Goal: Task Accomplishment & Management: Manage account settings

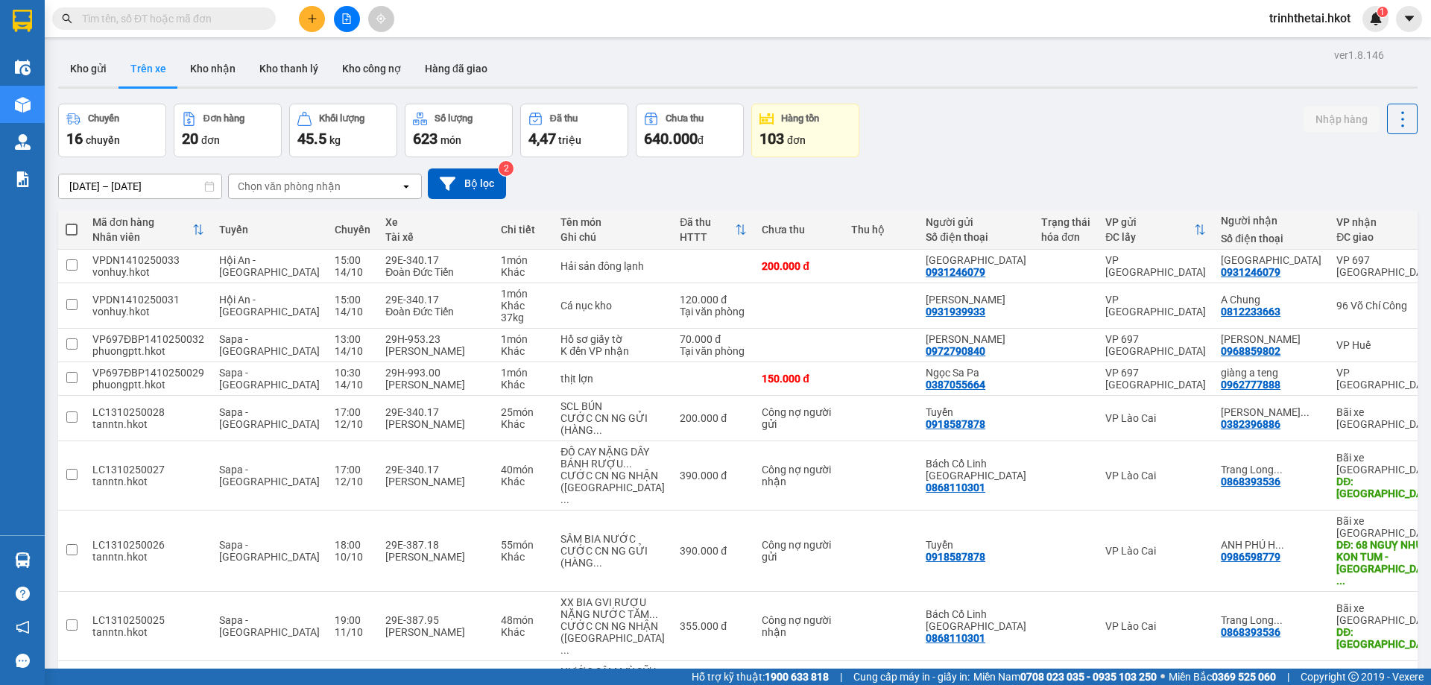
click at [362, 186] on div "Chọn văn phòng nhận" at bounding box center [314, 186] width 171 height 24
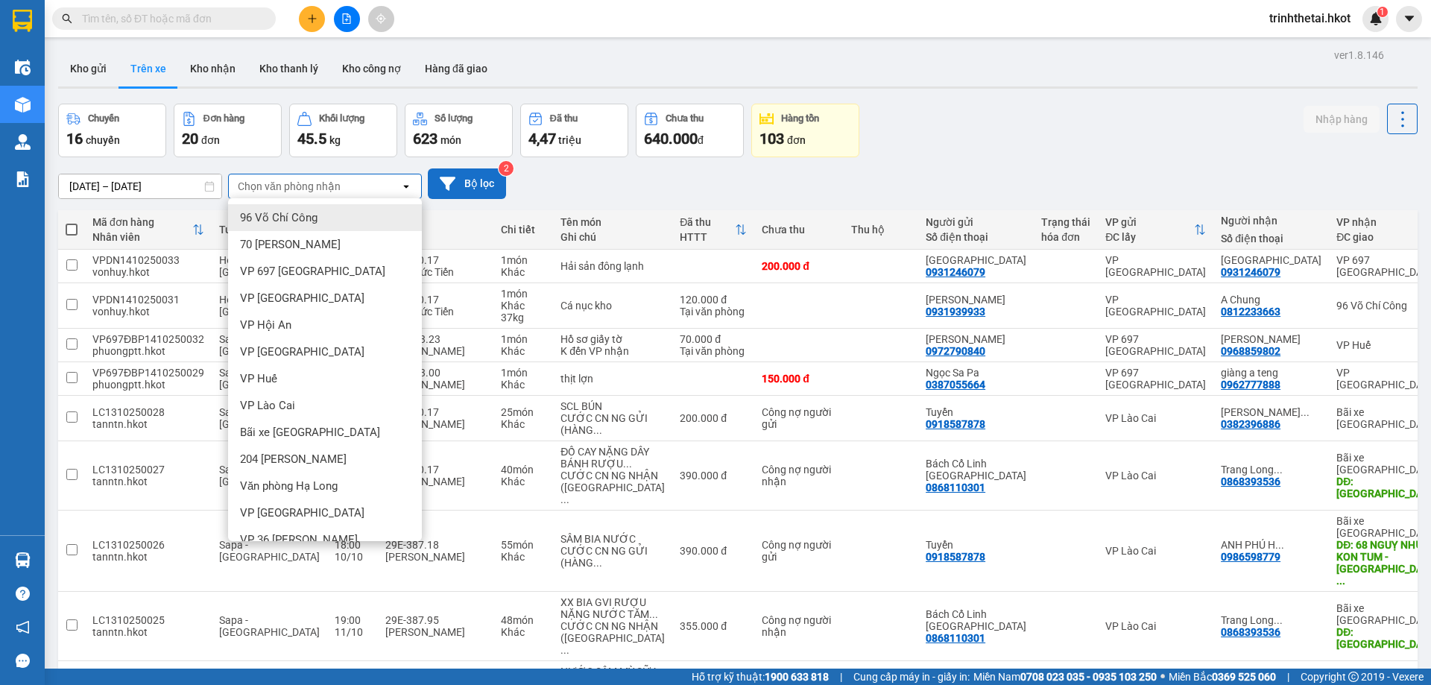
click at [473, 172] on button "Bộ lọc" at bounding box center [467, 183] width 78 height 31
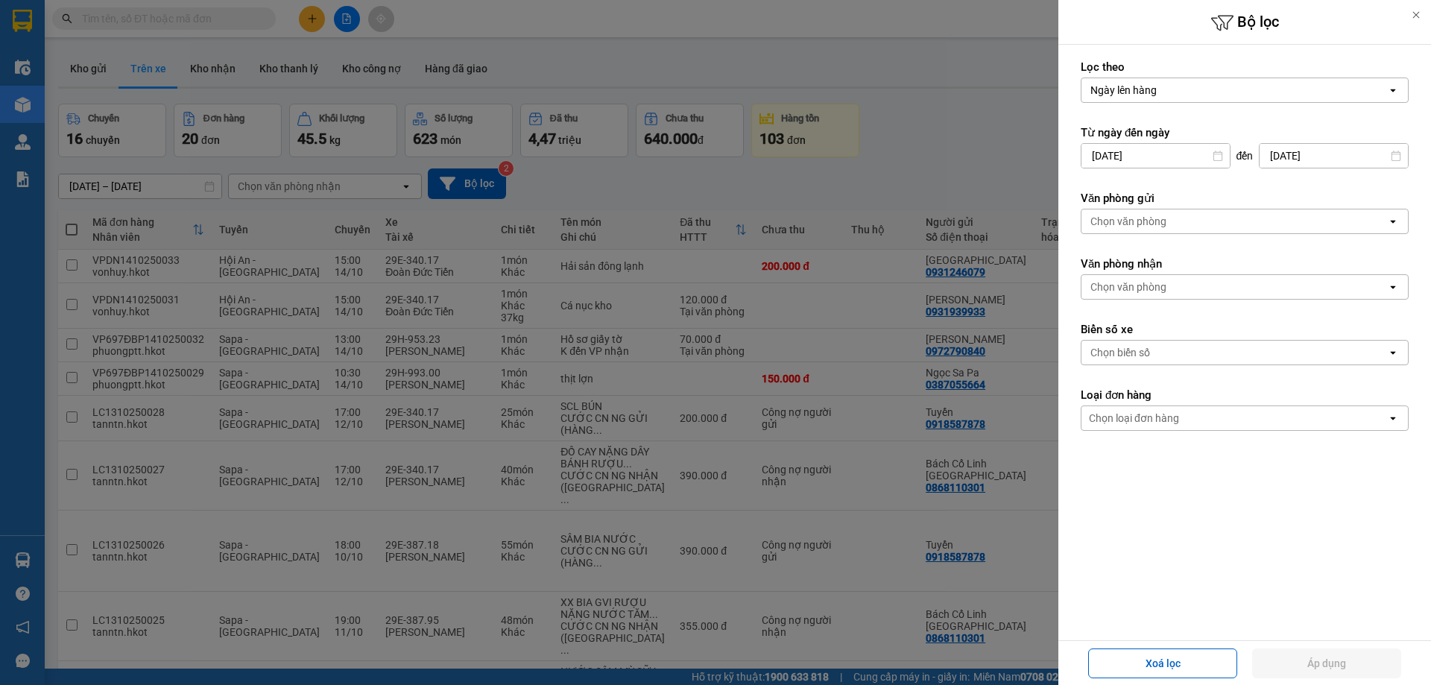
click at [1156, 289] on div "Chọn văn phòng" at bounding box center [1129, 287] width 76 height 15
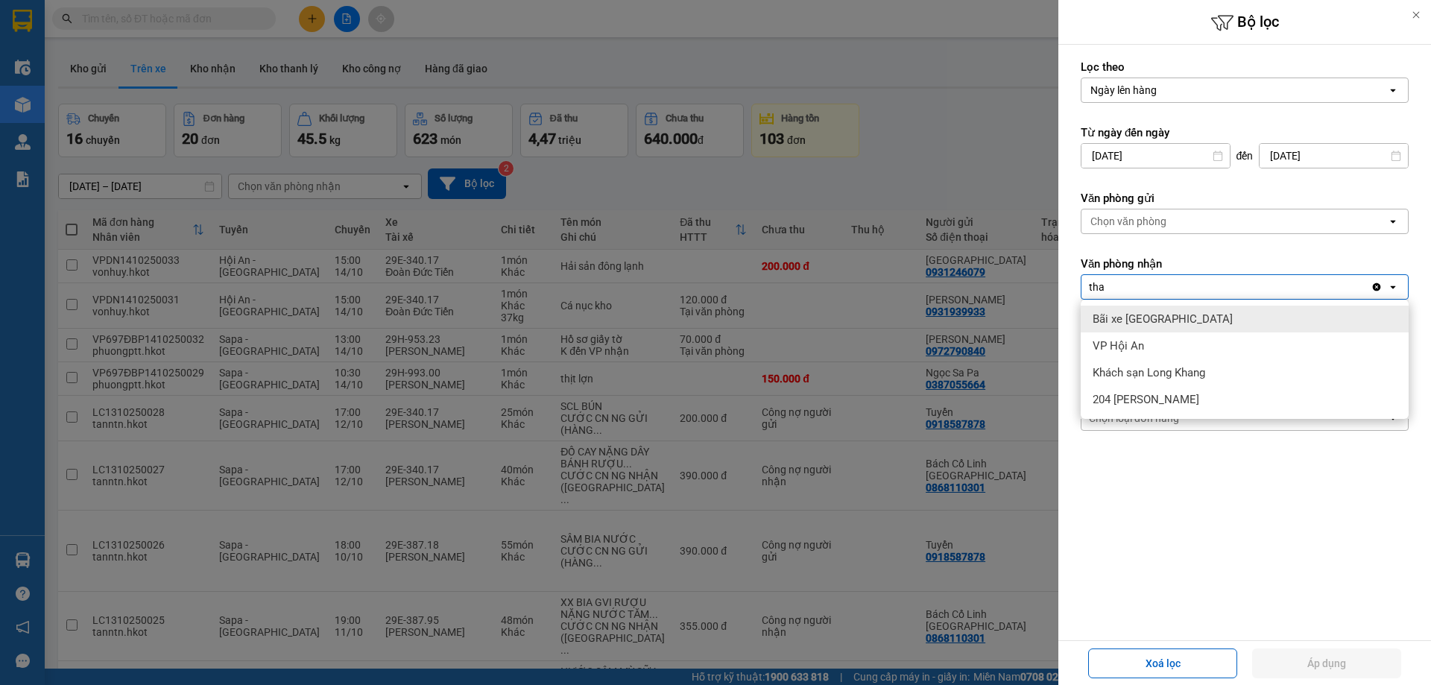
type input "tha"
click at [1167, 319] on span "Bãi xe [GEOGRAPHIC_DATA]" at bounding box center [1163, 319] width 140 height 15
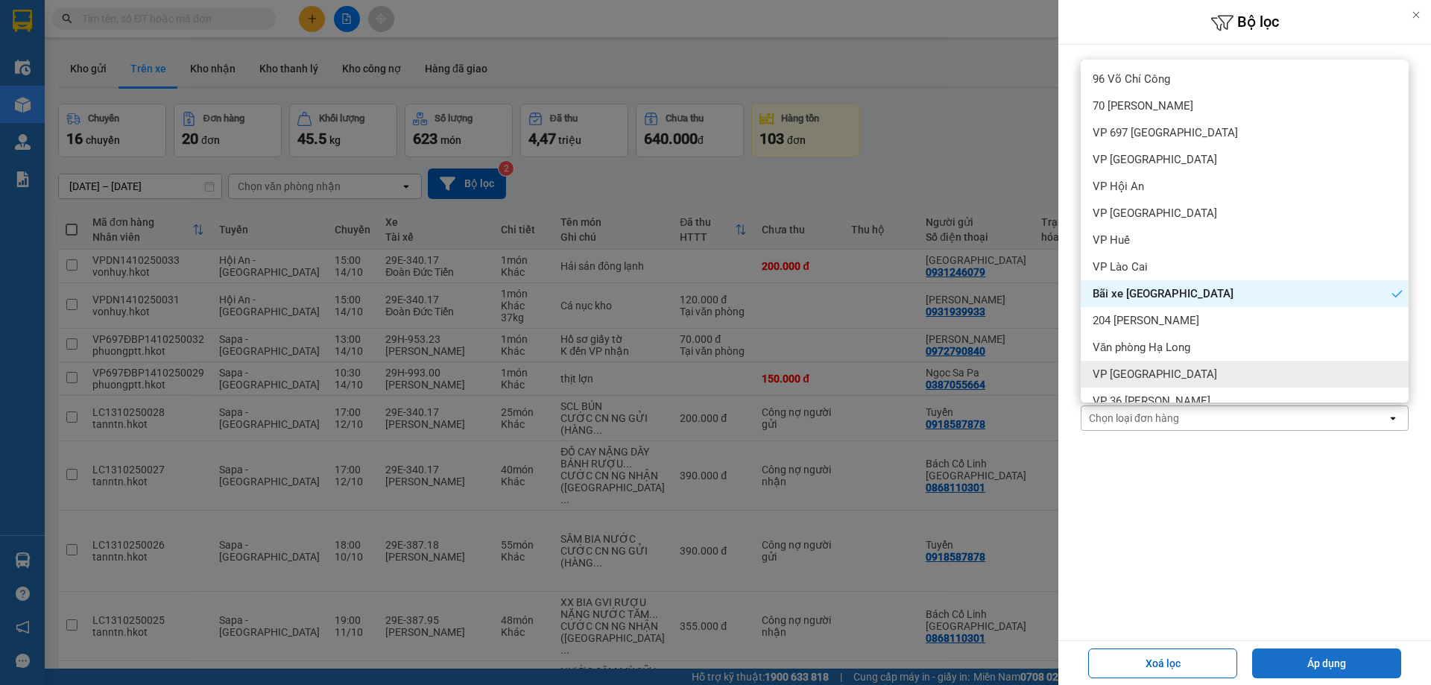
click at [1334, 661] on button "Áp dụng" at bounding box center [1326, 664] width 149 height 30
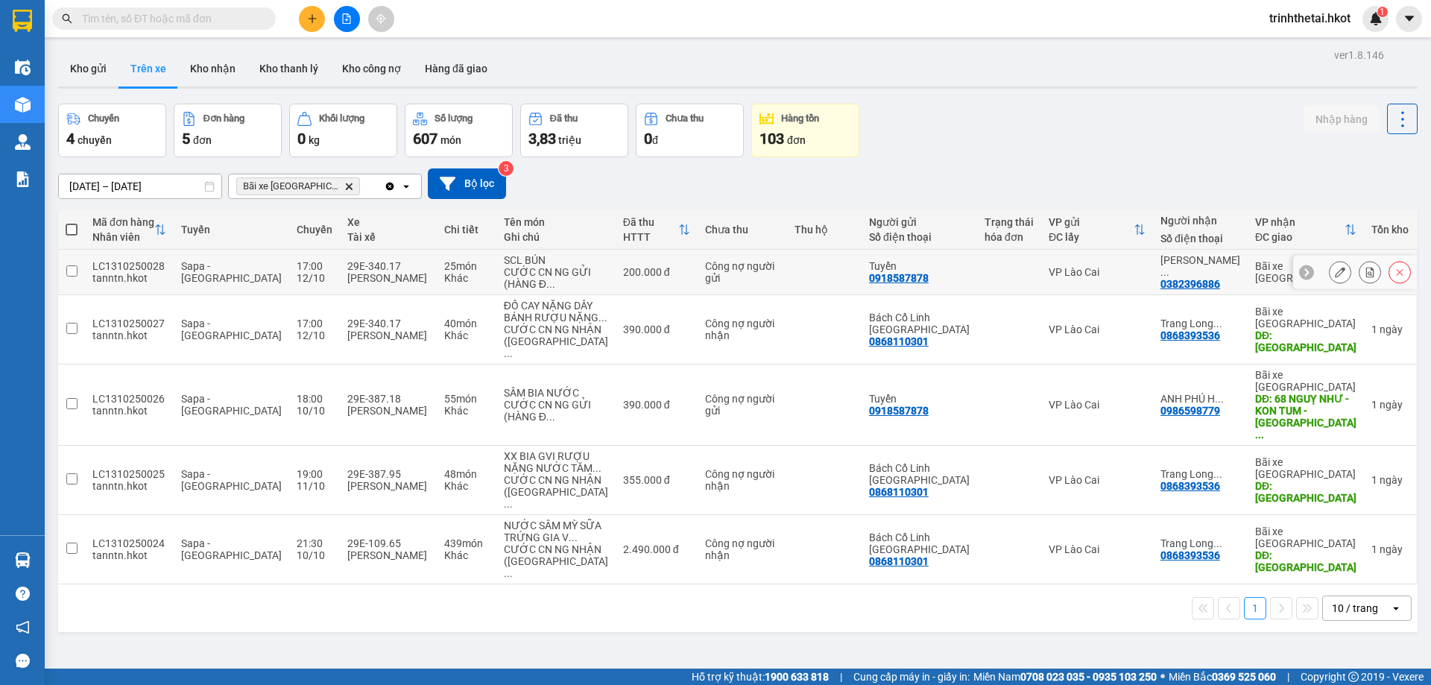
click at [69, 273] on input "checkbox" at bounding box center [71, 270] width 11 height 11
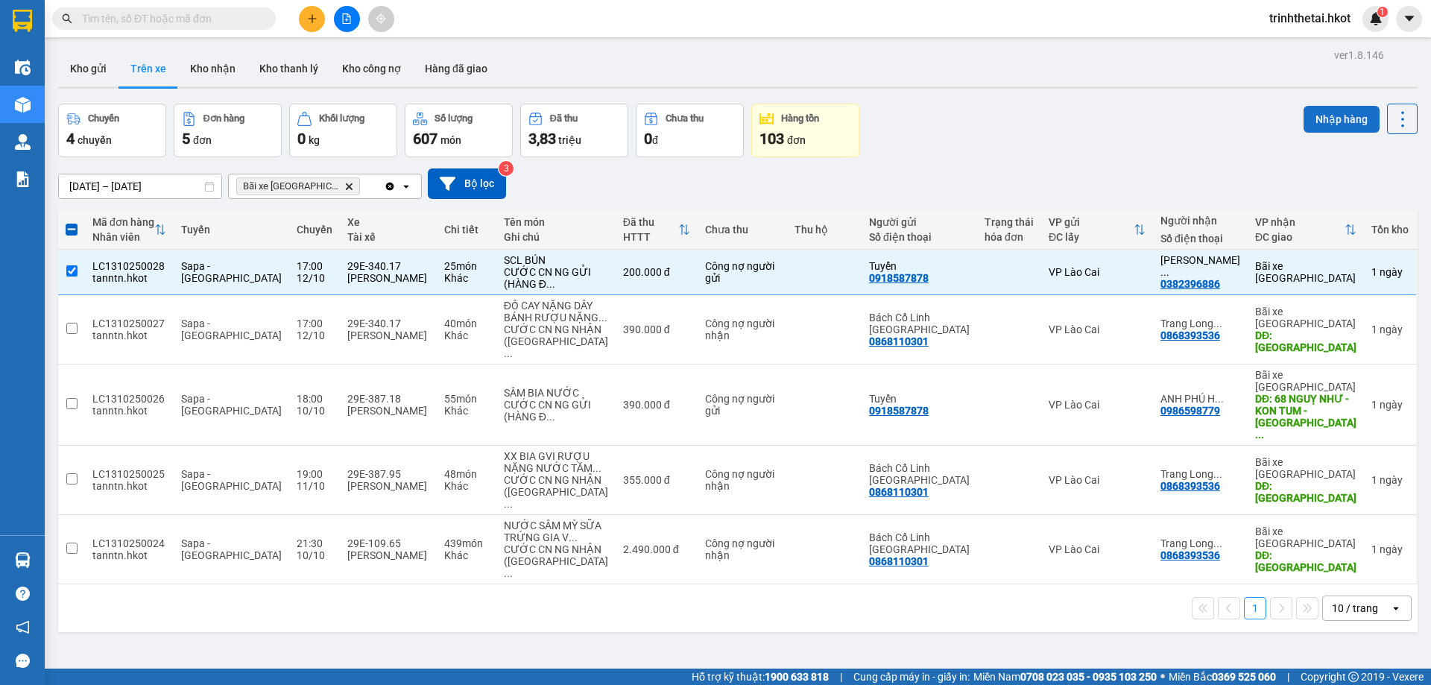
click at [1345, 119] on button "Nhập hàng" at bounding box center [1342, 119] width 76 height 27
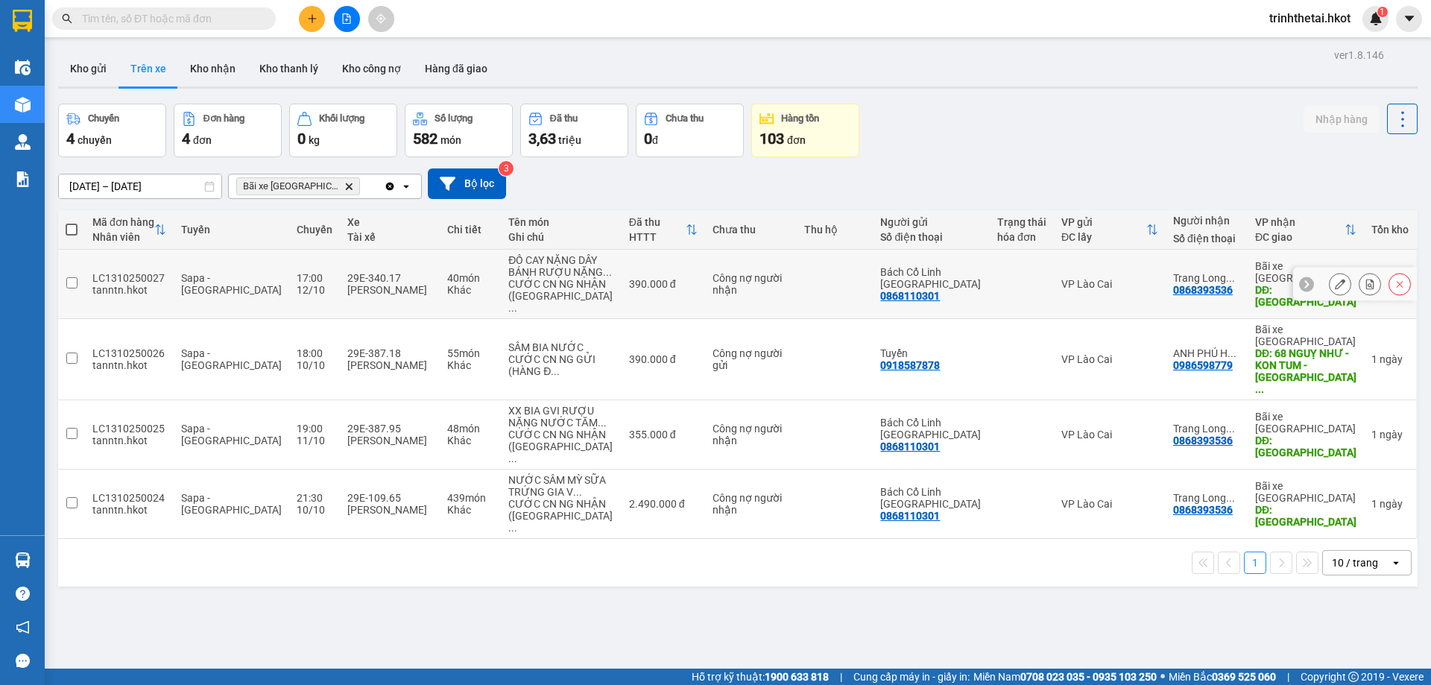
click at [74, 280] on input "checkbox" at bounding box center [71, 282] width 11 height 11
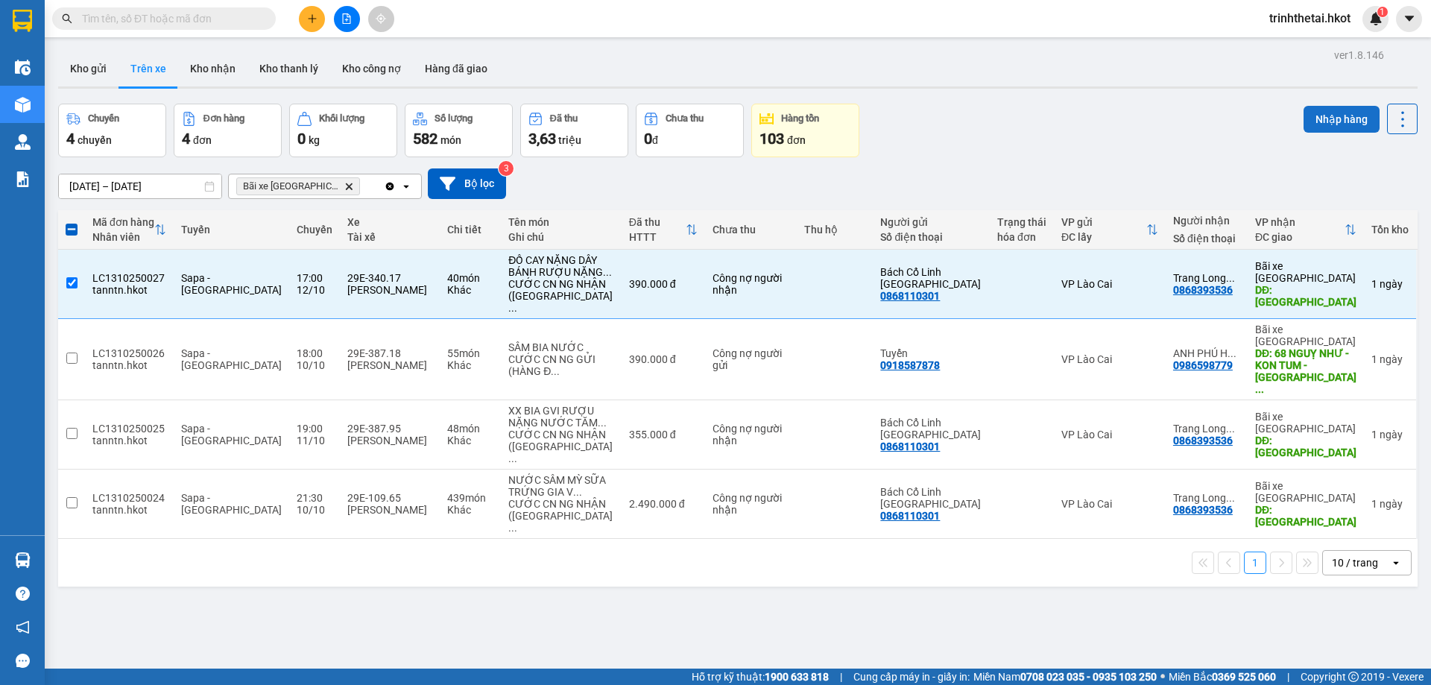
click at [1329, 123] on button "Nhập hàng" at bounding box center [1342, 119] width 76 height 27
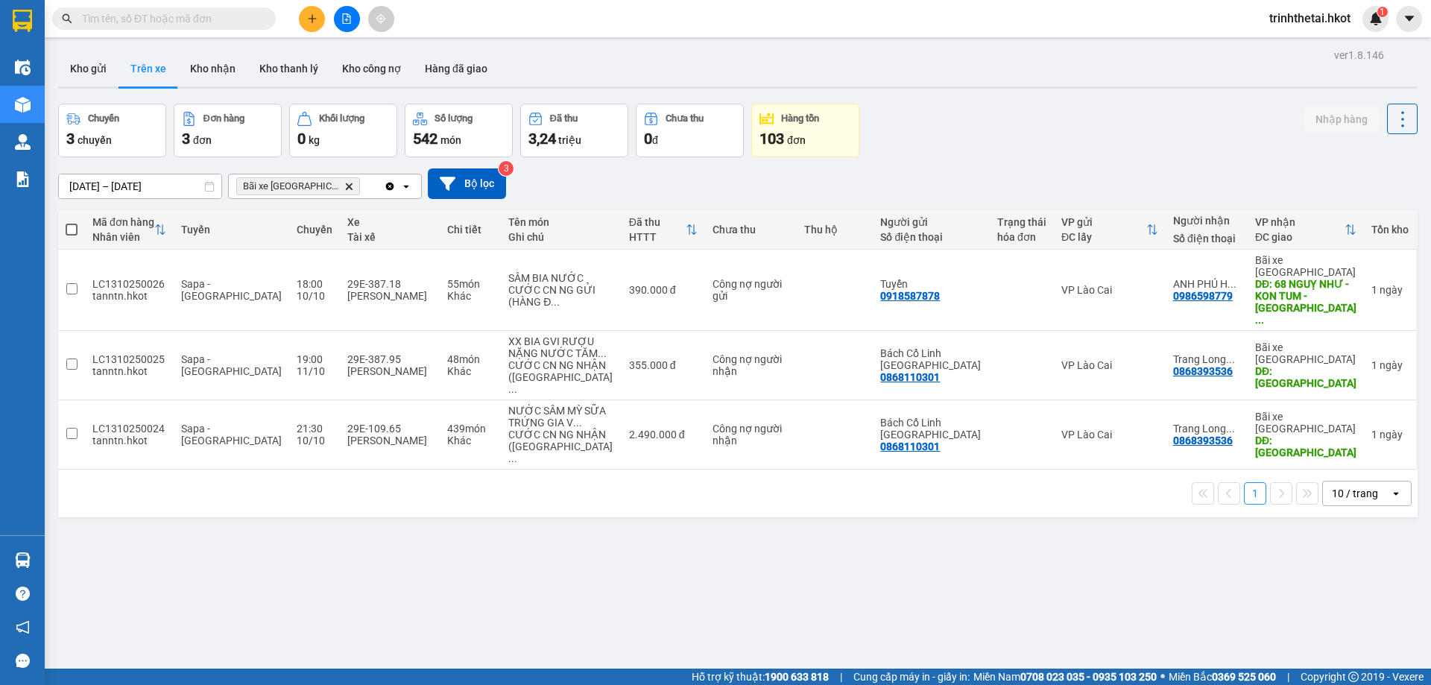
click at [72, 230] on span at bounding box center [72, 230] width 12 height 12
click at [72, 222] on input "checkbox" at bounding box center [72, 222] width 0 height 0
checkbox input "true"
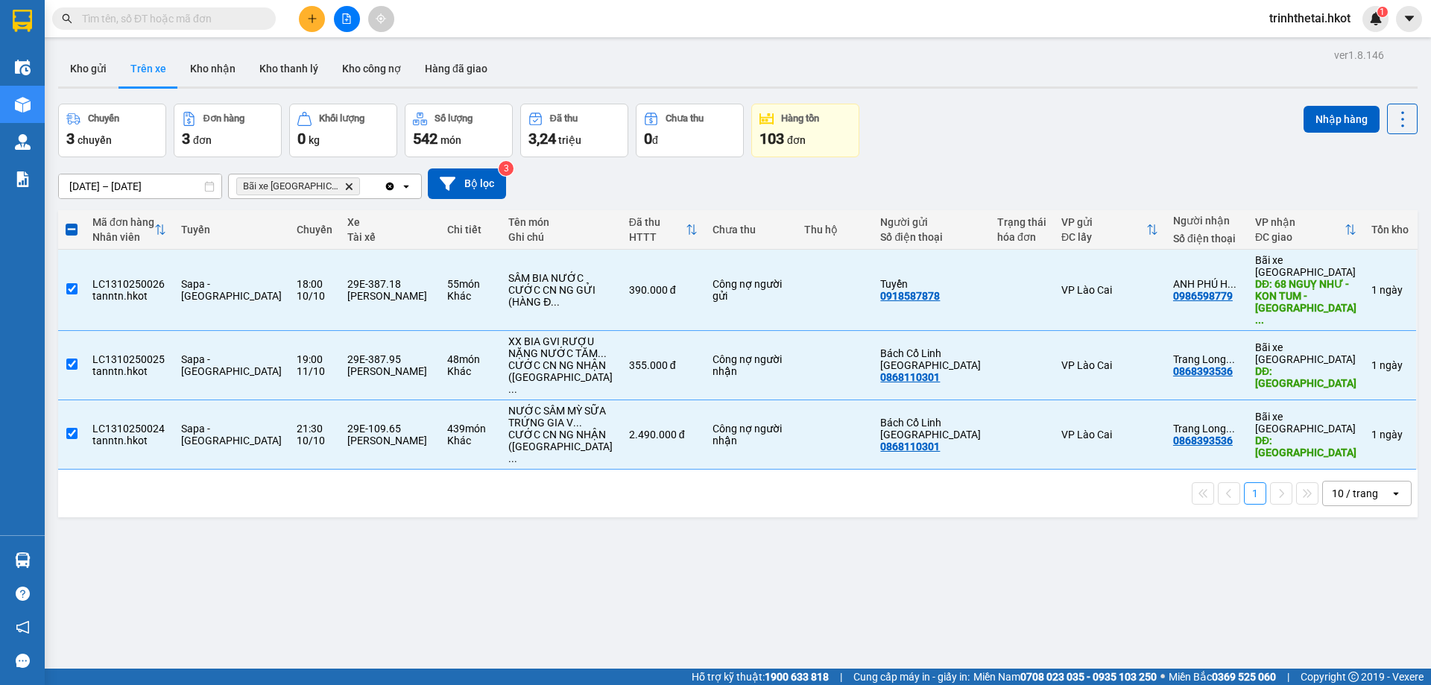
click at [1331, 103] on div "ver 1.8.146 Kho gửi Trên xe Kho nhận Kho thanh lý Kho công nợ Hàng đã giao Chuy…" at bounding box center [738, 387] width 1372 height 685
click at [1334, 112] on button "Nhập hàng" at bounding box center [1342, 119] width 76 height 27
checkbox input "false"
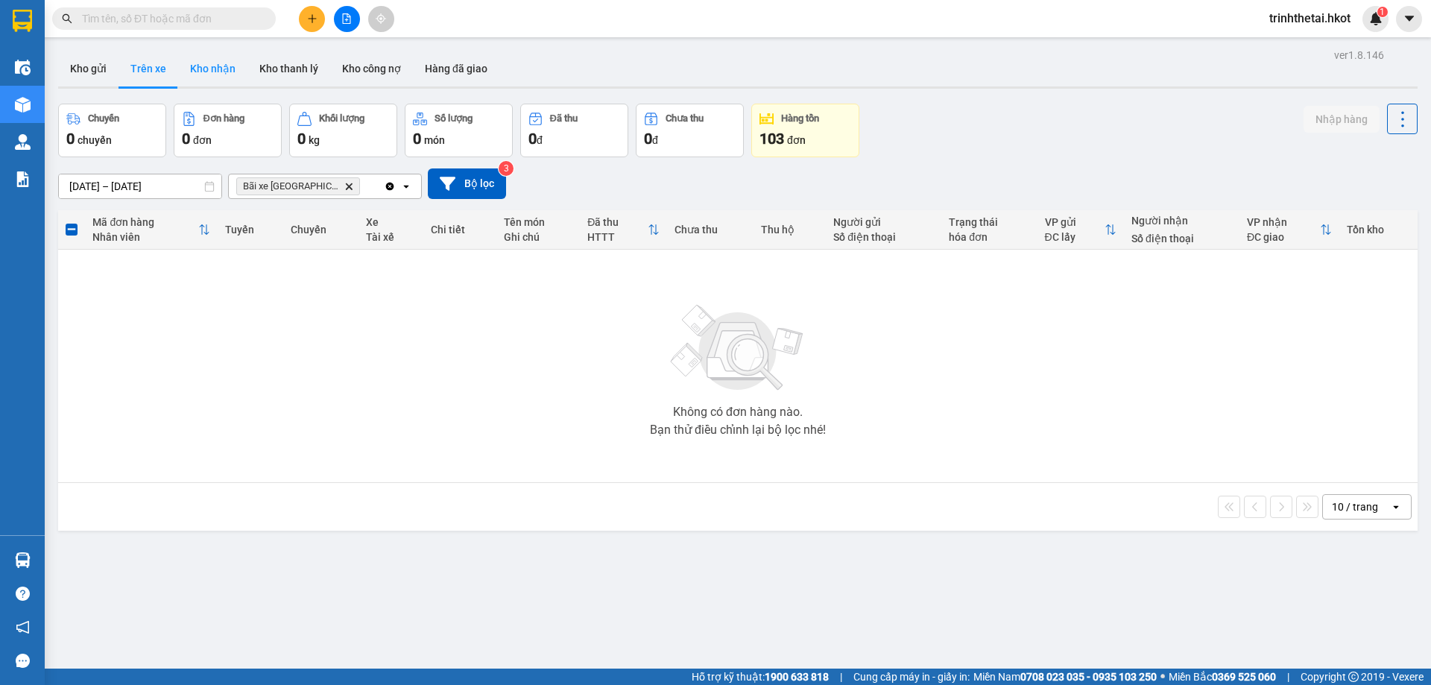
click at [198, 69] on button "Kho nhận" at bounding box center [212, 69] width 69 height 36
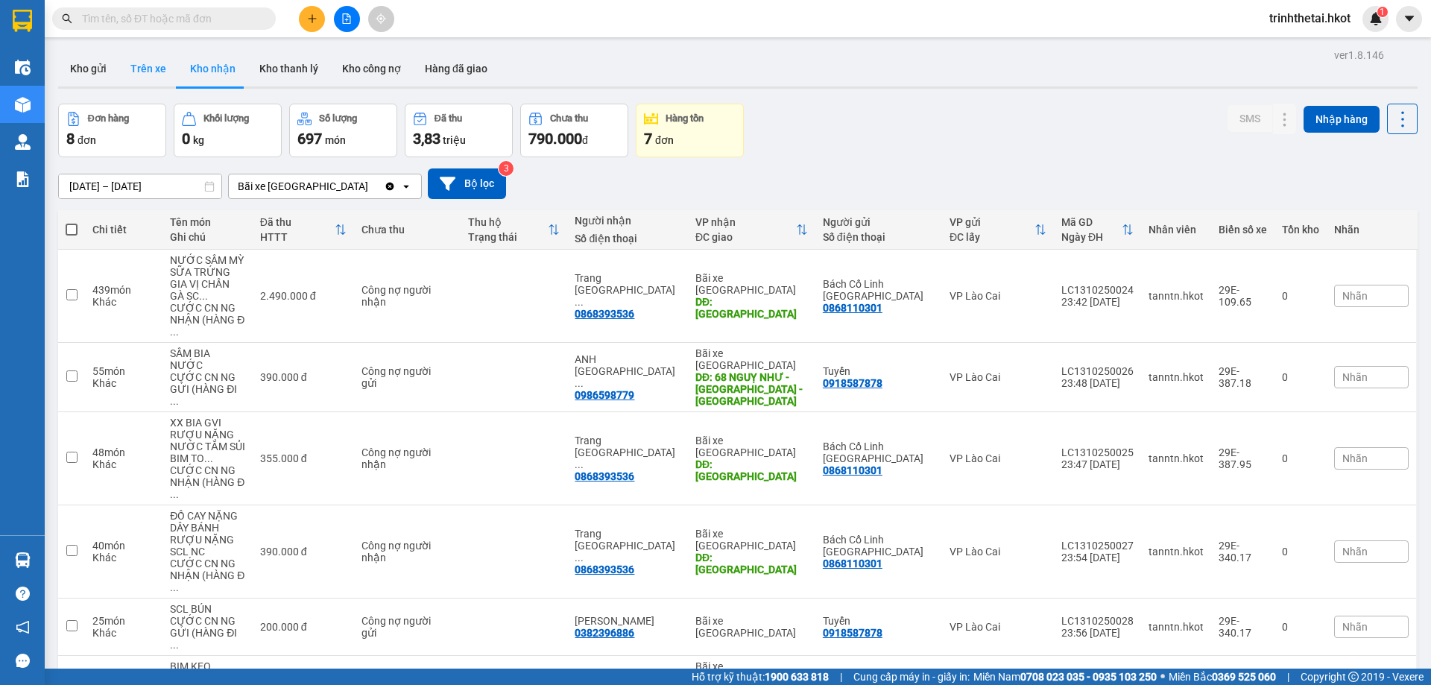
click at [152, 67] on button "Trên xe" at bounding box center [149, 69] width 60 height 36
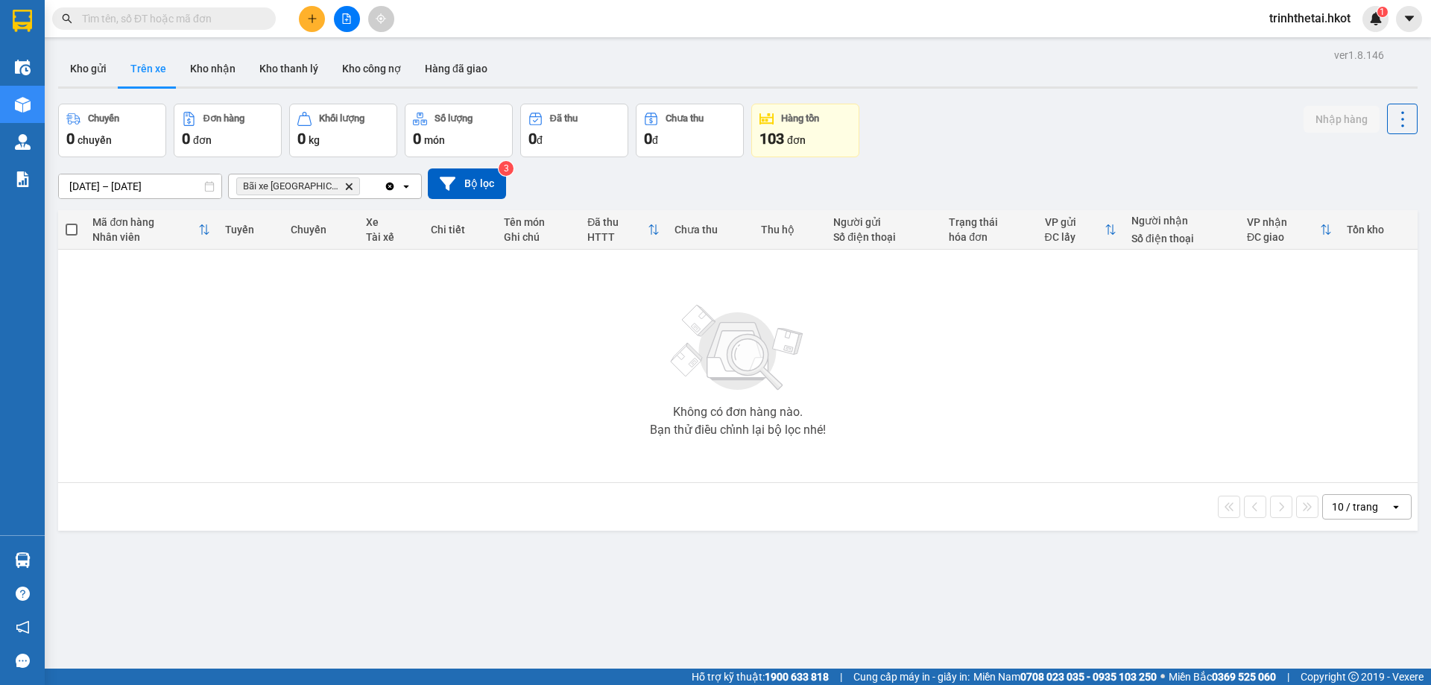
click at [122, 185] on input "[DATE] – [DATE]" at bounding box center [140, 186] width 163 height 24
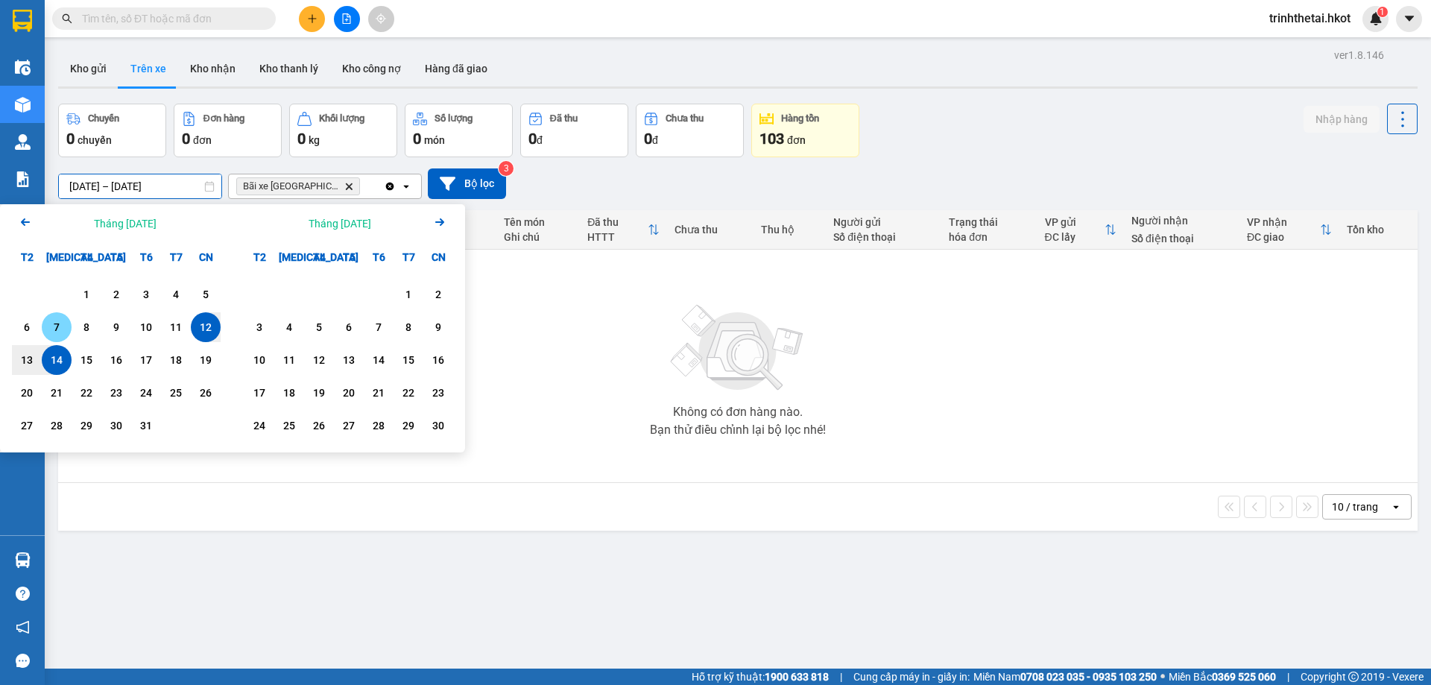
click at [70, 317] on div "7" at bounding box center [57, 327] width 30 height 30
click at [60, 362] on div "14" at bounding box center [56, 360] width 21 height 18
type input "[DATE] – [DATE]"
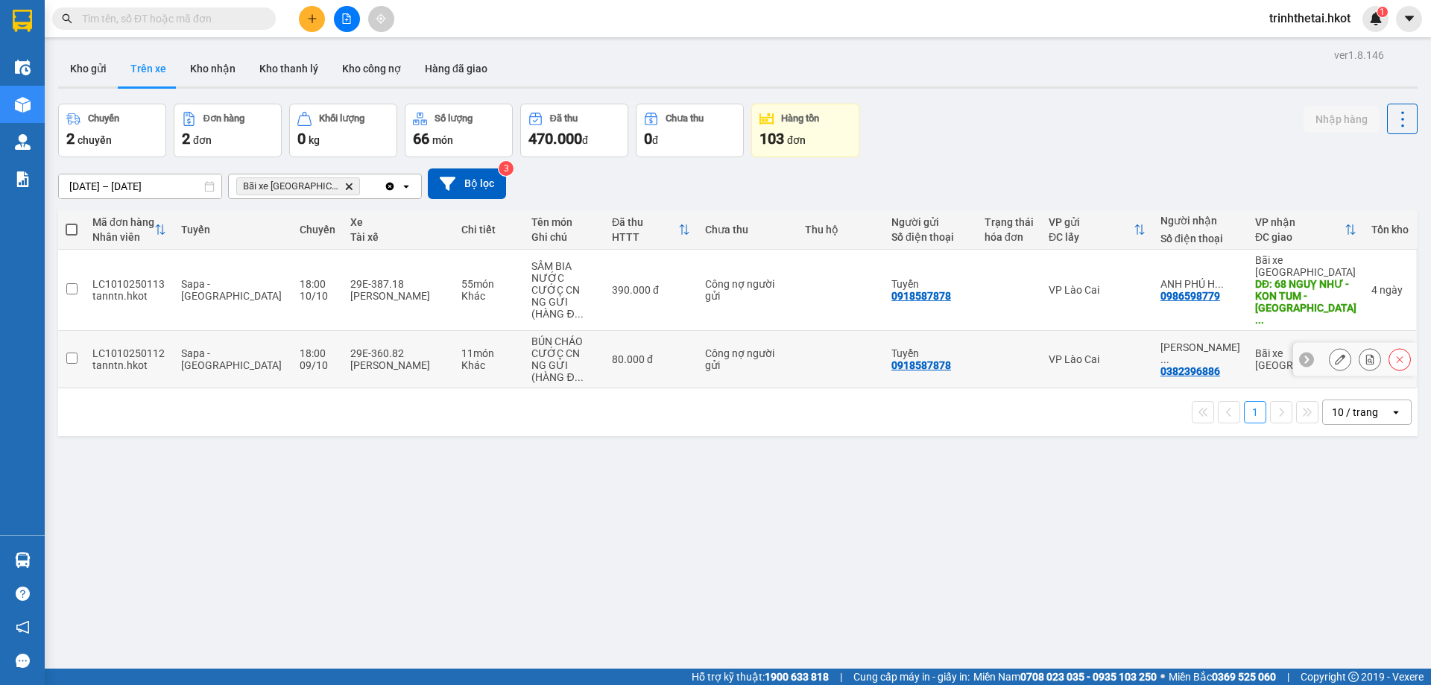
click at [69, 353] on input "checkbox" at bounding box center [71, 358] width 11 height 11
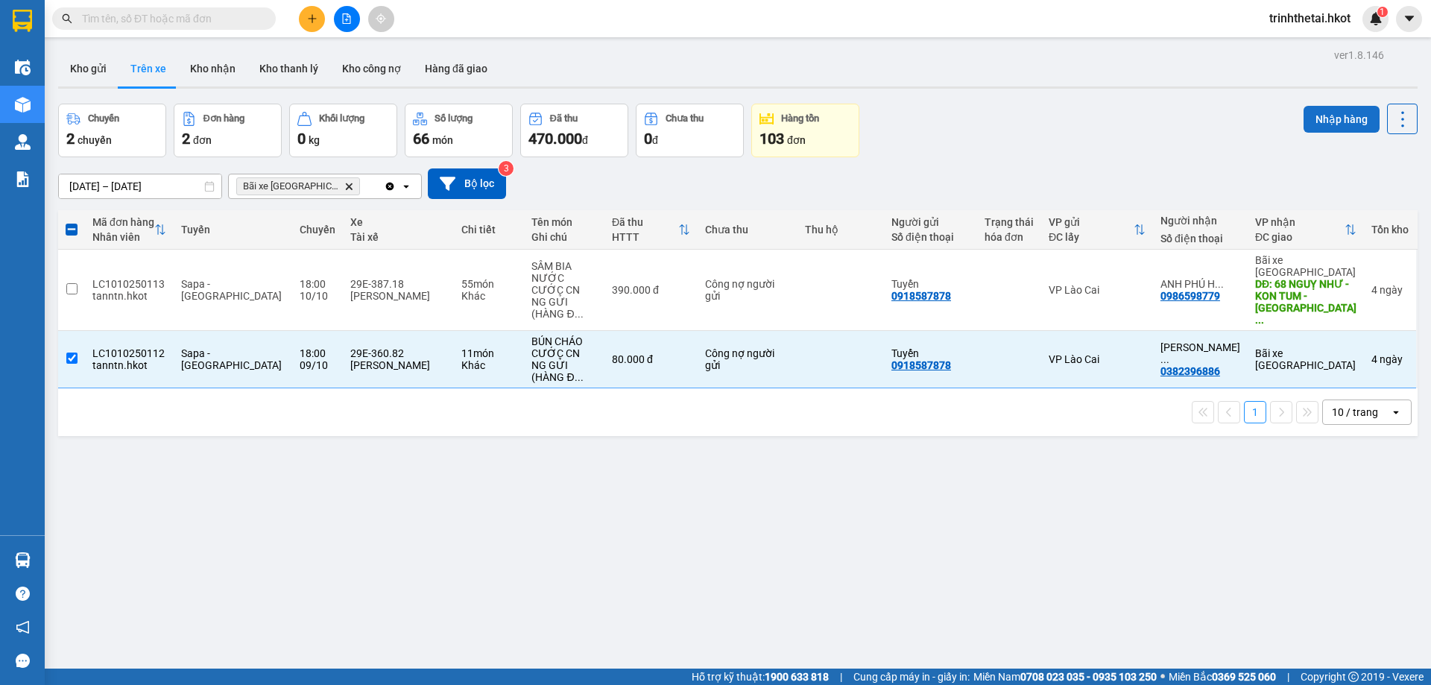
click at [1322, 123] on button "Nhập hàng" at bounding box center [1342, 119] width 76 height 27
checkbox input "false"
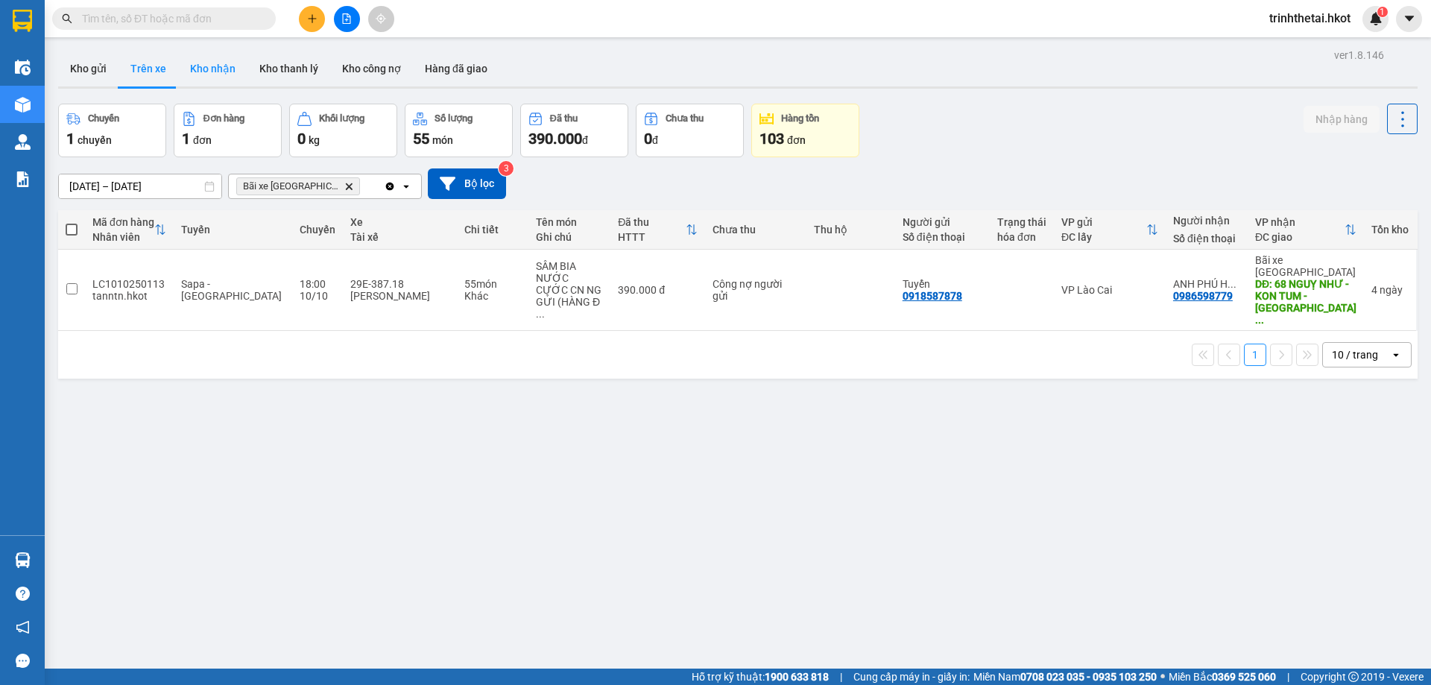
click at [209, 60] on button "Kho nhận" at bounding box center [212, 69] width 69 height 36
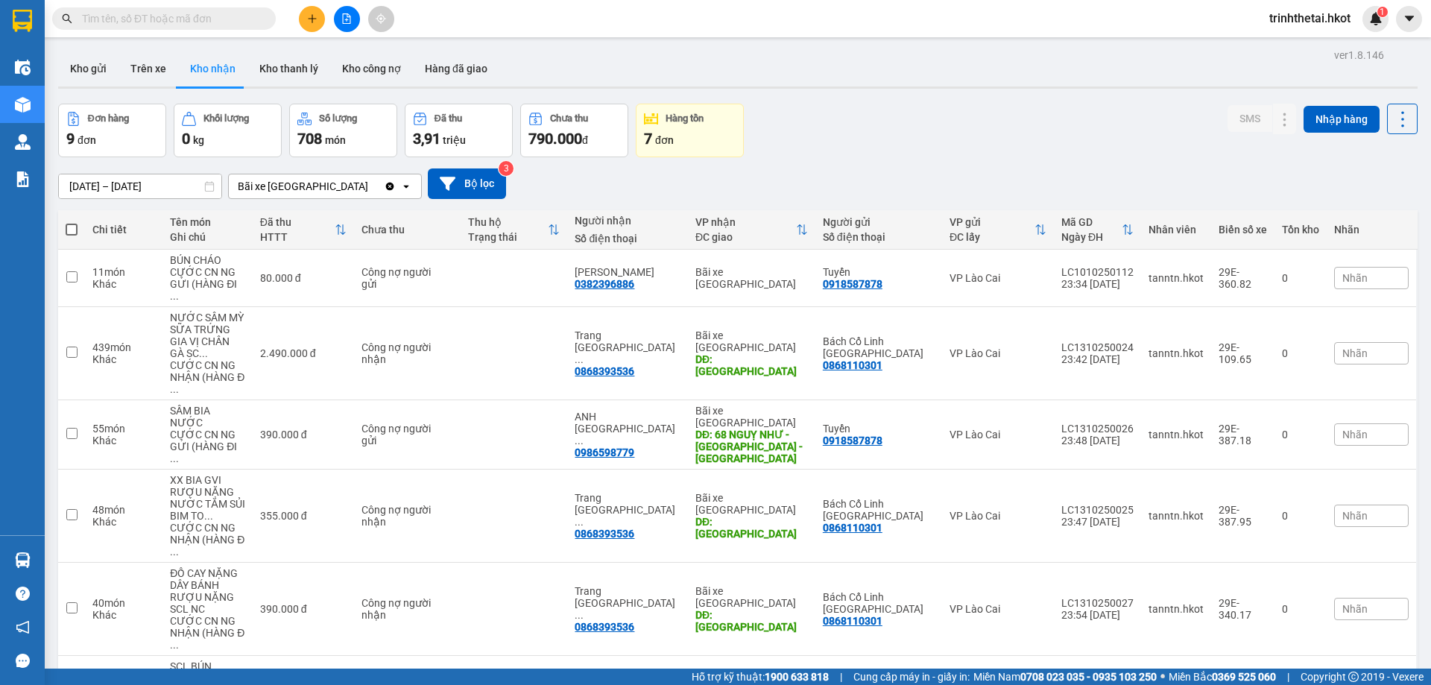
click at [80, 192] on input "[DATE] – [DATE]" at bounding box center [140, 186] width 163 height 24
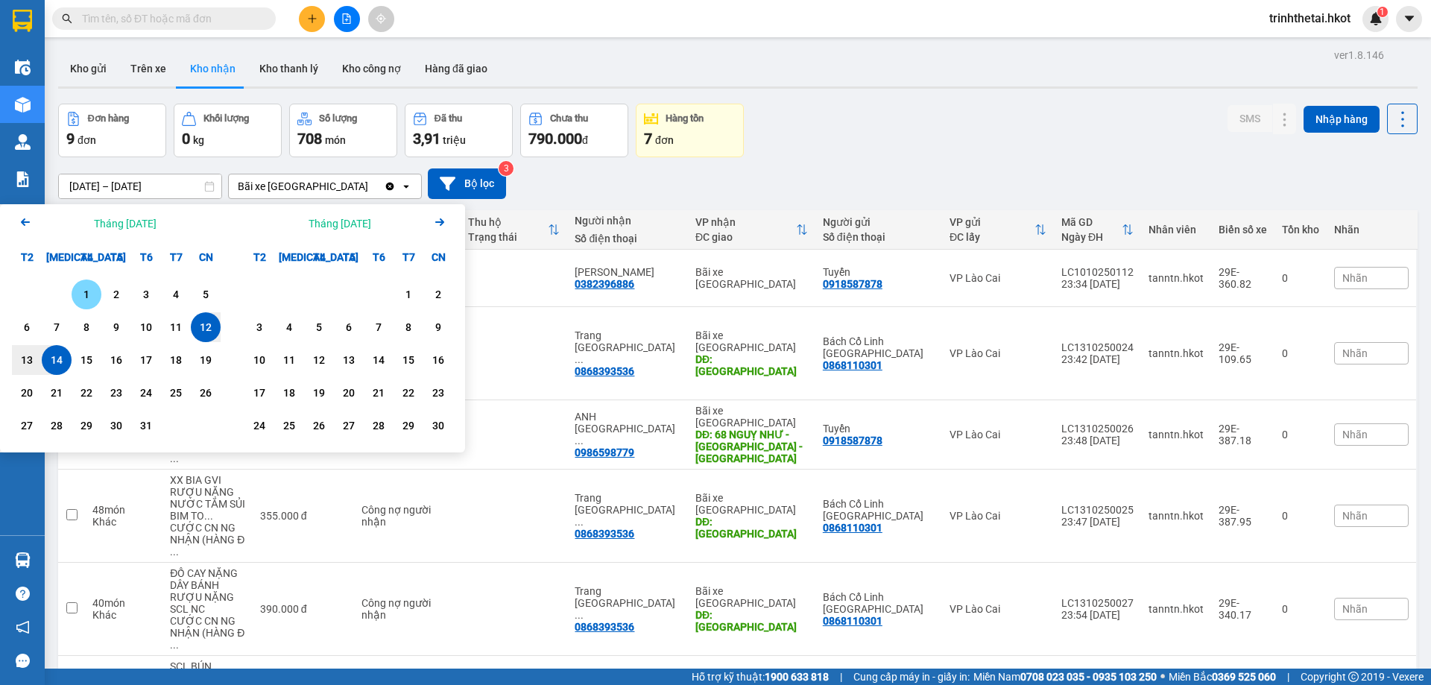
click at [87, 298] on div "1" at bounding box center [86, 295] width 21 height 18
click at [54, 359] on div "14" at bounding box center [56, 360] width 21 height 18
type input "[DATE] – [DATE]"
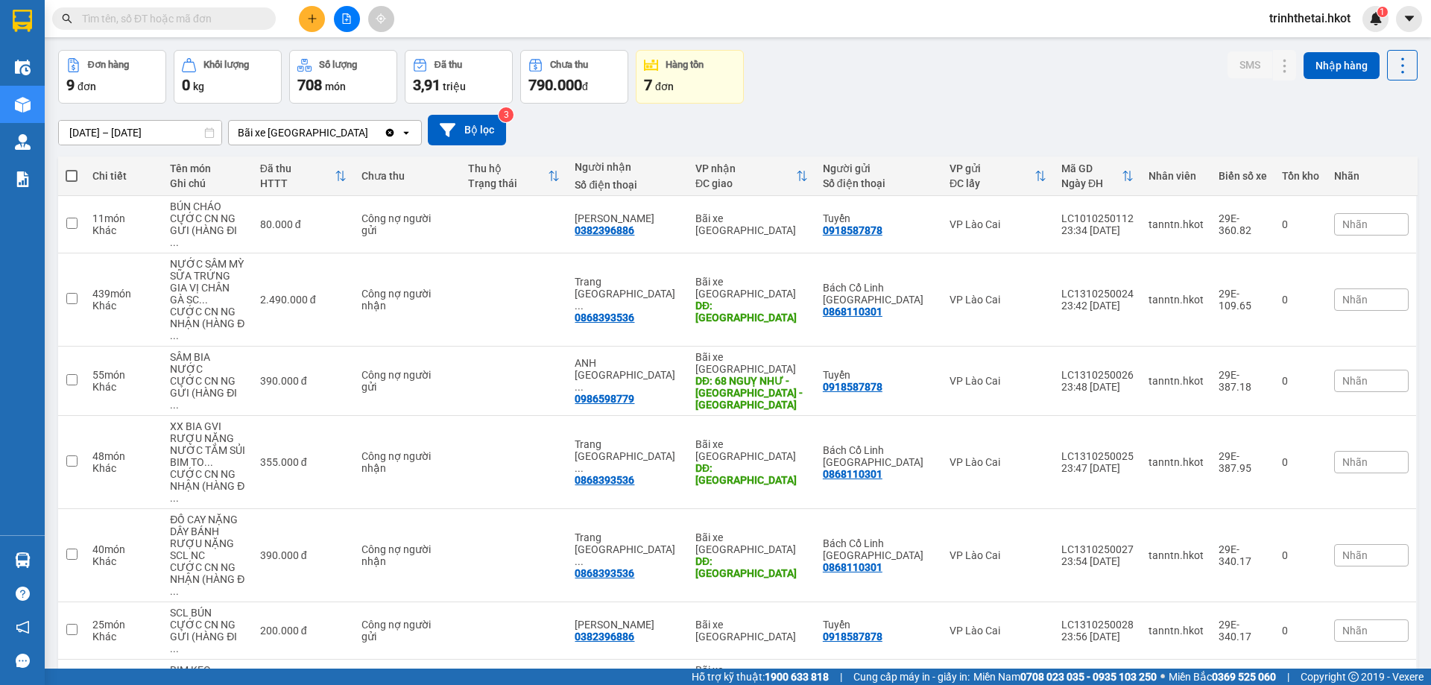
scroll to position [123, 0]
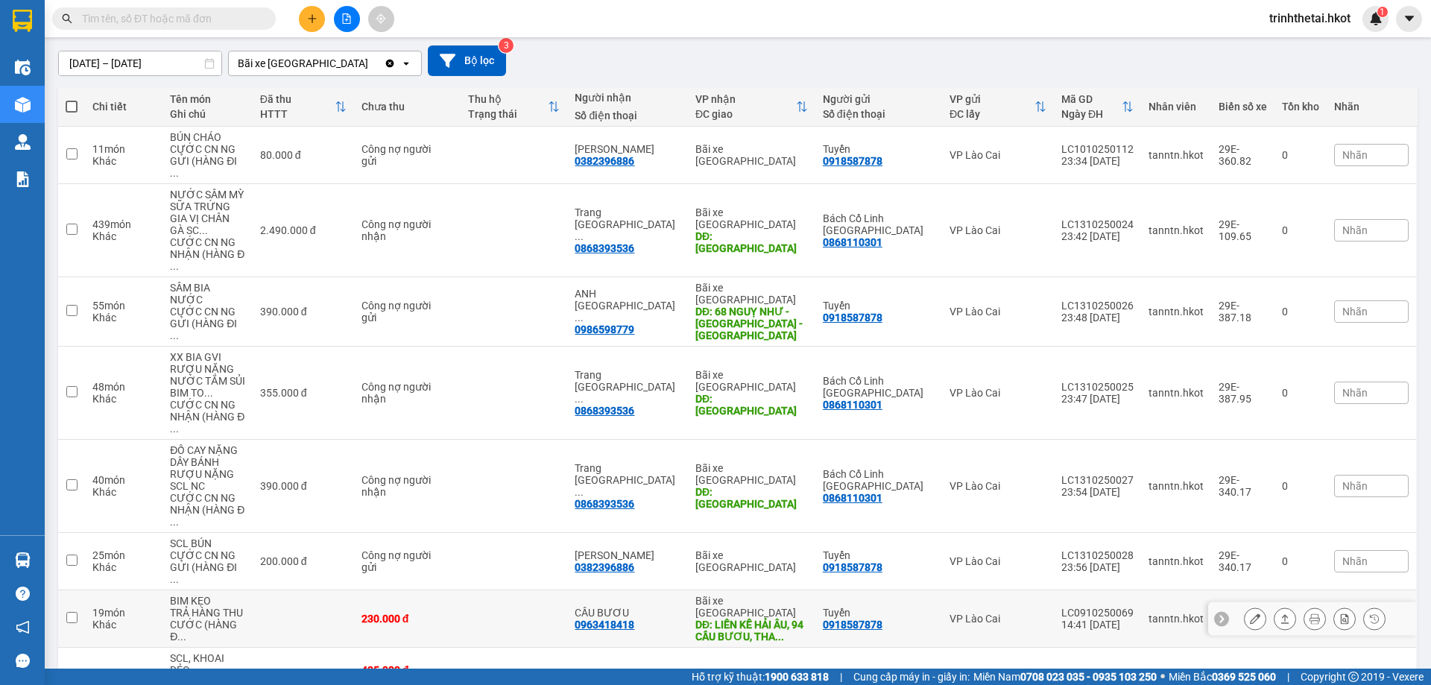
click at [72, 612] on input "checkbox" at bounding box center [71, 617] width 11 height 11
checkbox input "true"
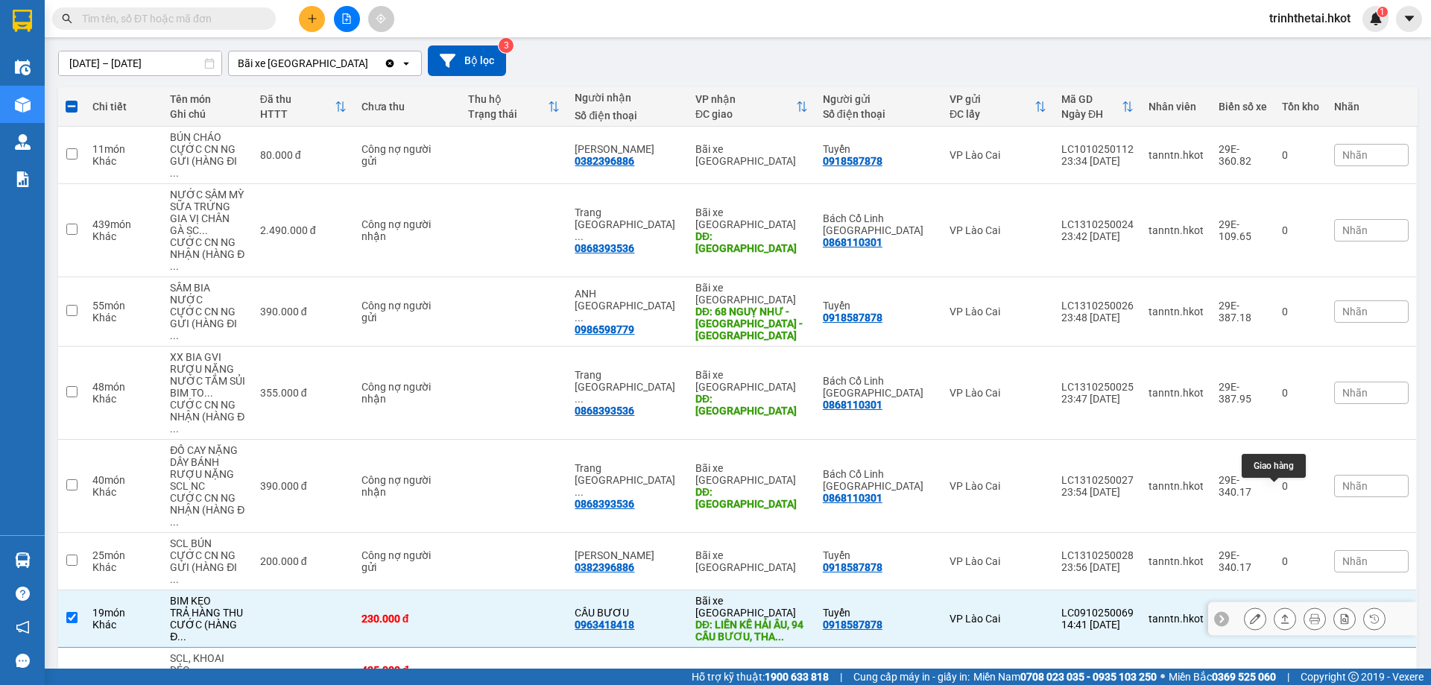
click at [1280, 614] on icon at bounding box center [1285, 619] width 10 height 10
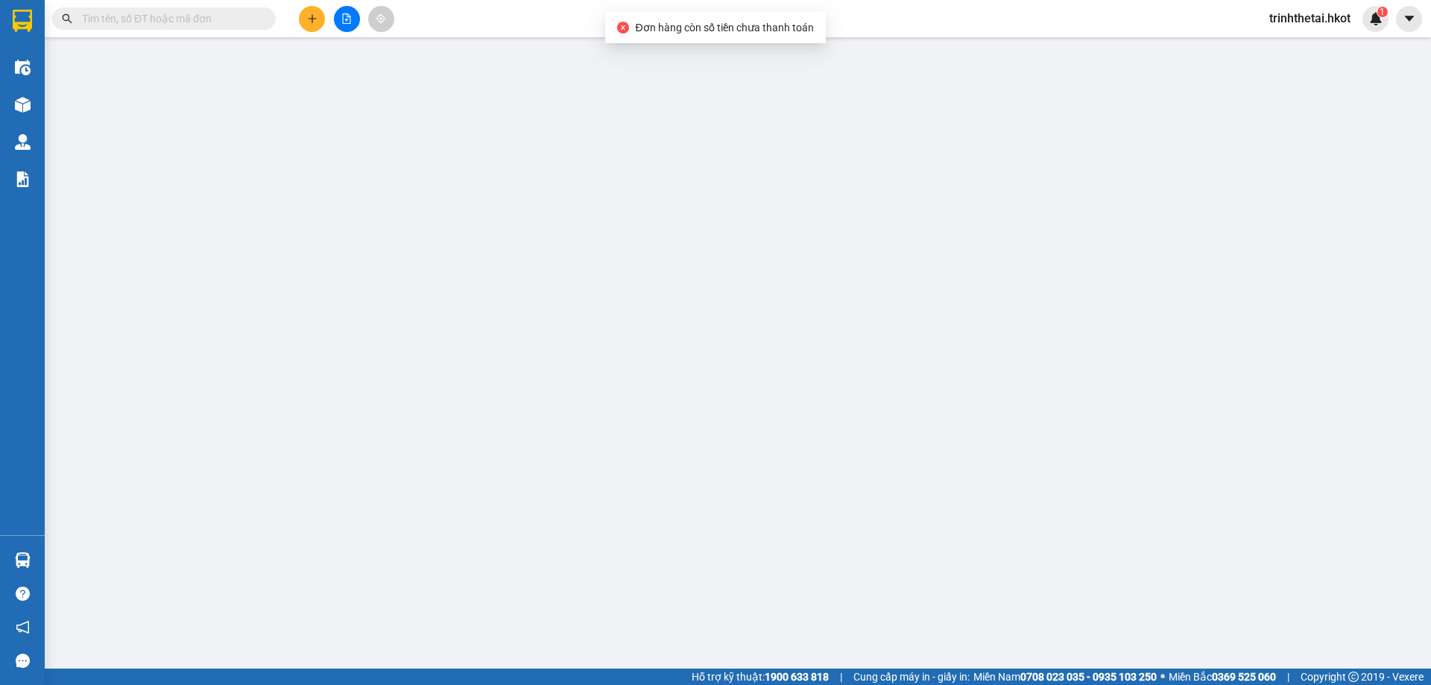
type input "0918587878"
type input "Tuyển"
type input "0963418418"
type input "CẦU BƯƠU"
type input "LIỀN KỀ HẢI ÂU, 94 CẦU BƯƠU, [GEOGRAPHIC_DATA], HN"
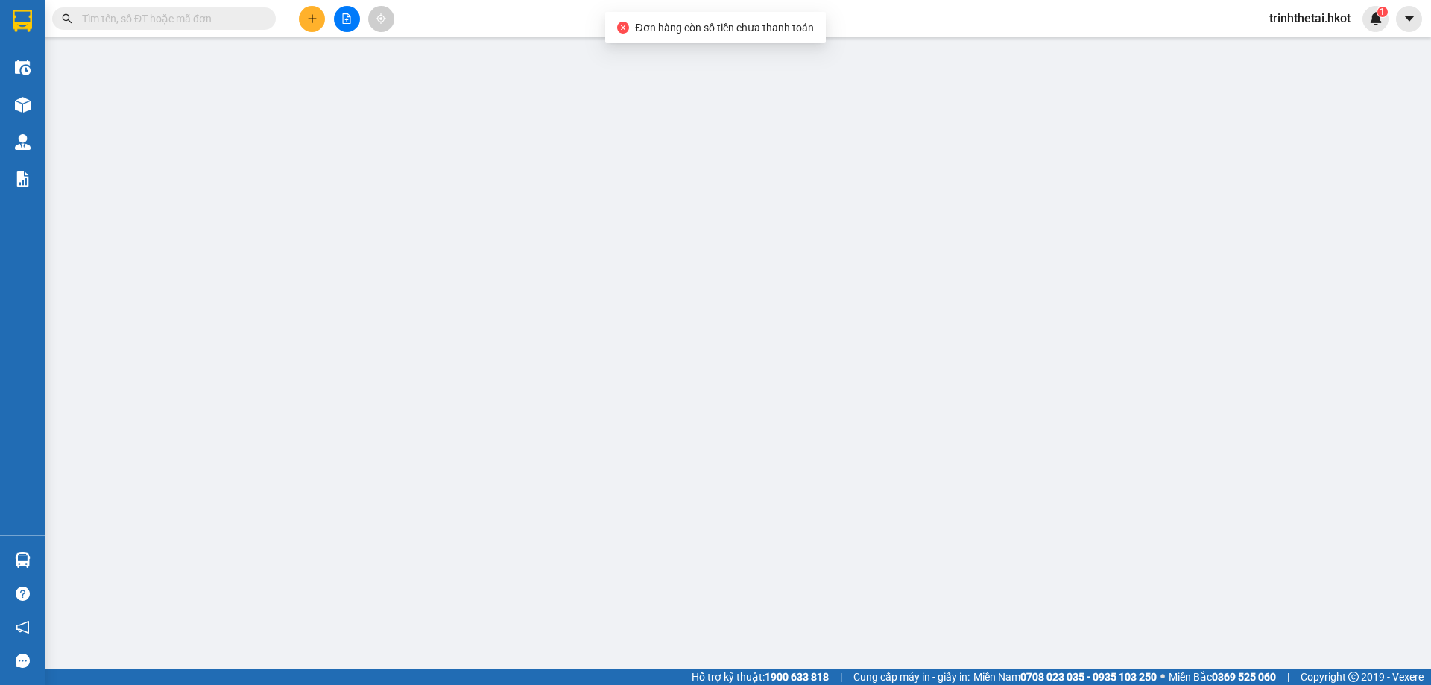
type input "0"
type input "230.000"
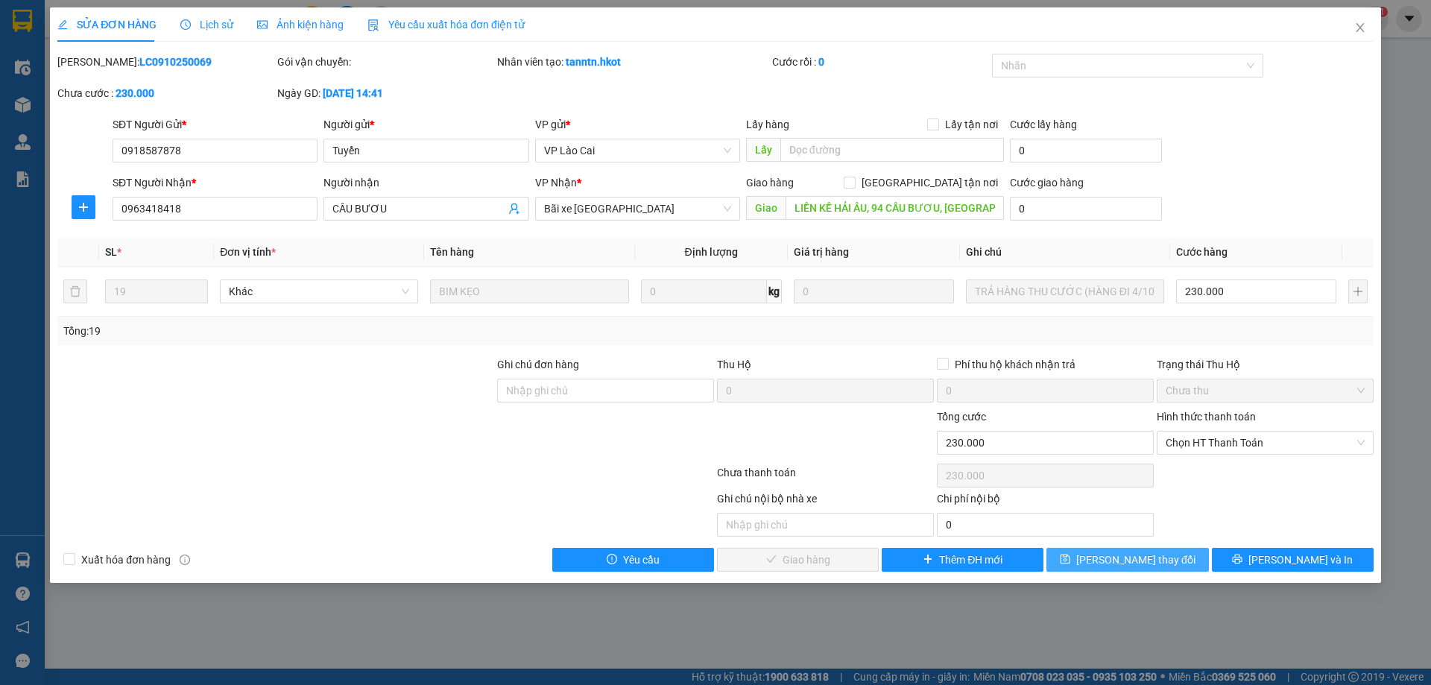
click at [1171, 553] on button "[PERSON_NAME] thay đổi" at bounding box center [1128, 560] width 162 height 24
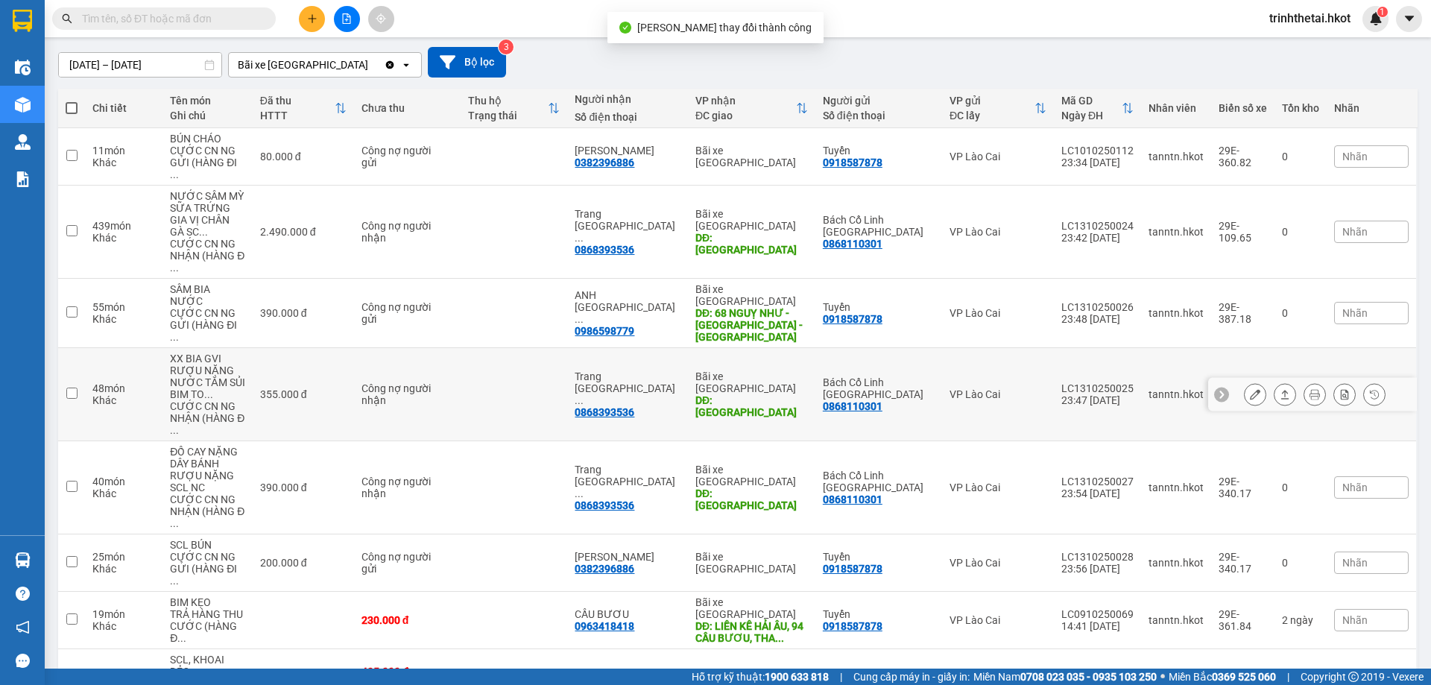
scroll to position [123, 0]
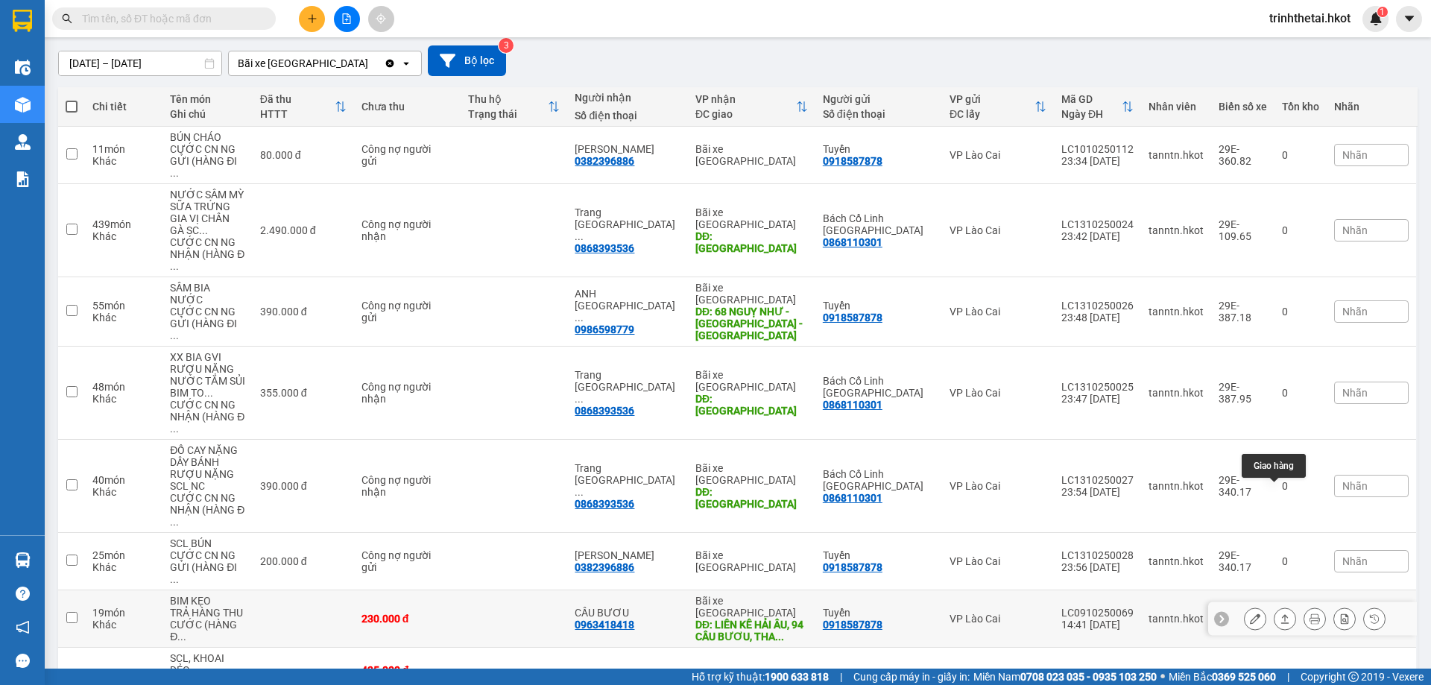
click at [1280, 606] on button at bounding box center [1285, 619] width 21 height 26
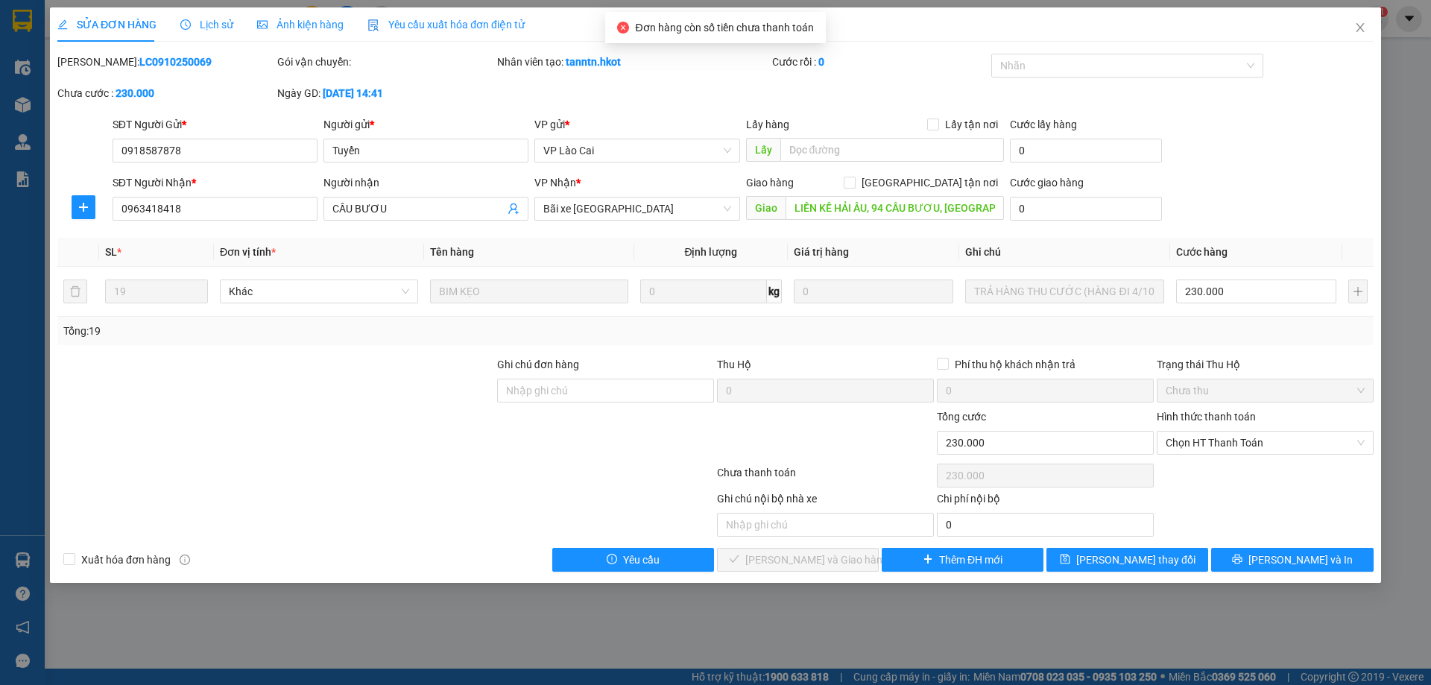
type input "0918587878"
type input "Tuyển"
type input "0963418418"
type input "CẦU BƯƠU"
type input "LIỀN KỀ HẢI ÂU, 94 CẦU BƯƠU, [GEOGRAPHIC_DATA], HN"
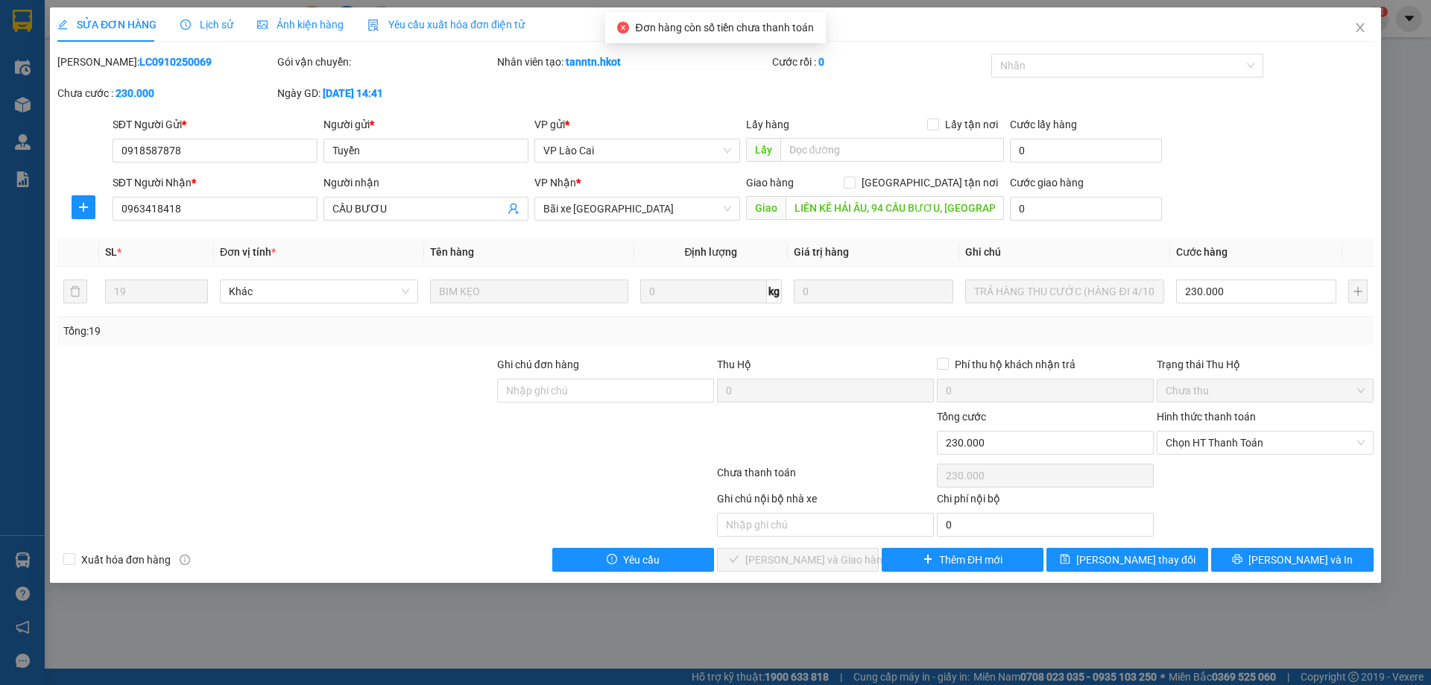
type input "0"
type input "230.000"
click at [1268, 440] on span "Chọn HT Thanh Toán" at bounding box center [1265, 443] width 199 height 22
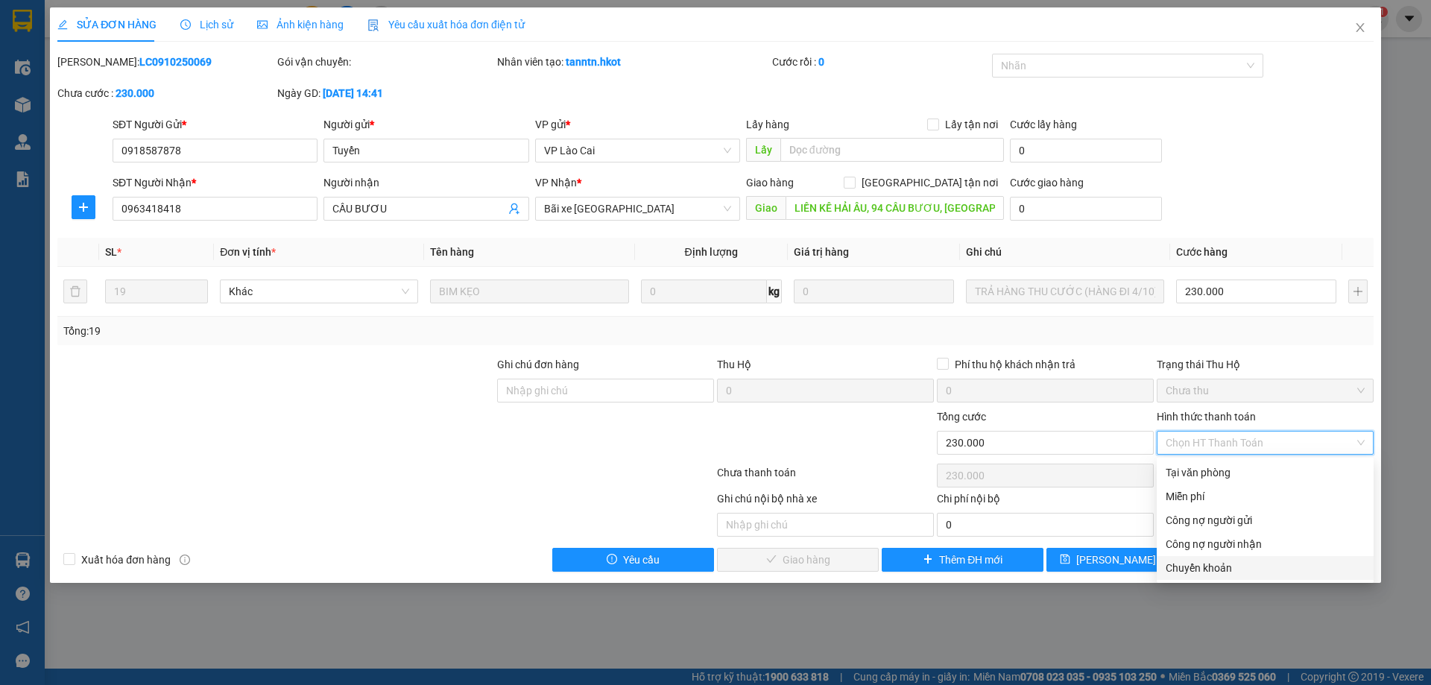
click at [1255, 561] on div "Chuyển khoản" at bounding box center [1265, 568] width 199 height 16
type input "0"
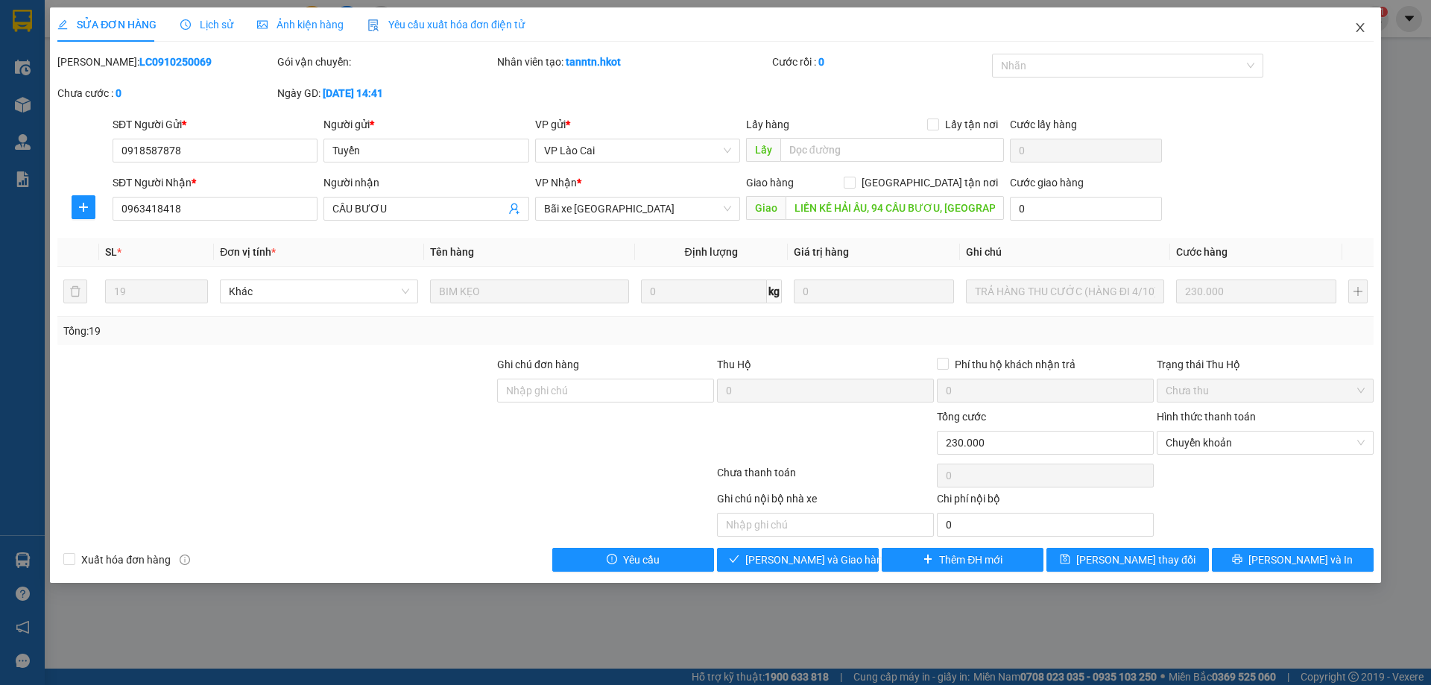
click at [1361, 27] on icon "close" at bounding box center [1360, 27] width 8 height 9
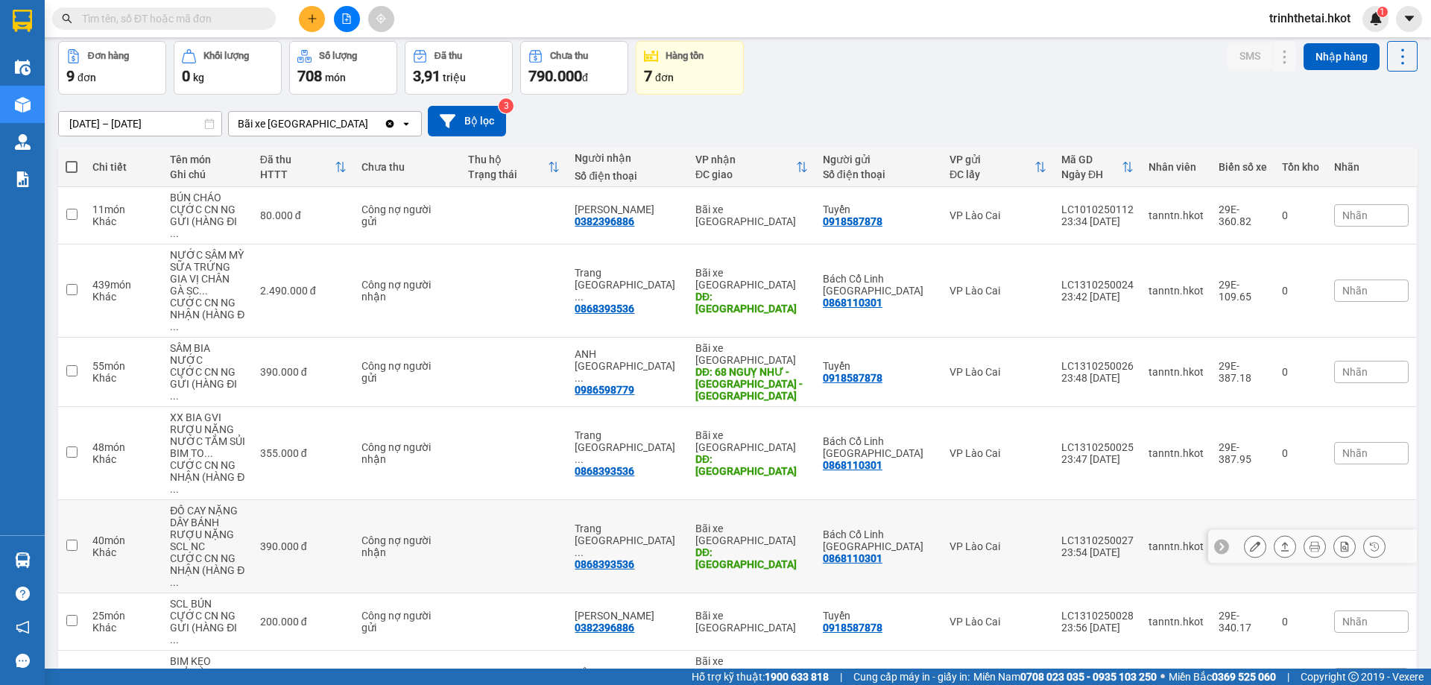
scroll to position [123, 0]
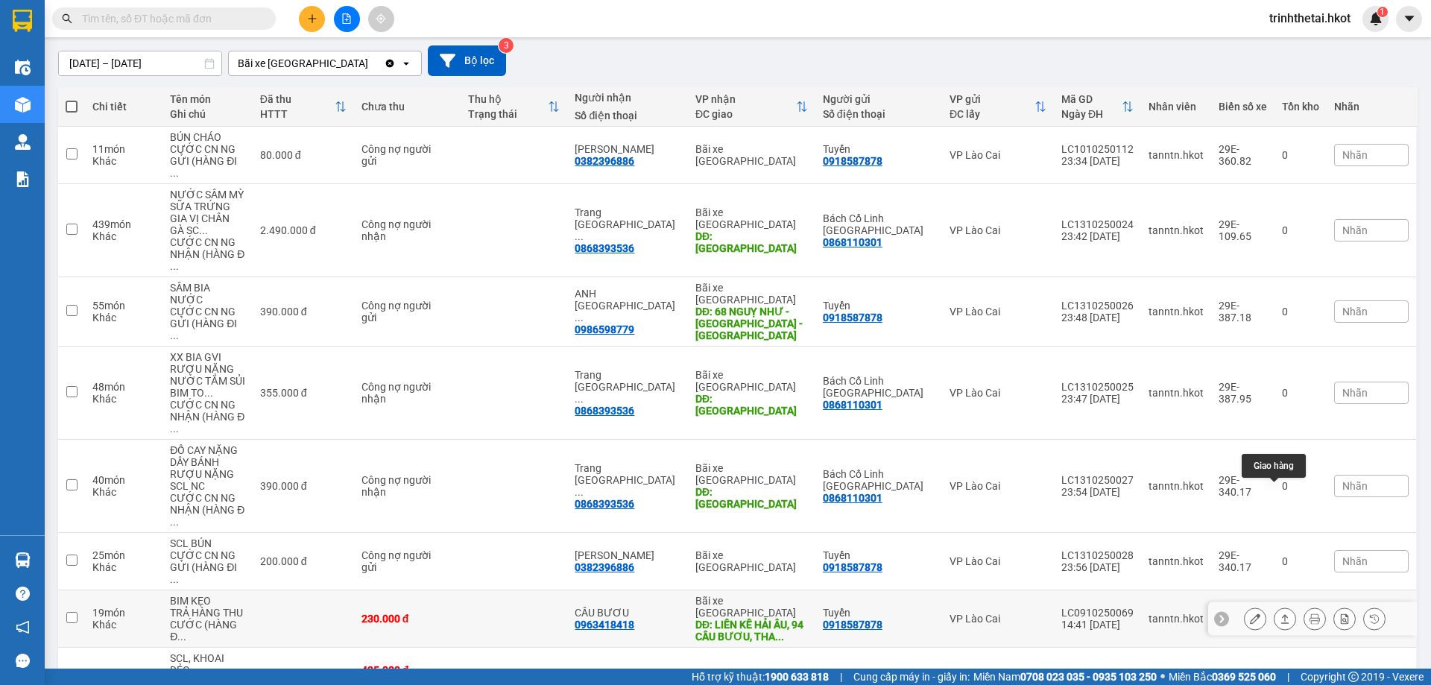
click at [1282, 614] on icon at bounding box center [1286, 618] width 8 height 9
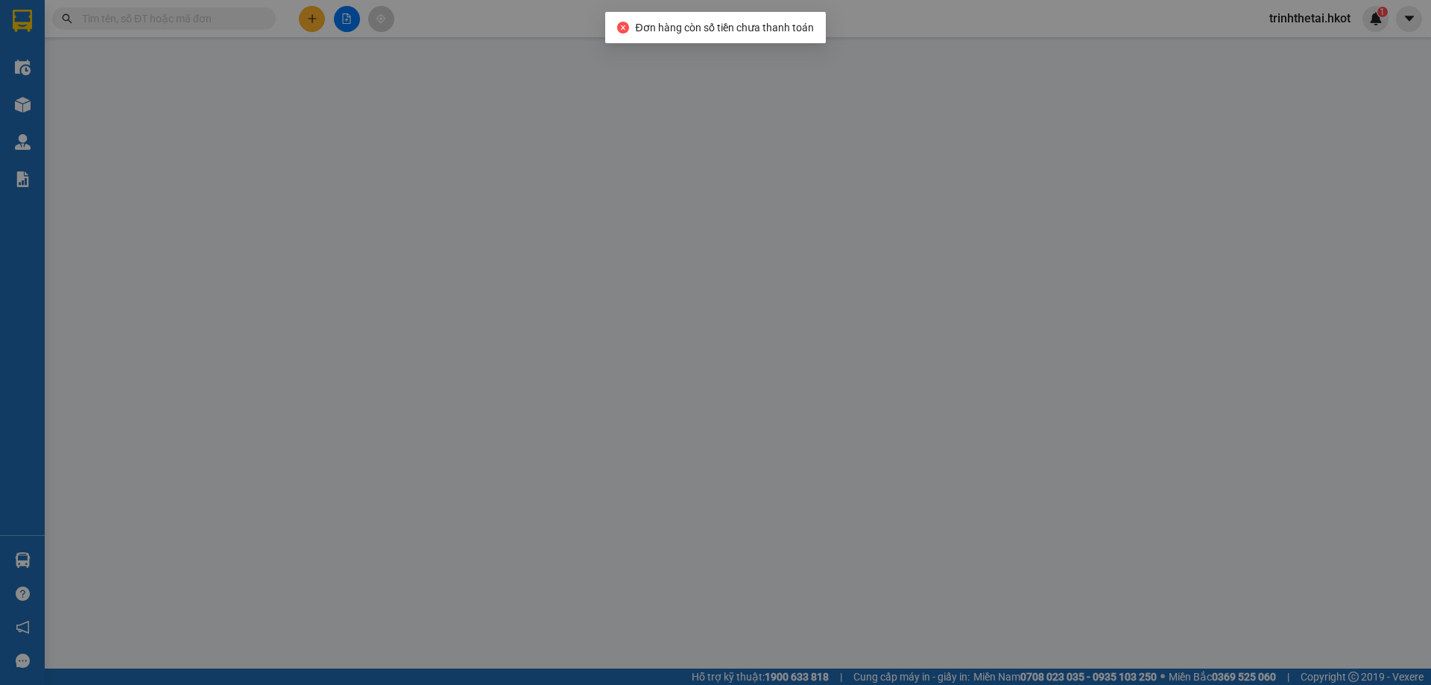
type input "0918587878"
type input "Tuyển"
type input "0963418418"
type input "CẦU BƯƠU"
type input "LIỀN KỀ HẢI ÂU, 94 CẦU BƯƠU, [GEOGRAPHIC_DATA], HN"
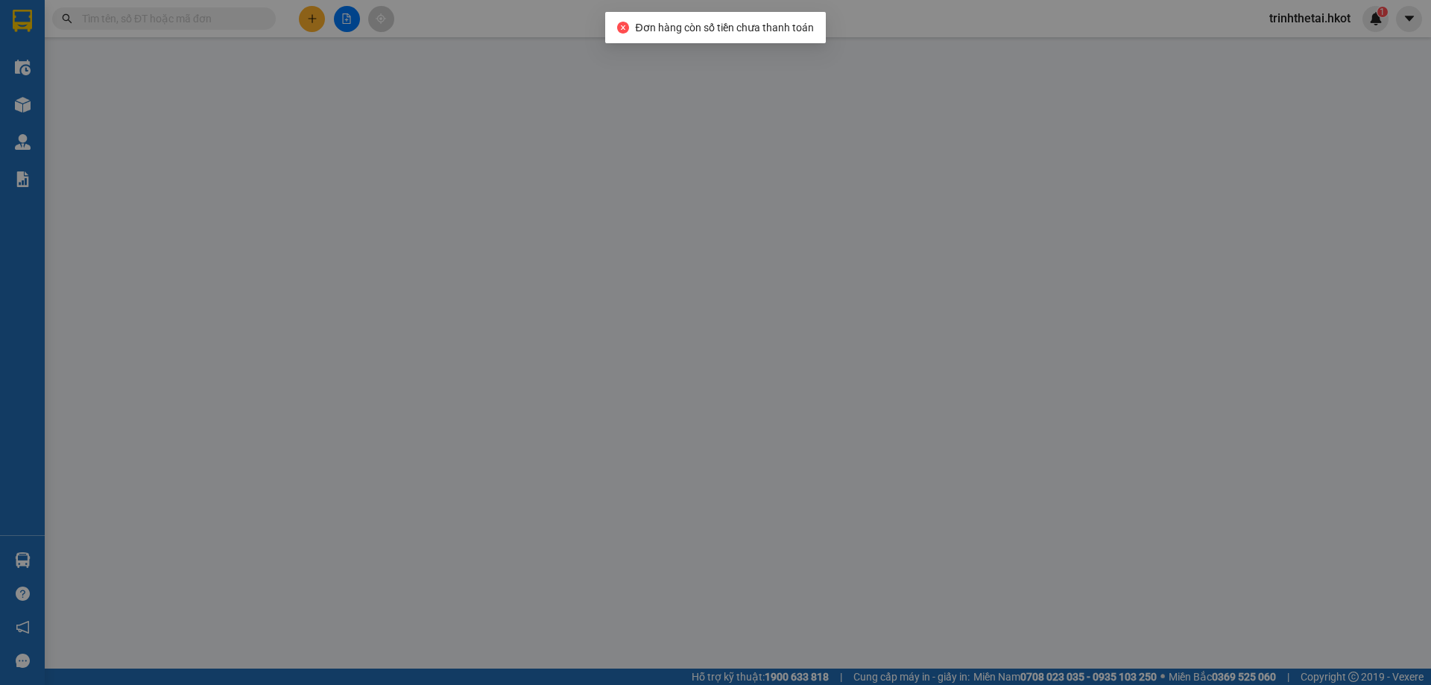
type input "0"
type input "230.000"
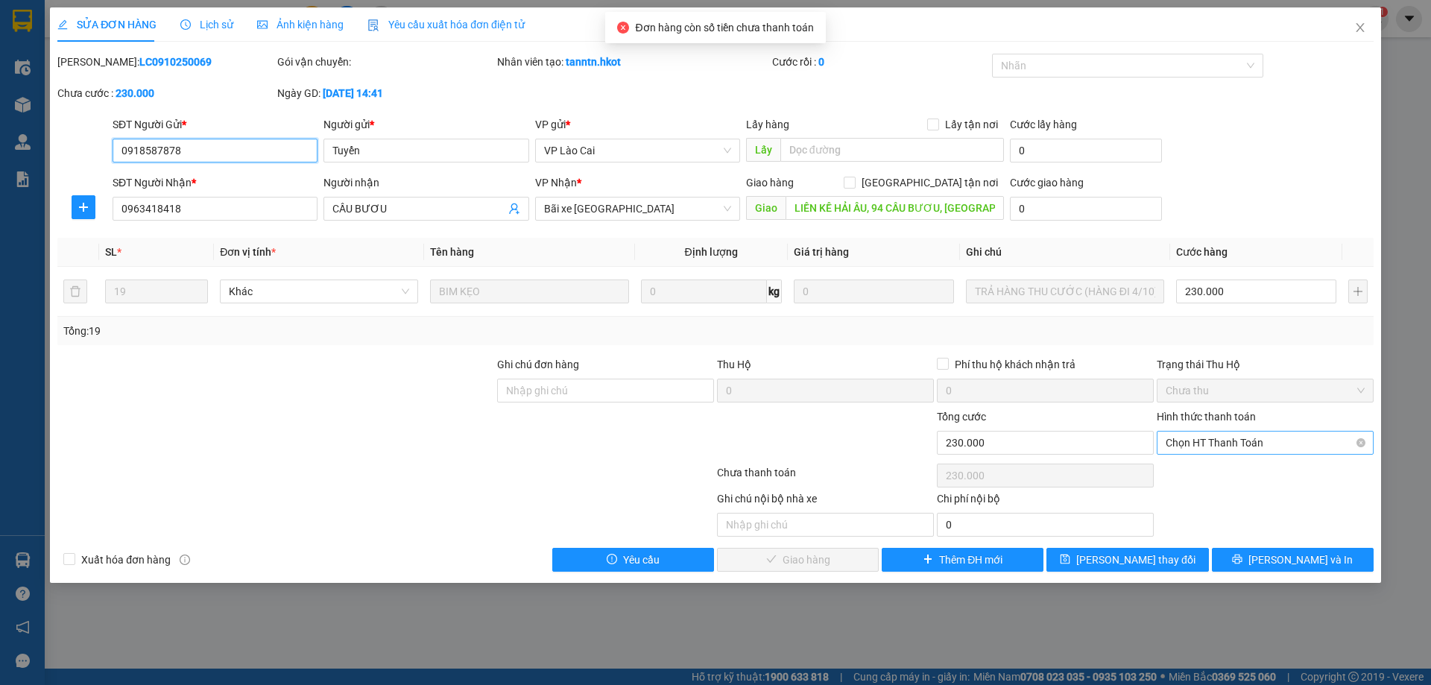
click at [1216, 438] on span "Chọn HT Thanh Toán" at bounding box center [1265, 443] width 199 height 22
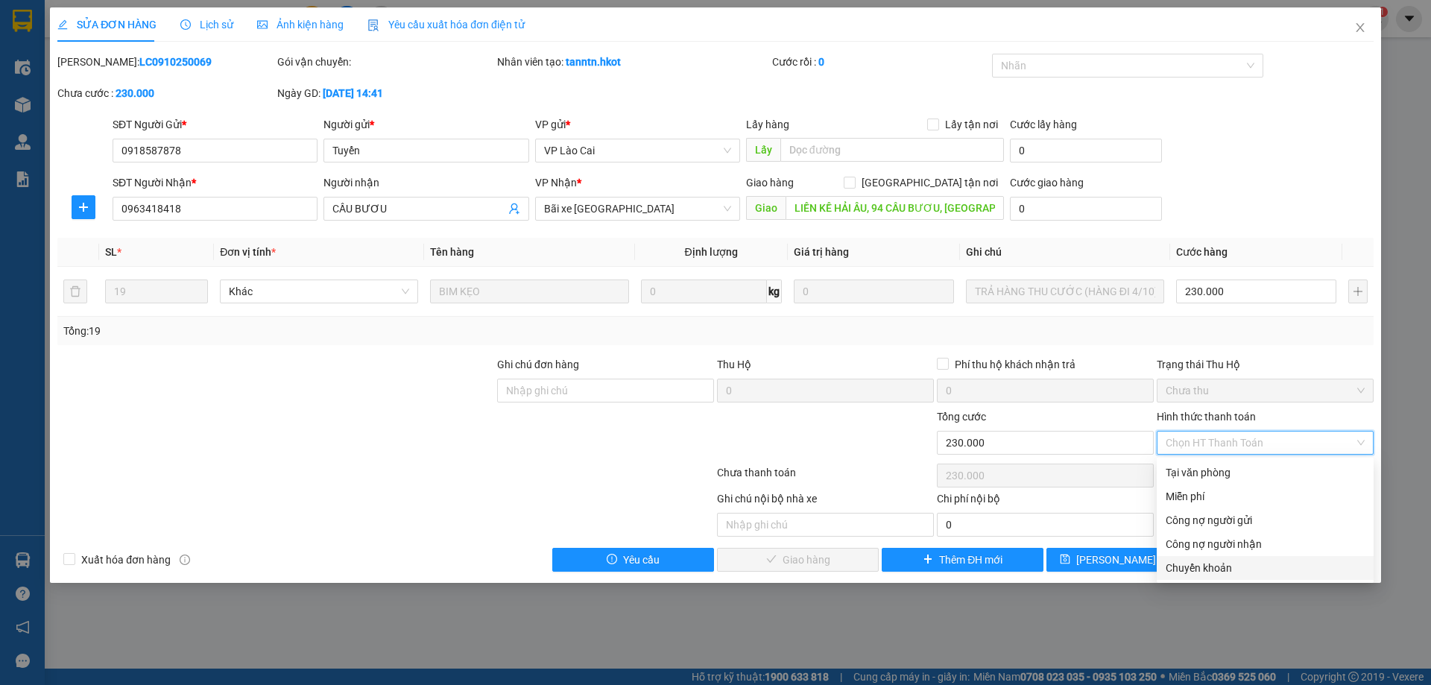
click at [1209, 569] on div "Chuyển khoản" at bounding box center [1265, 568] width 199 height 16
type input "0"
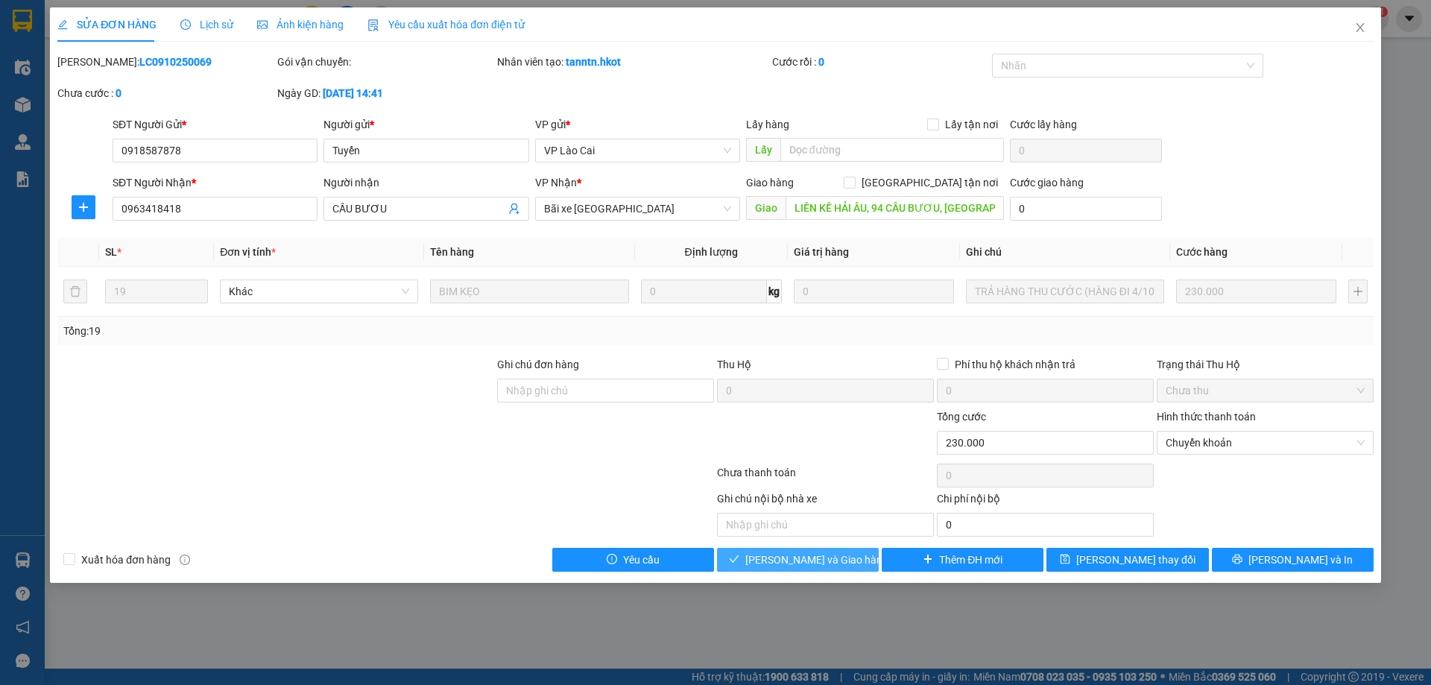
click at [840, 557] on span "[PERSON_NAME] và Giao hàng" at bounding box center [817, 560] width 143 height 16
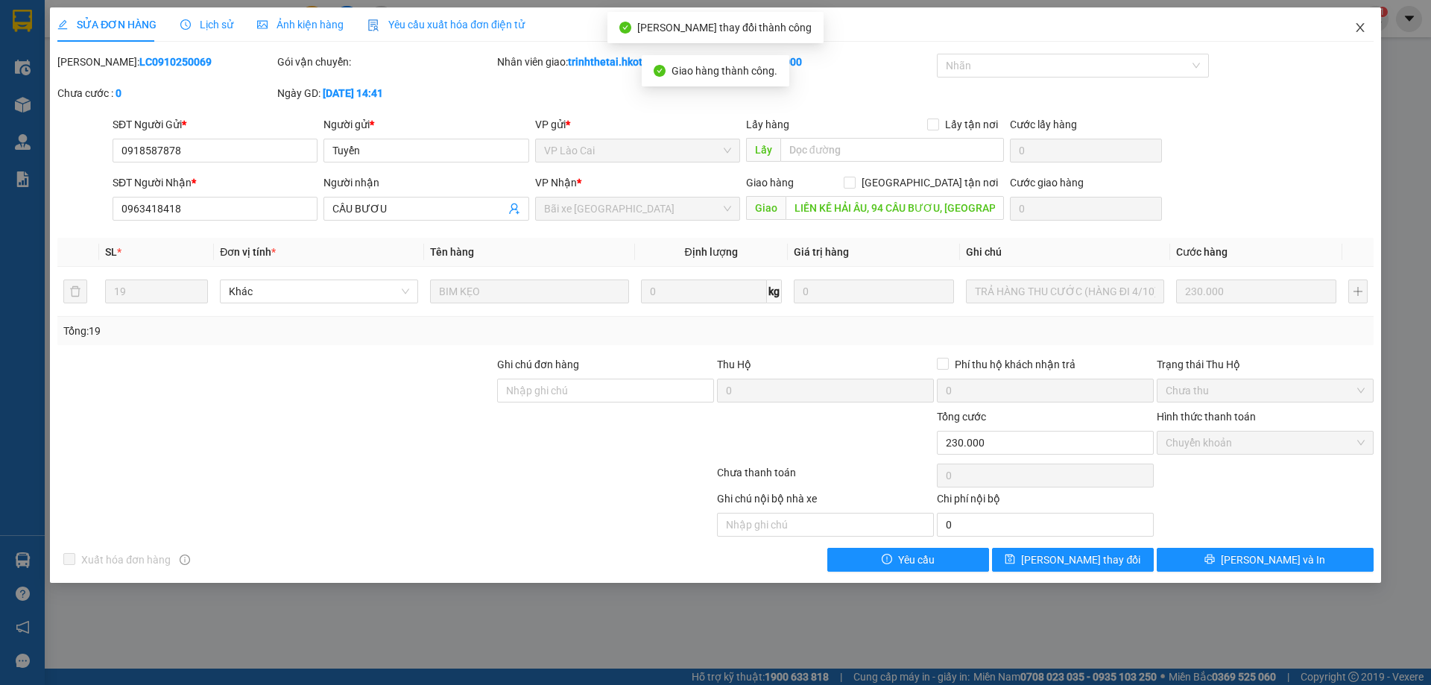
click at [1364, 22] on icon "close" at bounding box center [1361, 28] width 12 height 12
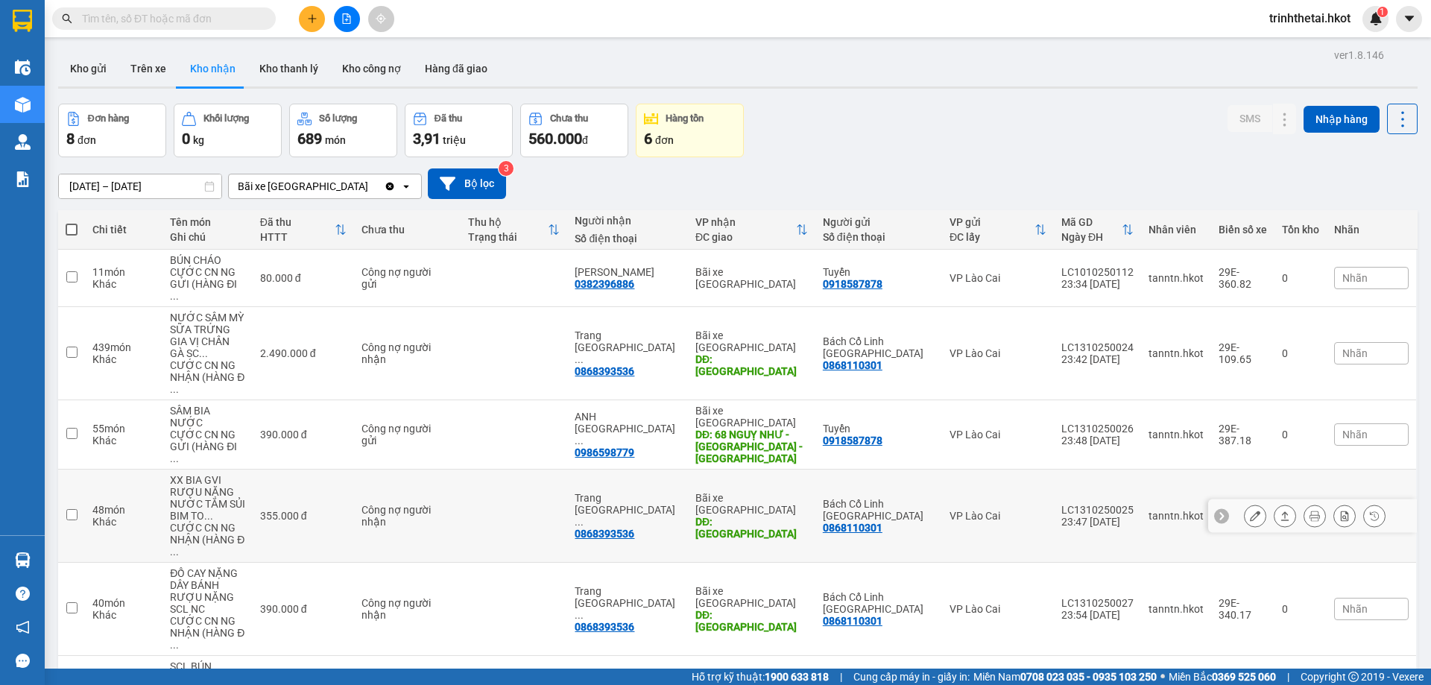
scroll to position [78, 0]
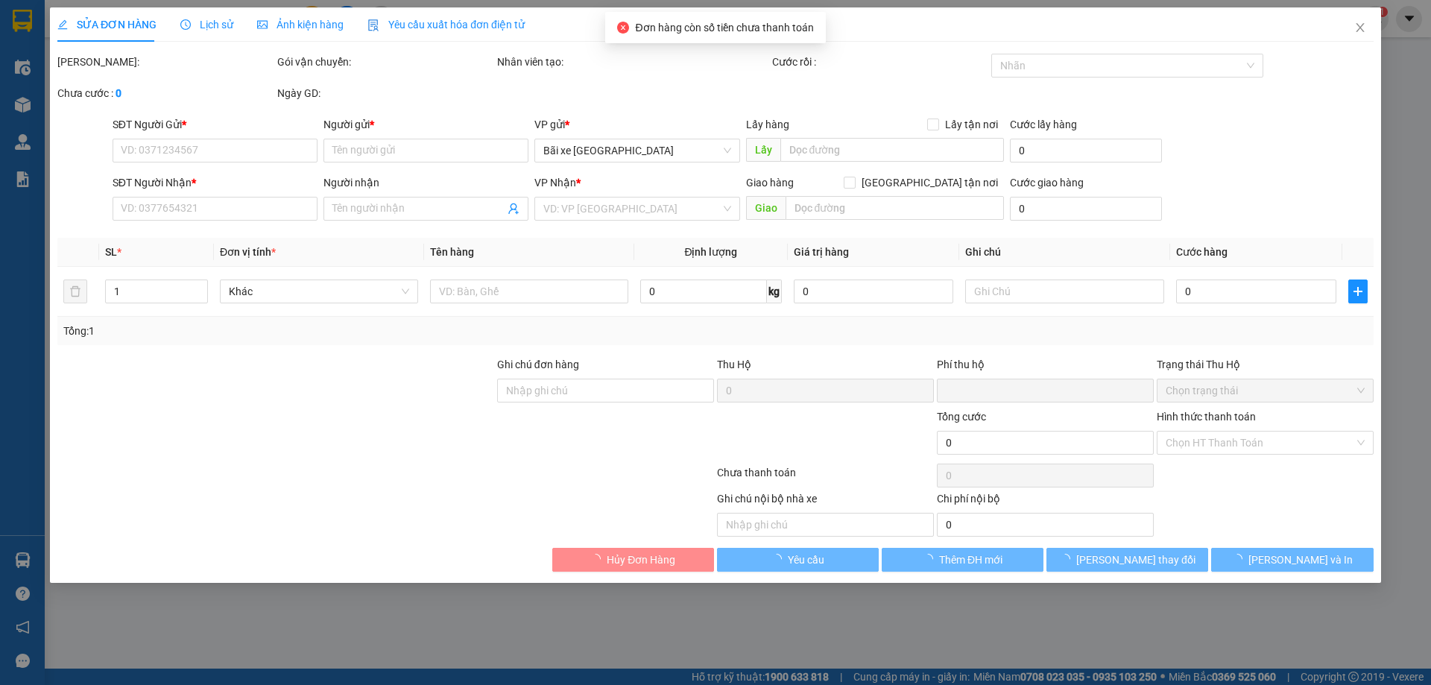
type input "0918587878"
type input "Tuyển"
type input "0963418418"
type input "CẦU BƯƠU"
type input "LIỀN KỀ HẢI ÂU, 94 CẦU BƯƠU, [GEOGRAPHIC_DATA], HN"
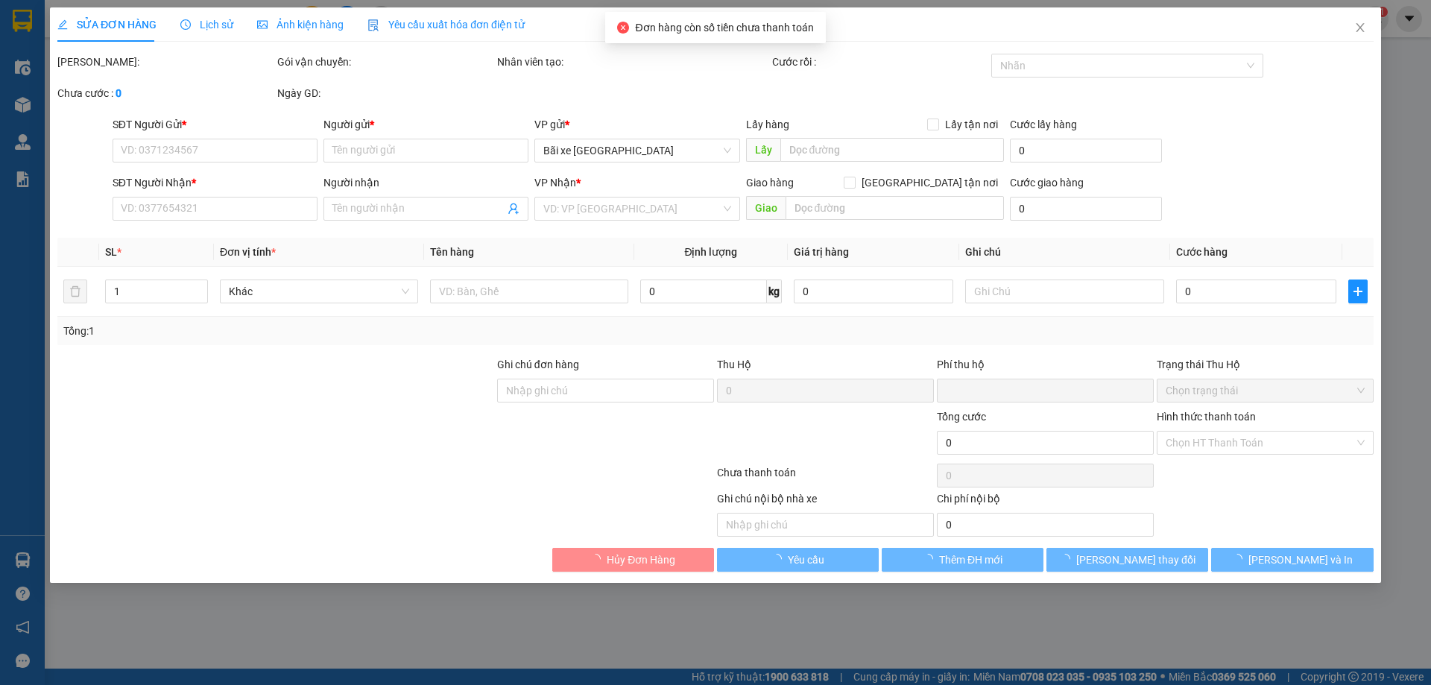
type input "0"
type input "125.000"
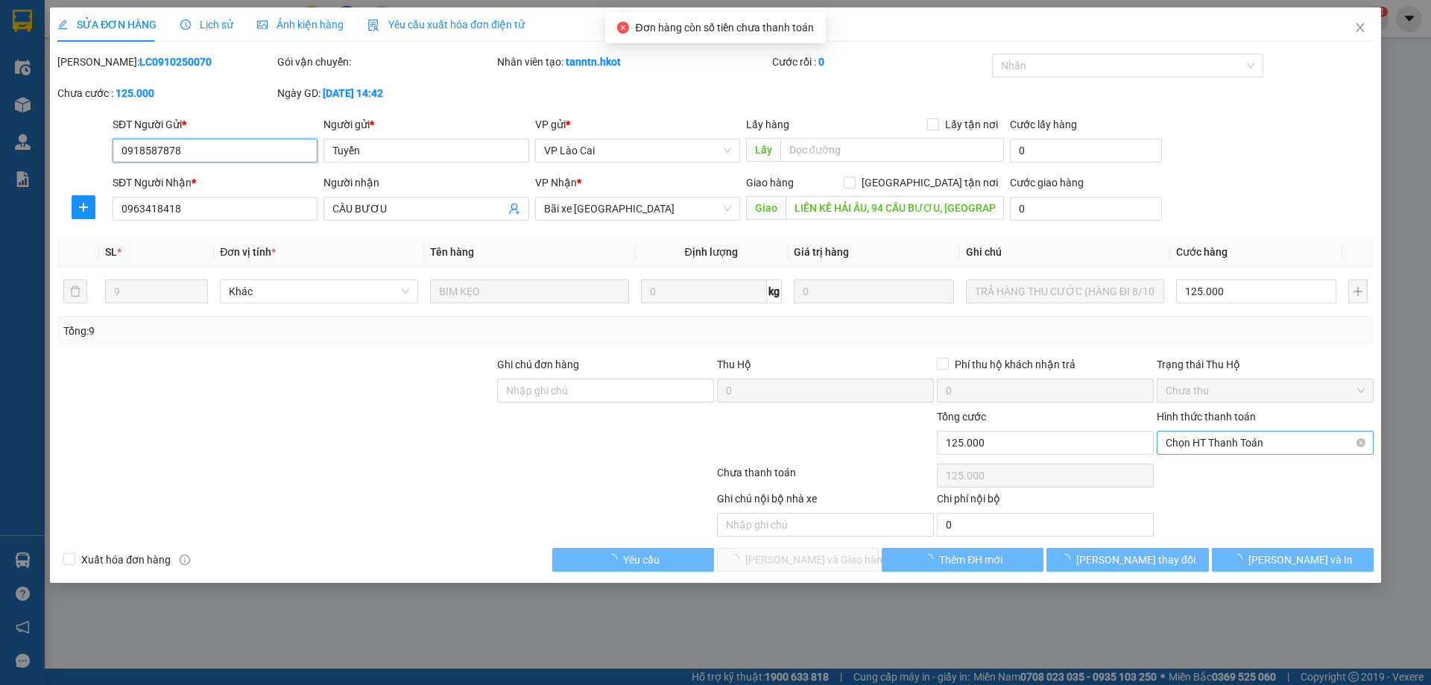
click at [1210, 444] on span "Chọn HT Thanh Toán" at bounding box center [1265, 443] width 199 height 22
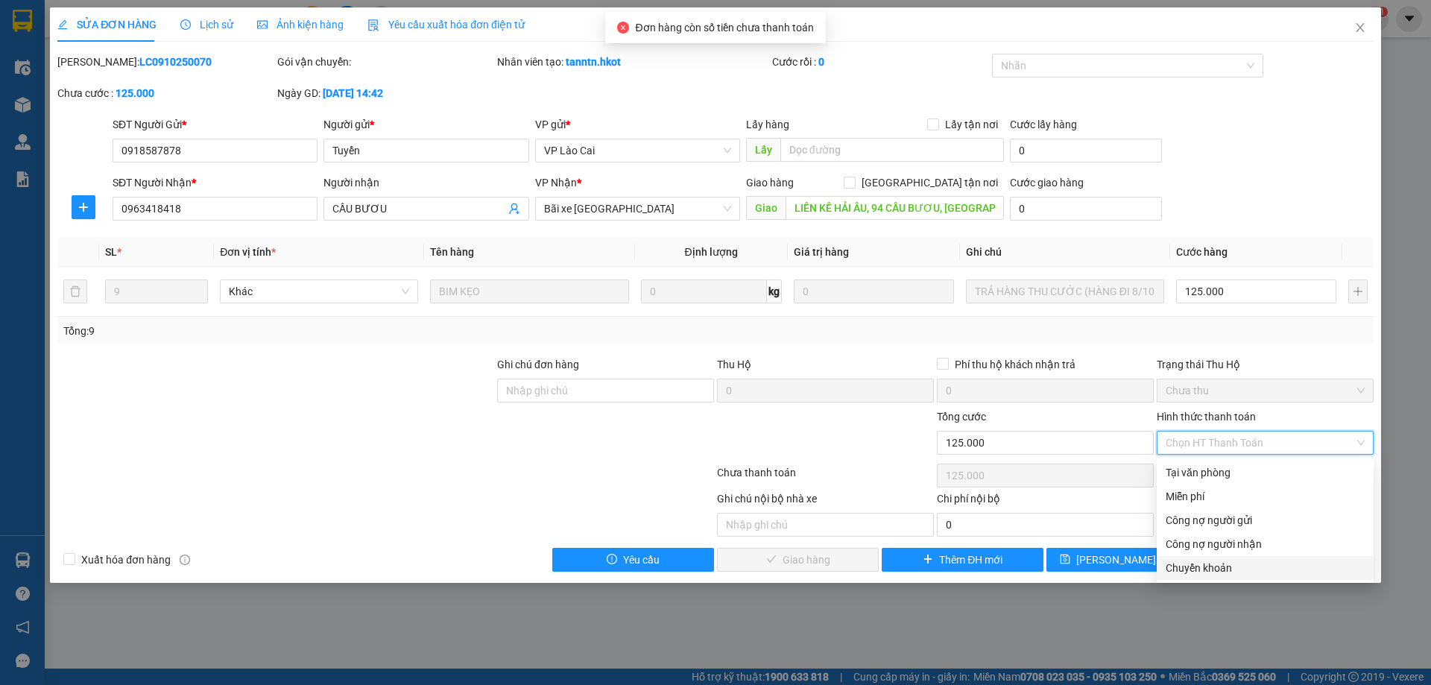
click at [1191, 571] on div "Chuyển khoản" at bounding box center [1265, 568] width 199 height 16
type input "0"
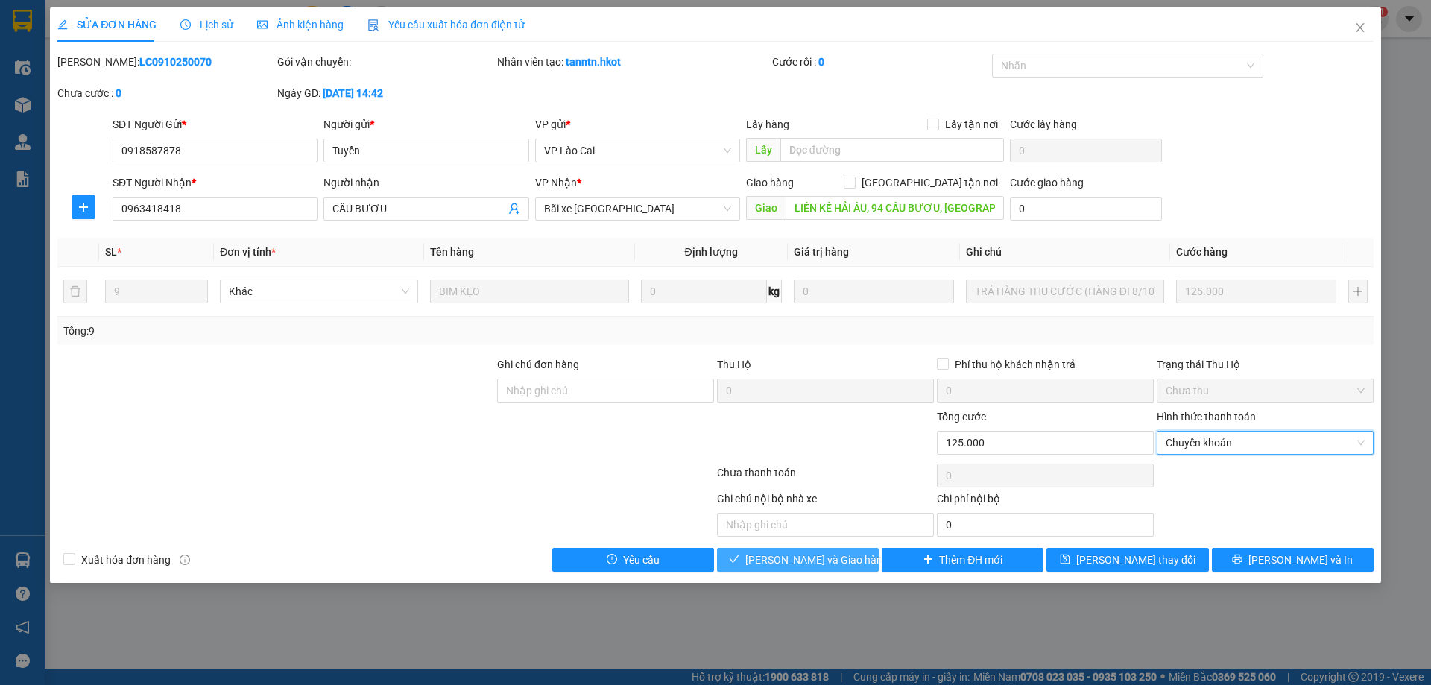
click at [784, 552] on span "[PERSON_NAME] và Giao hàng" at bounding box center [817, 560] width 143 height 16
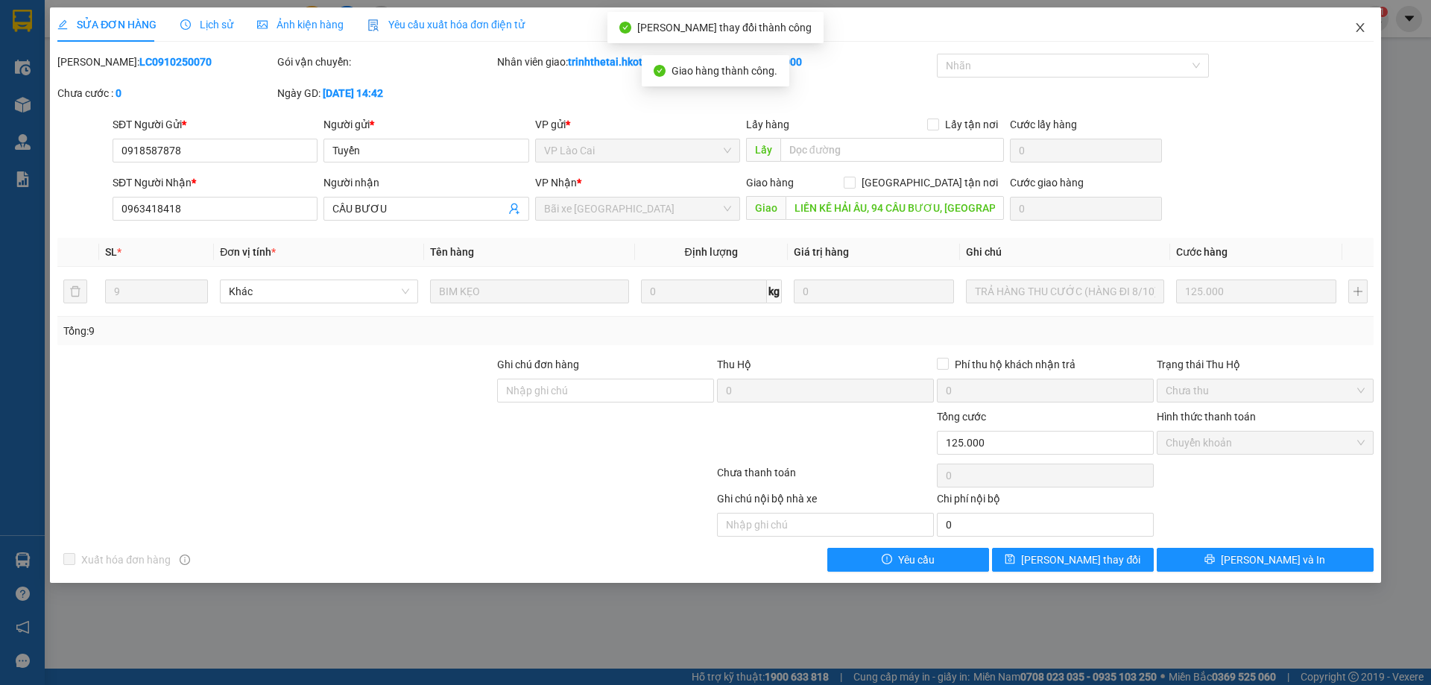
click at [1364, 28] on icon "close" at bounding box center [1361, 28] width 12 height 12
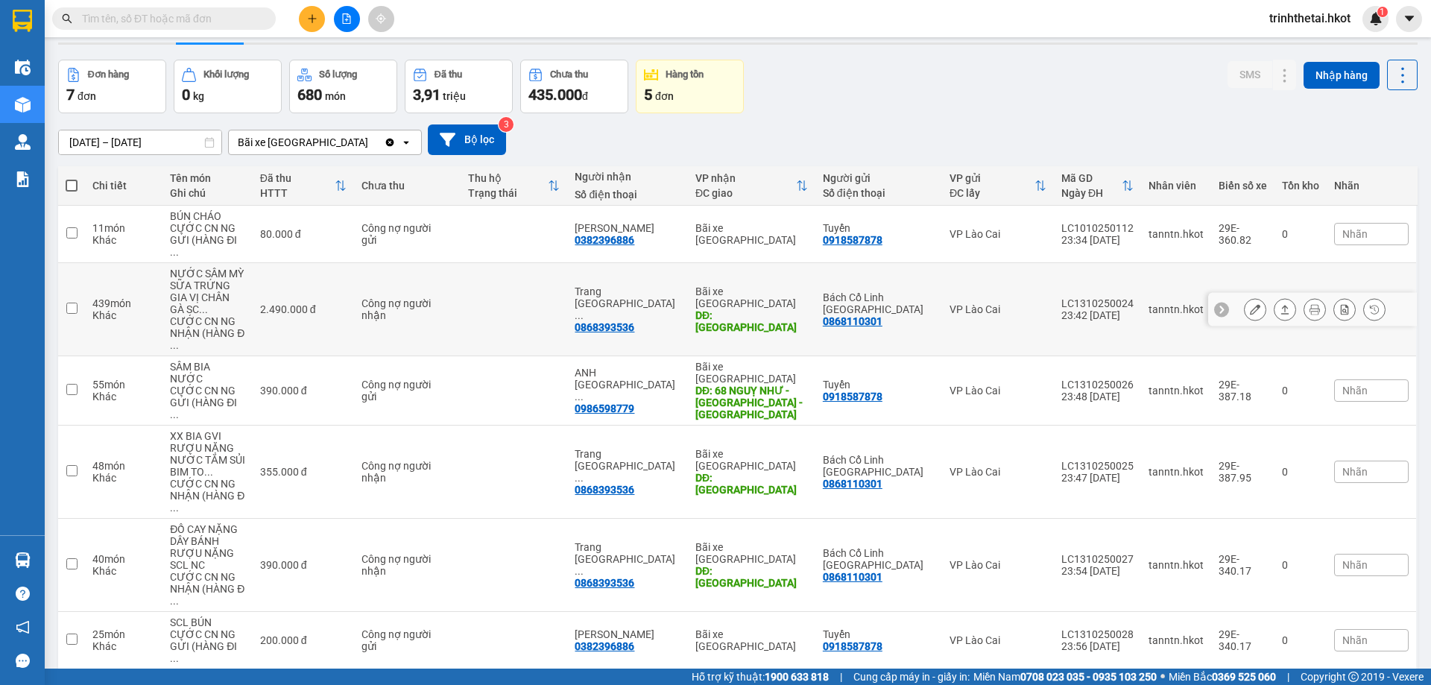
scroll to position [69, 0]
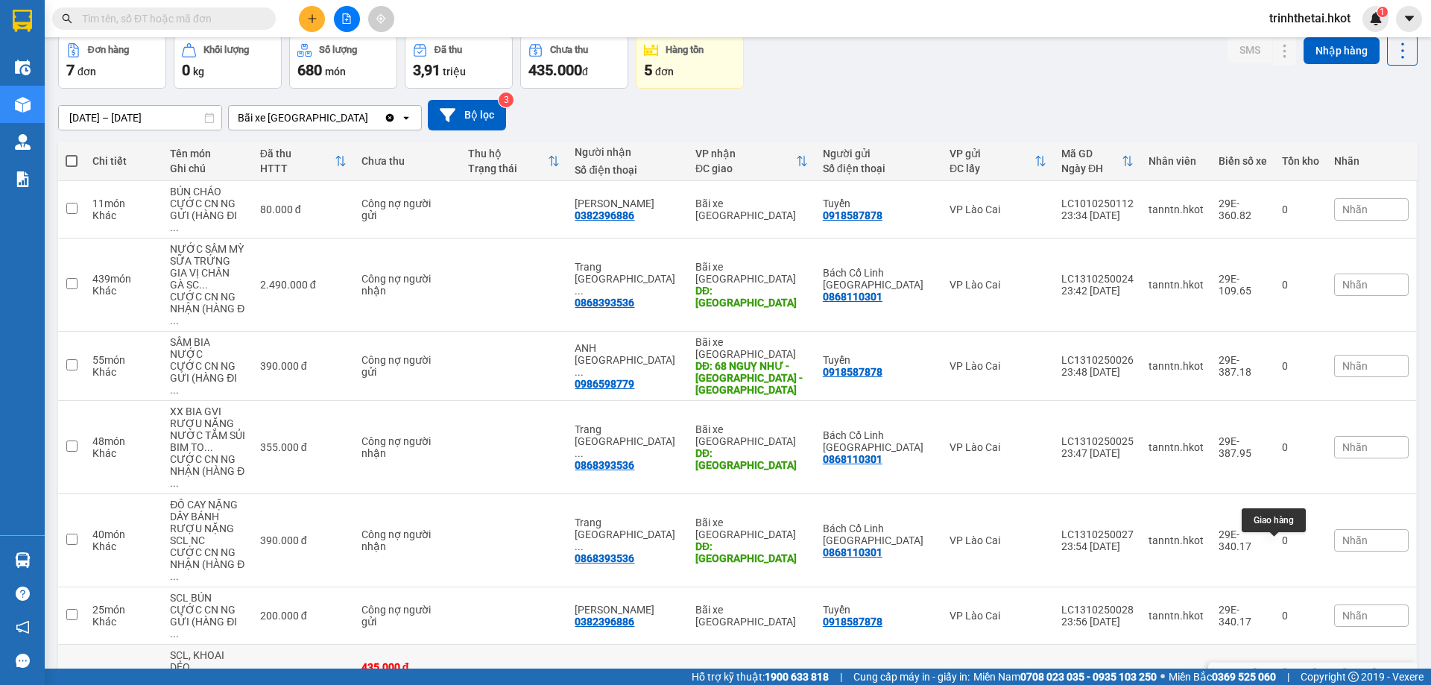
click at [1280, 674] on icon at bounding box center [1285, 679] width 10 height 10
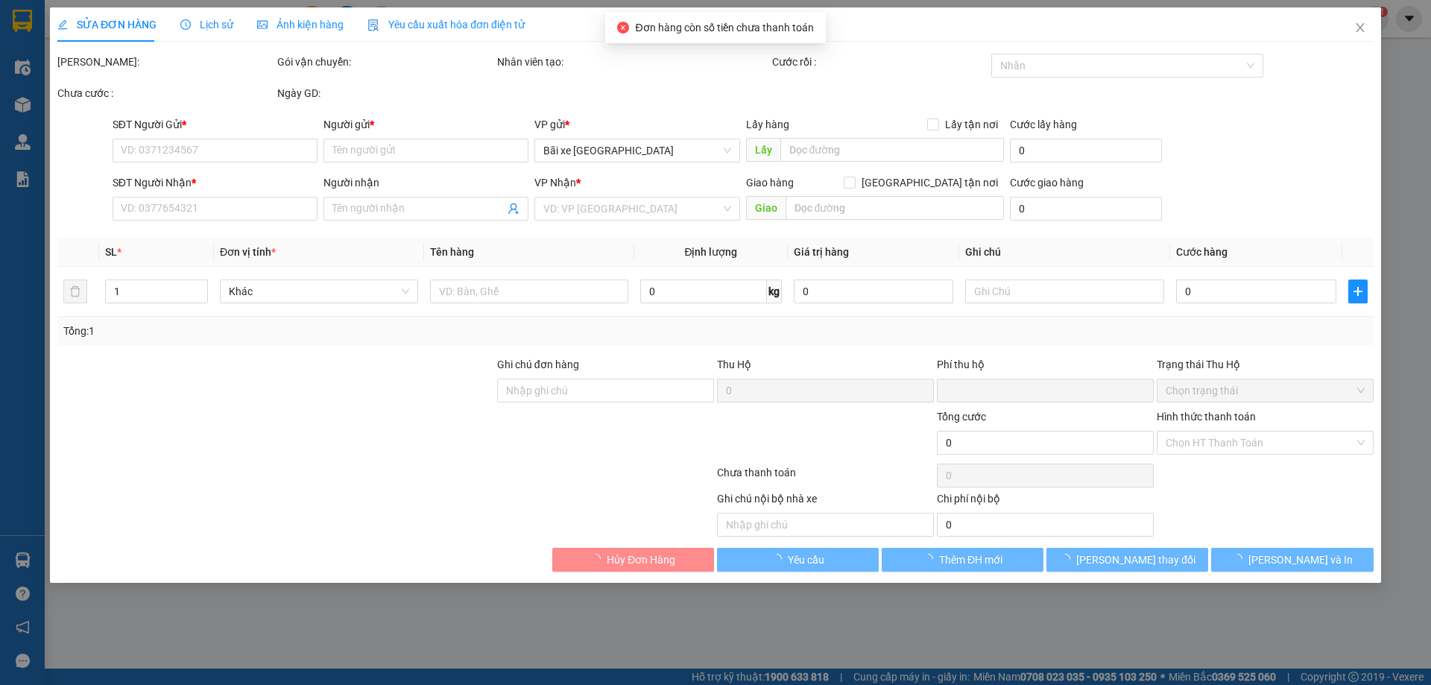
type input "0918587878"
type input "Tuyển"
type input "0382396886"
type input "[PERSON_NAME]"
type input "0"
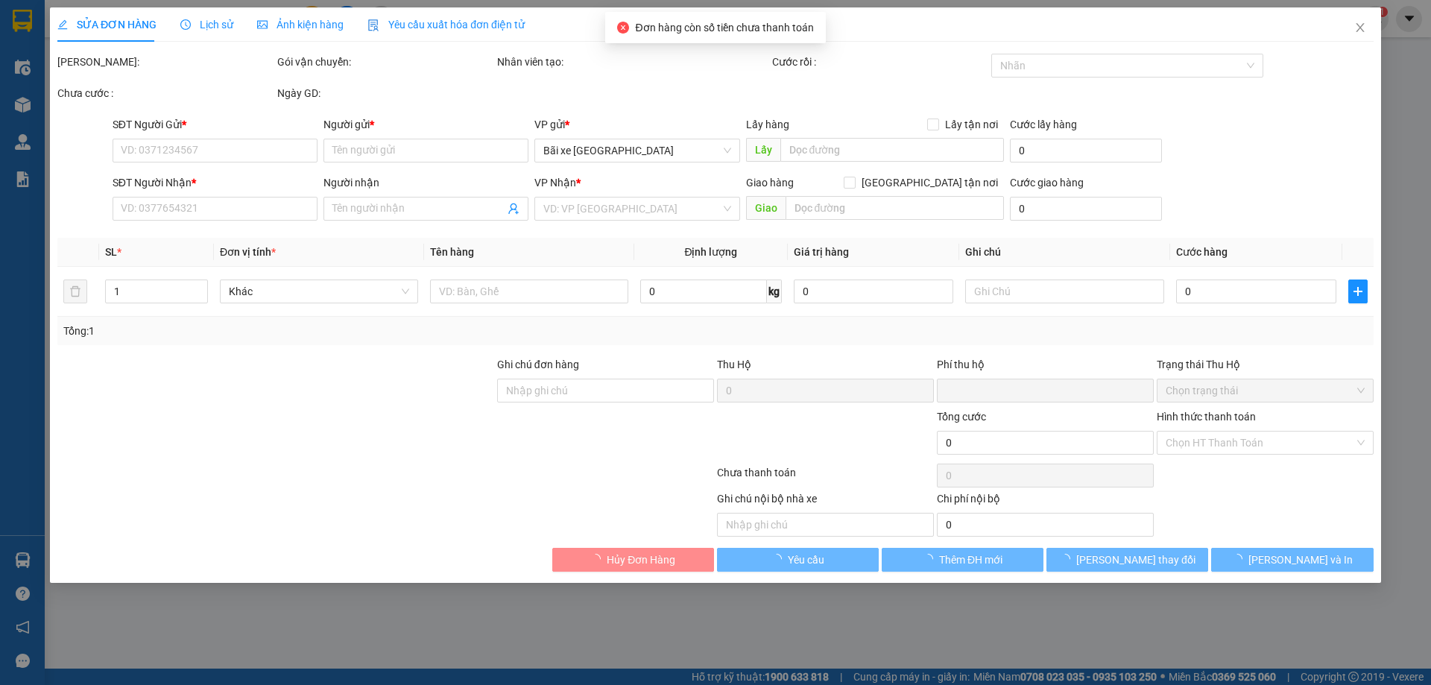
type input "435.000"
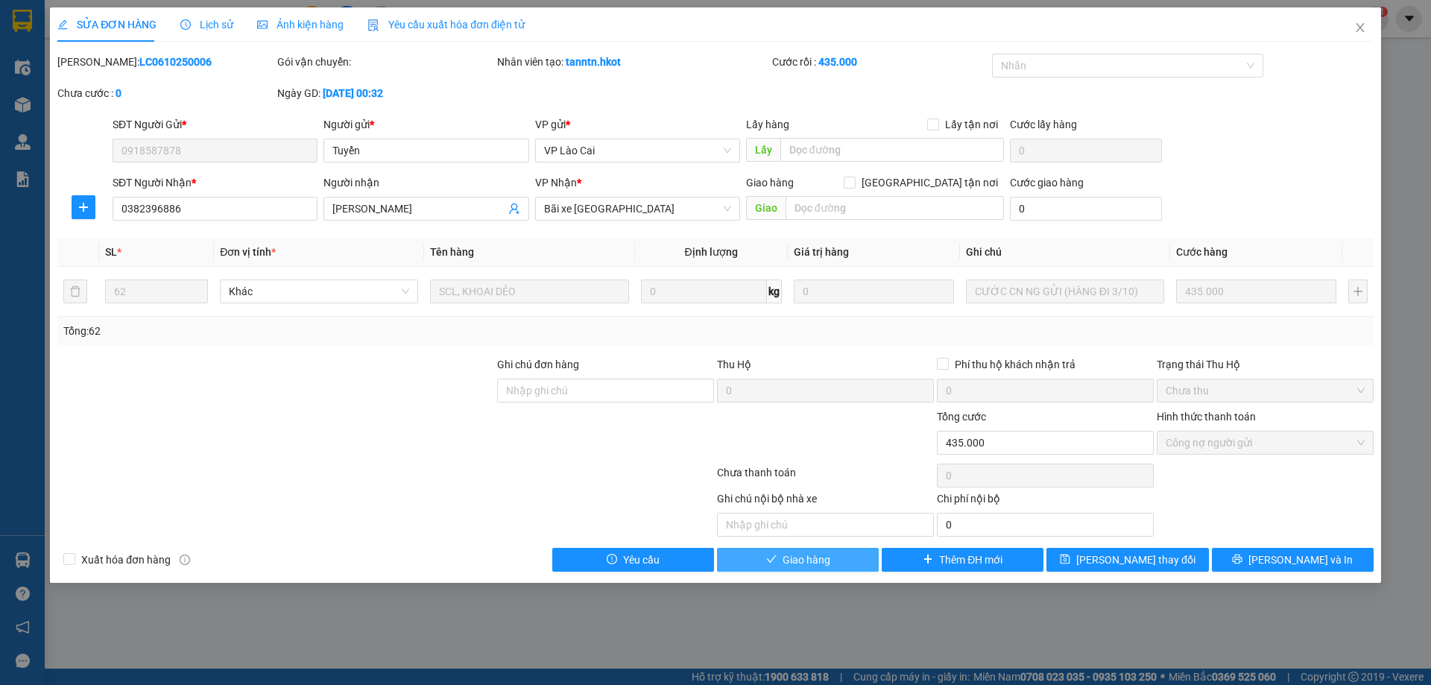
click at [819, 559] on span "Giao hàng" at bounding box center [807, 560] width 48 height 16
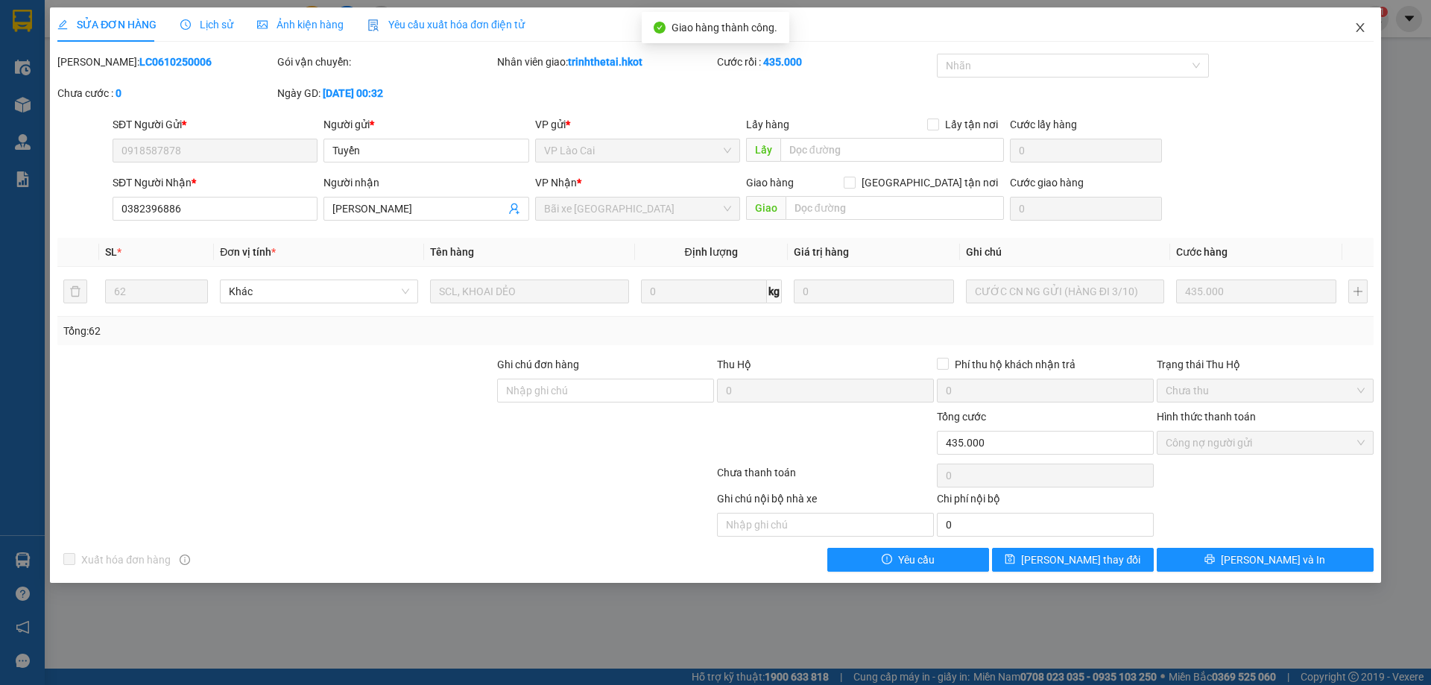
click at [1364, 29] on icon "close" at bounding box center [1361, 28] width 12 height 12
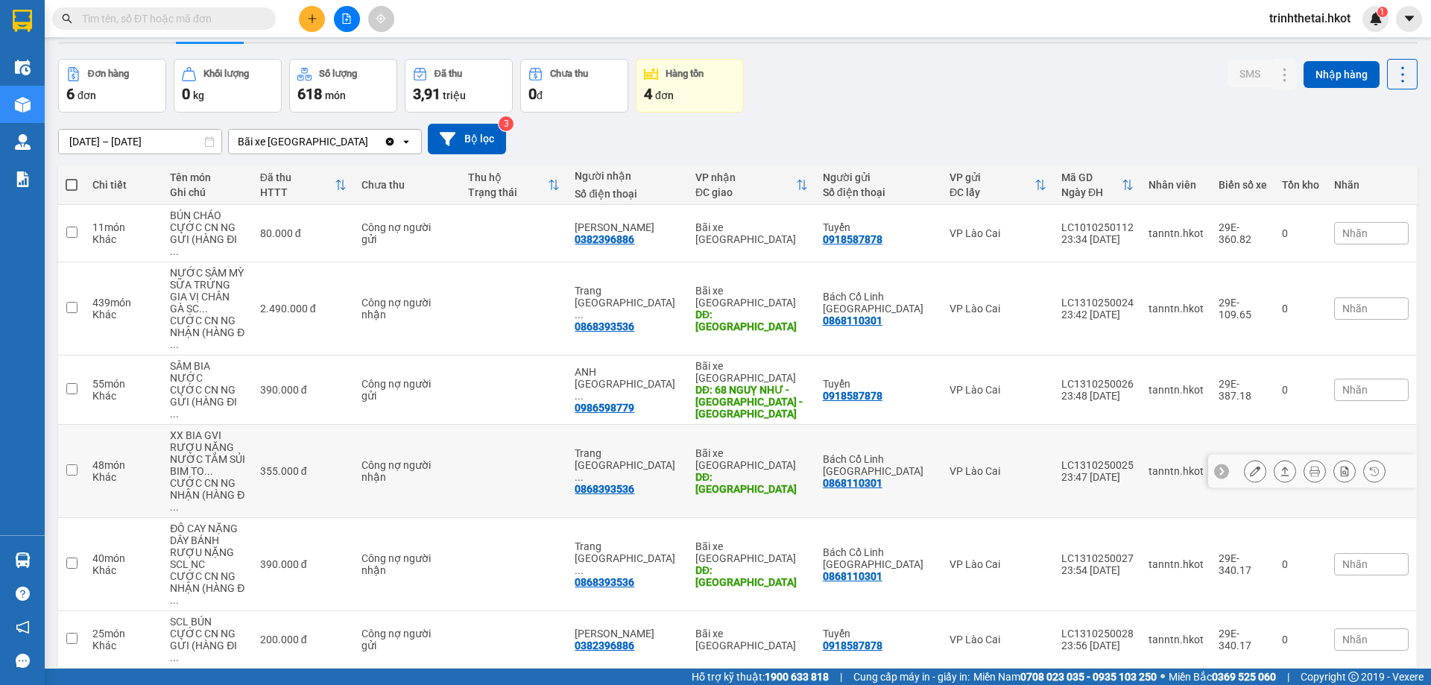
scroll to position [69, 0]
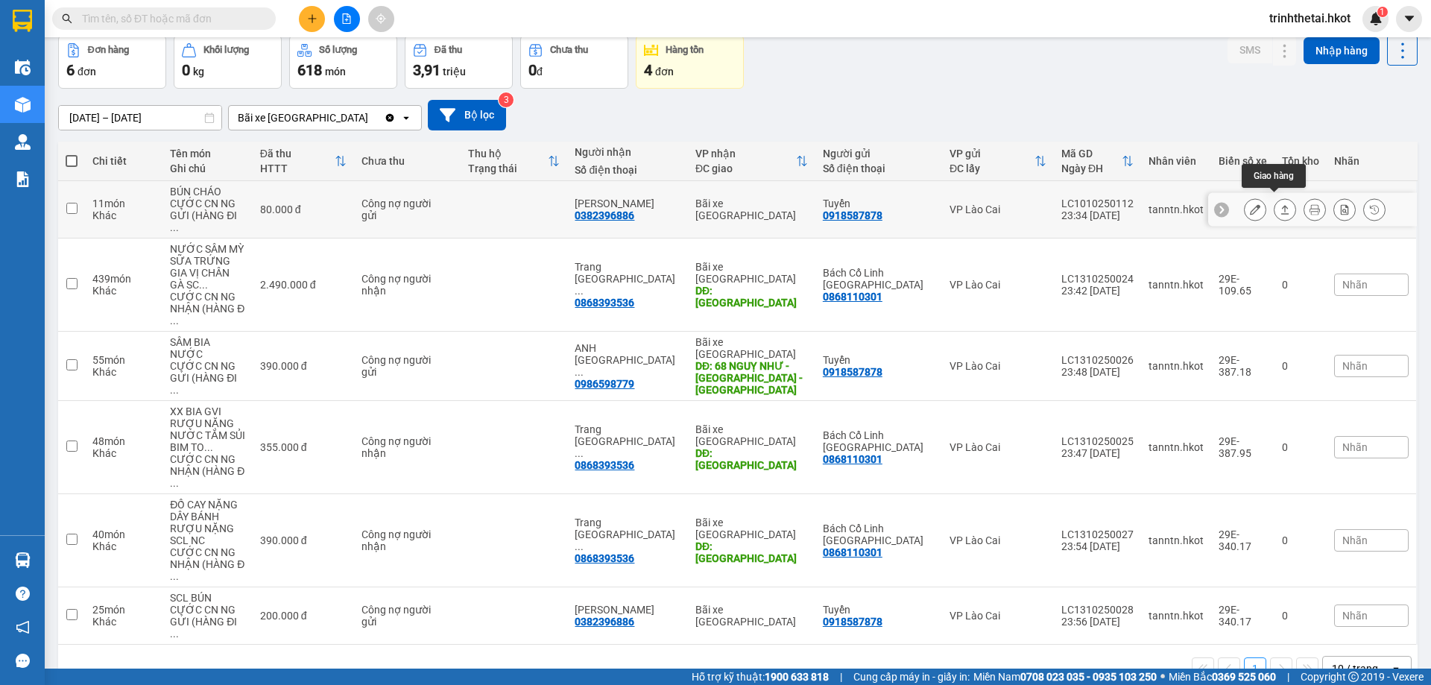
click at [1280, 204] on icon at bounding box center [1285, 209] width 10 height 10
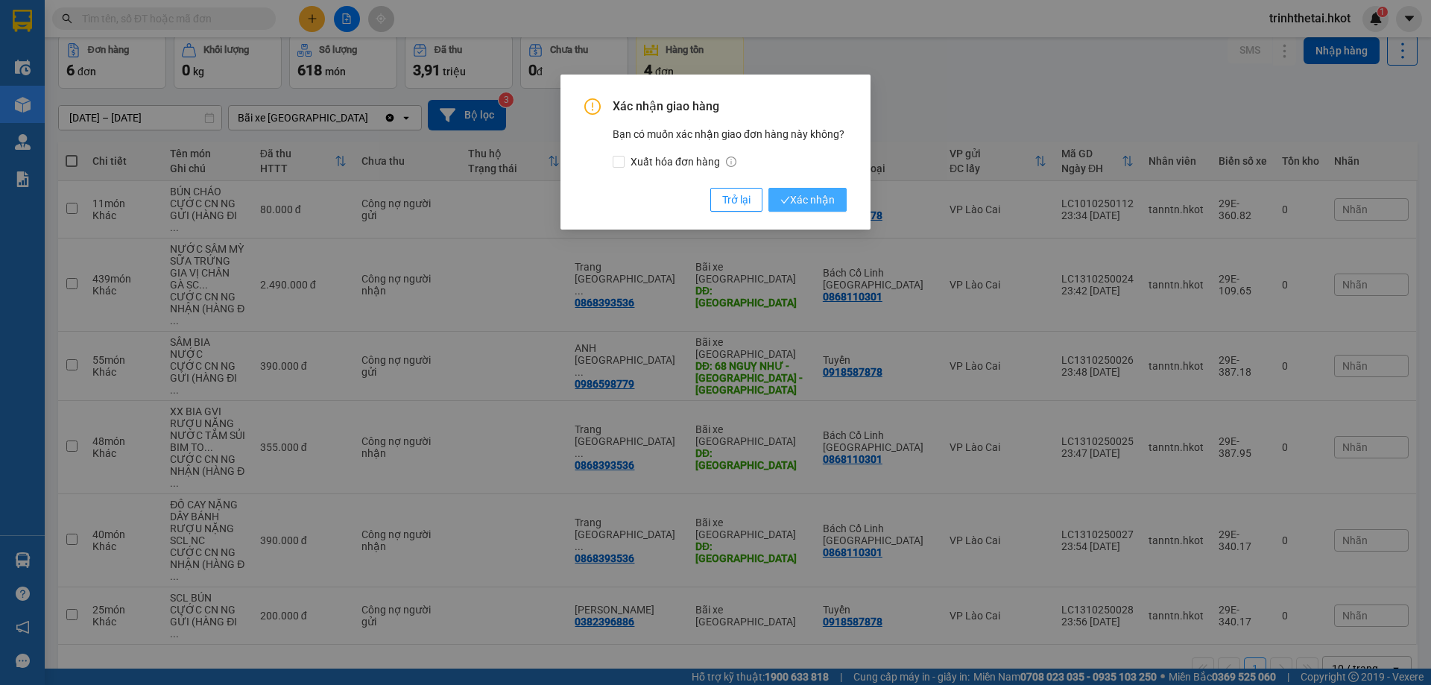
click at [793, 195] on span "Xác nhận" at bounding box center [808, 200] width 54 height 16
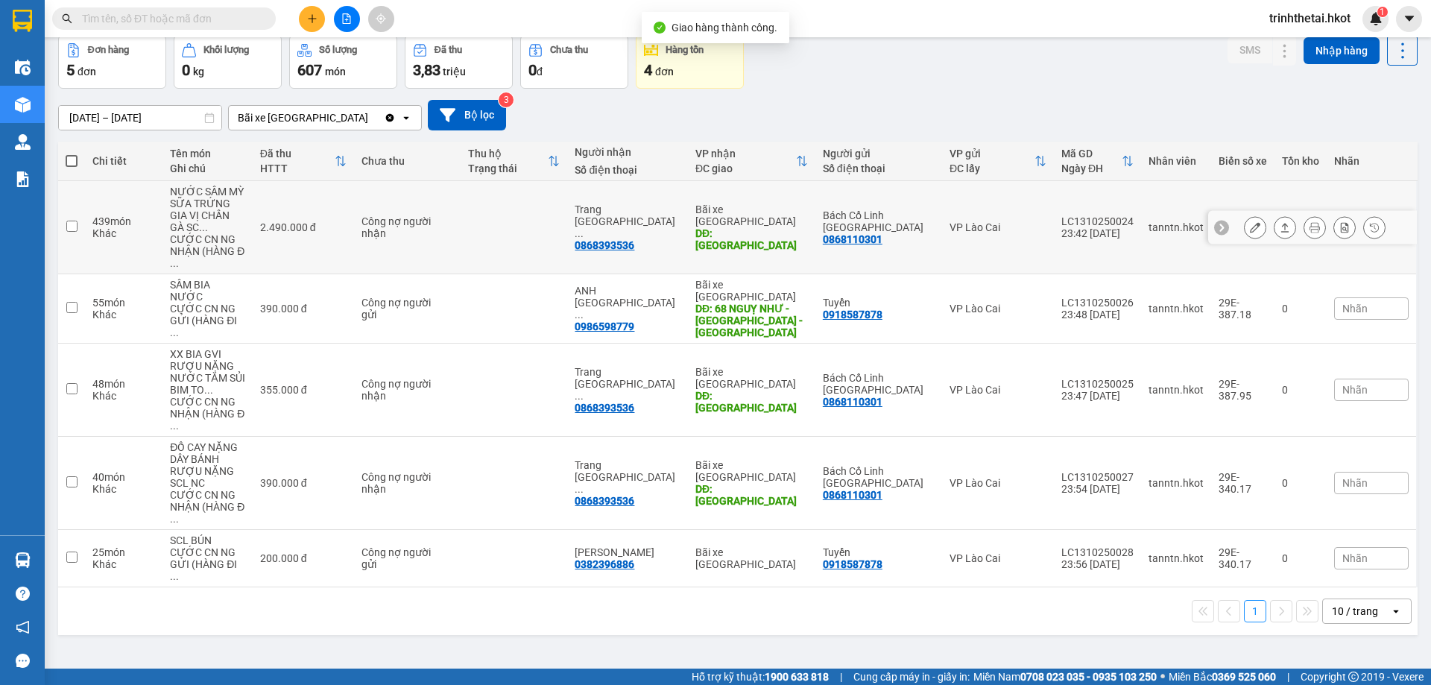
click at [1280, 222] on icon at bounding box center [1285, 227] width 10 height 10
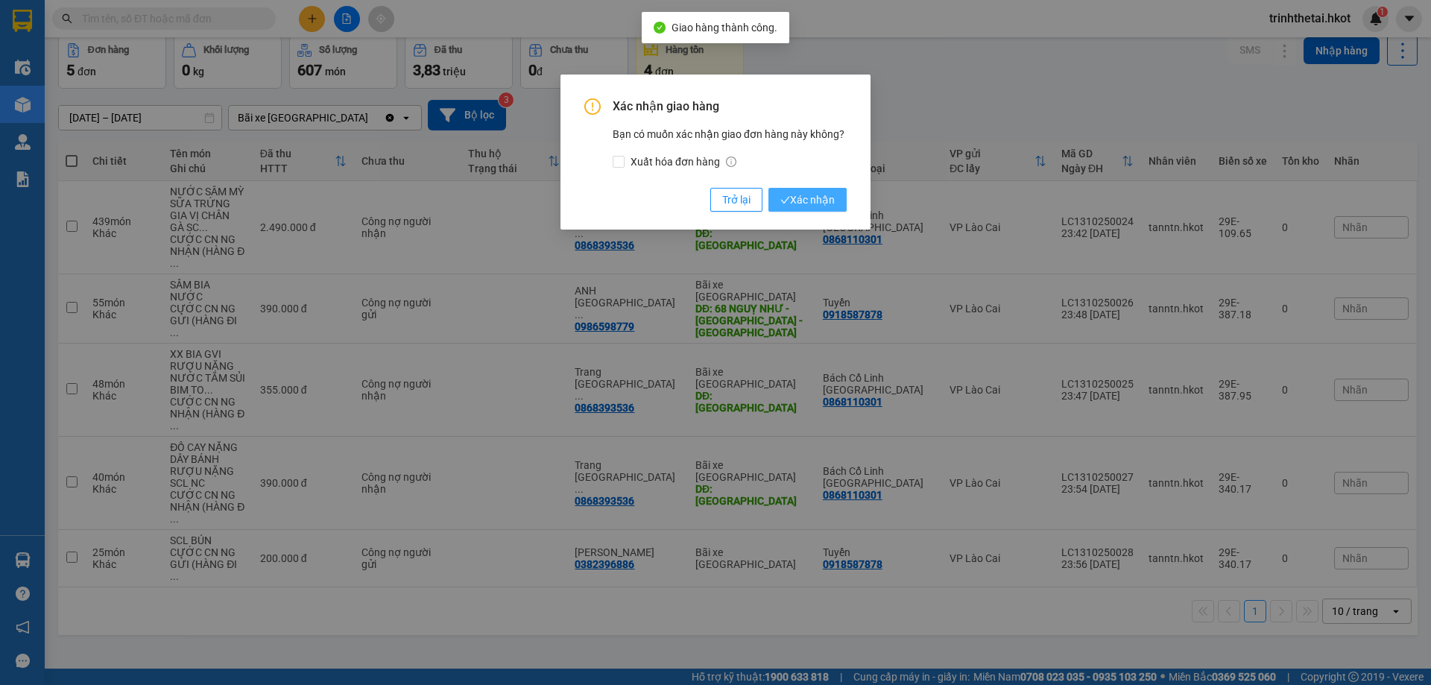
click at [813, 202] on span "Xác nhận" at bounding box center [808, 200] width 54 height 16
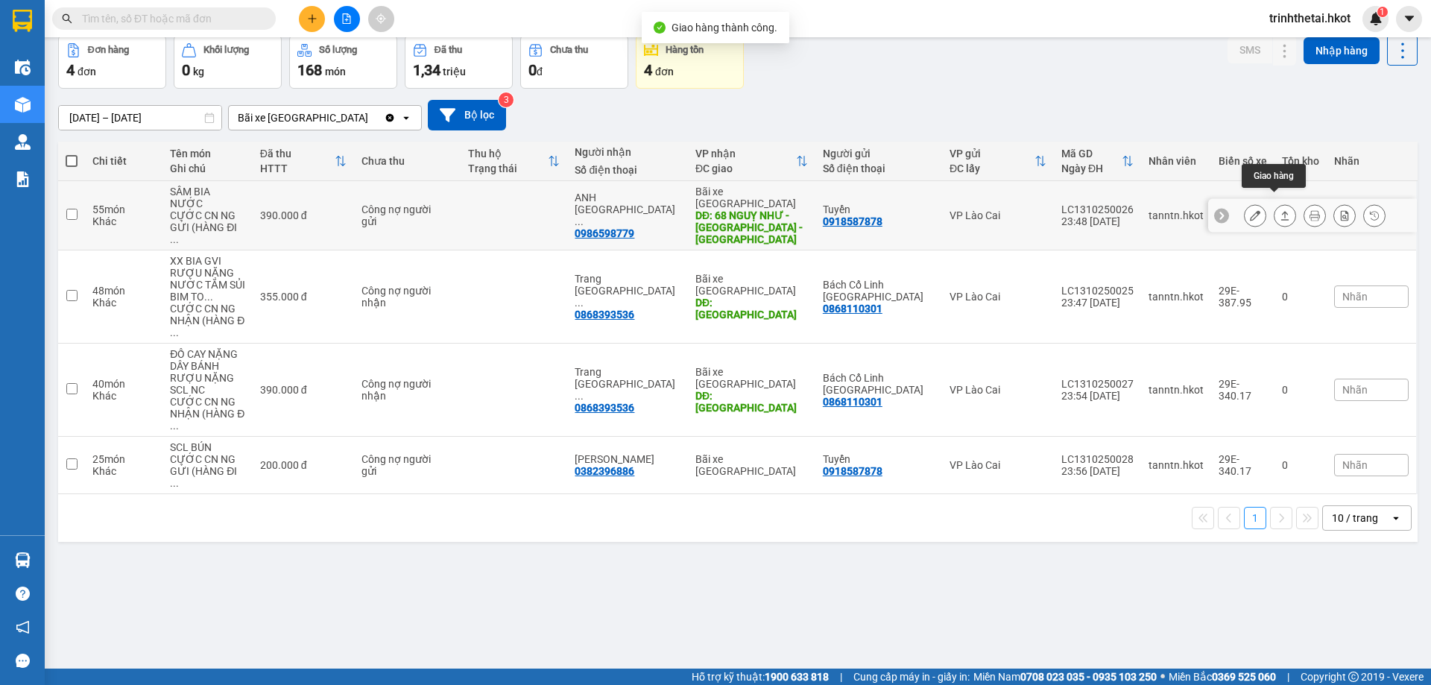
click at [1280, 210] on icon at bounding box center [1285, 215] width 10 height 10
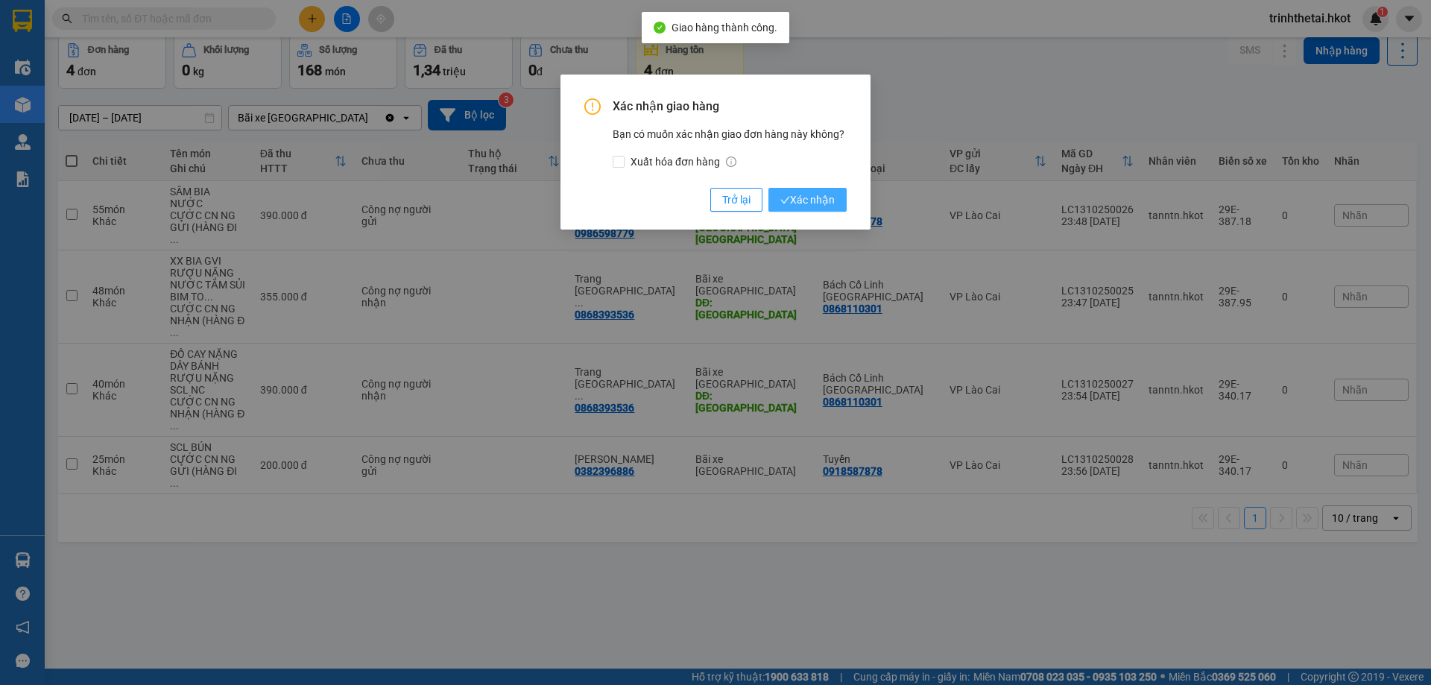
click at [823, 196] on span "Xác nhận" at bounding box center [808, 200] width 54 height 16
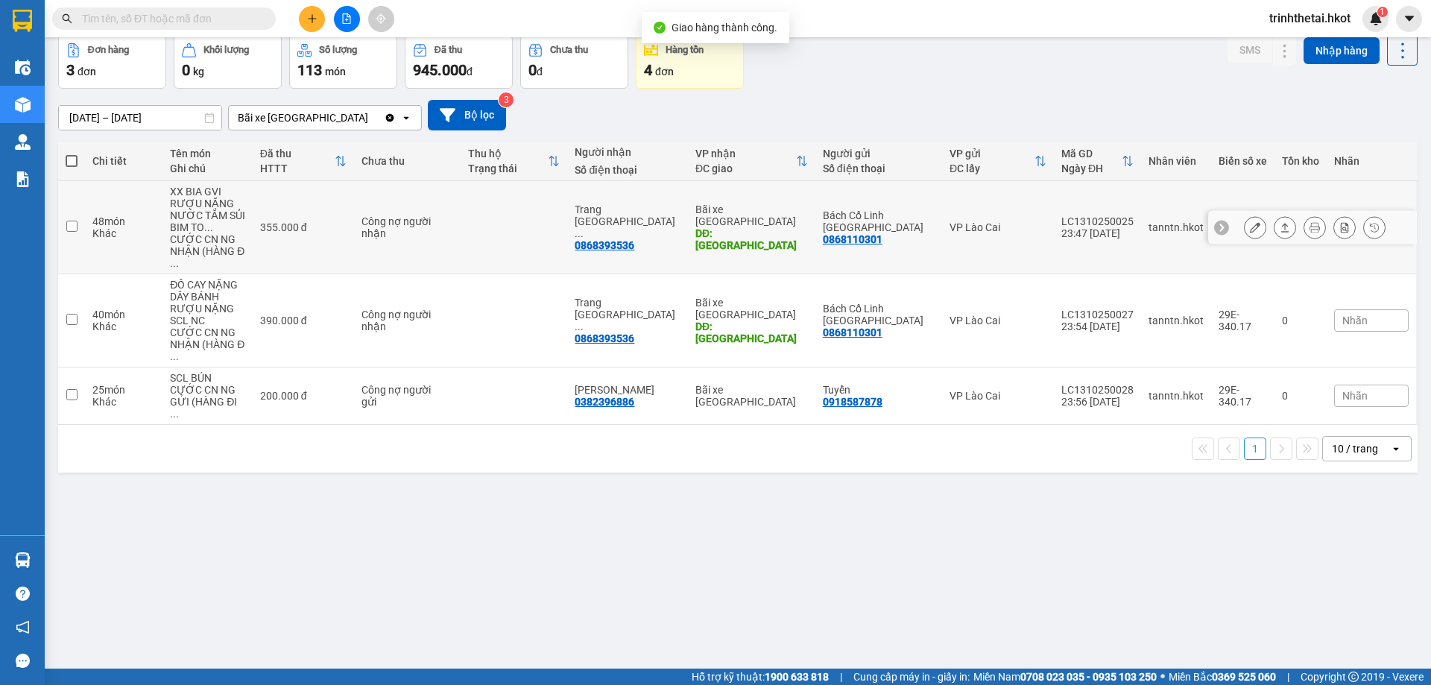
click at [1275, 215] on button at bounding box center [1285, 228] width 21 height 26
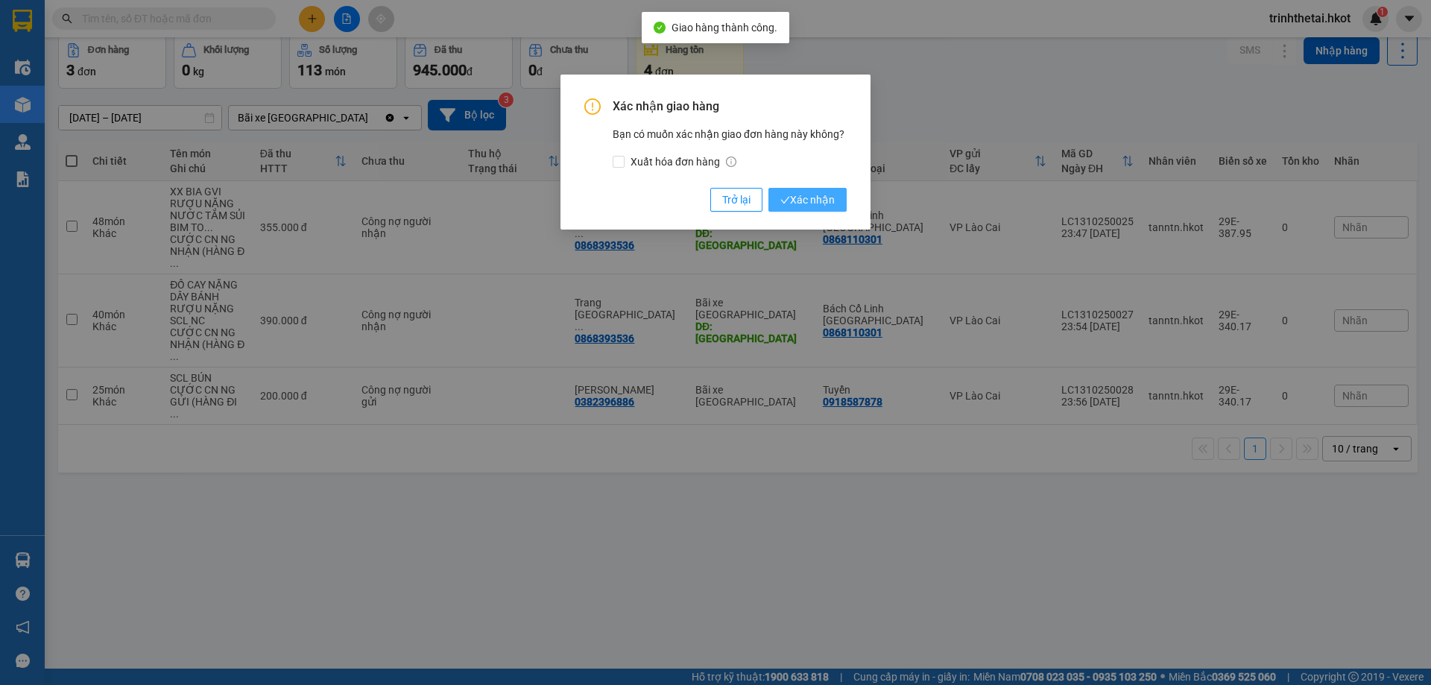
click at [824, 200] on span "Xác nhận" at bounding box center [808, 200] width 54 height 16
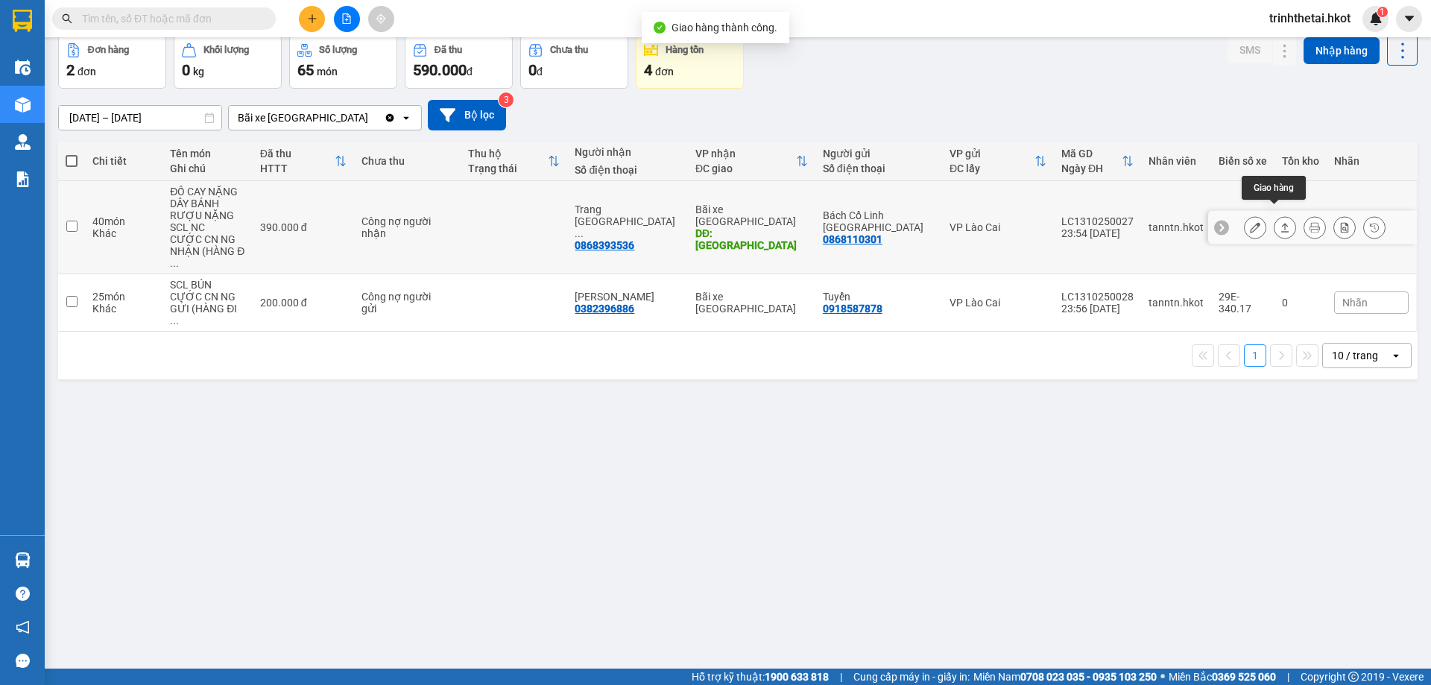
click at [1280, 222] on icon at bounding box center [1285, 227] width 10 height 10
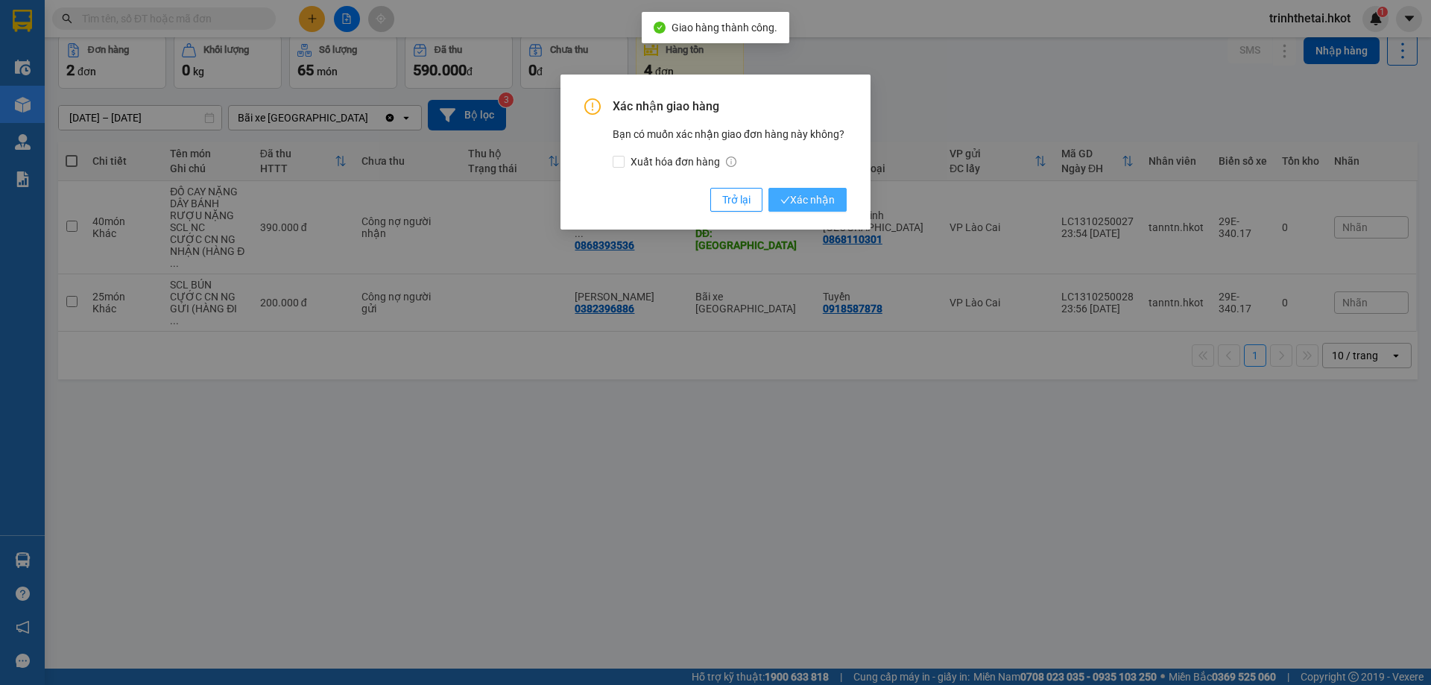
click at [818, 201] on span "Xác nhận" at bounding box center [808, 200] width 54 height 16
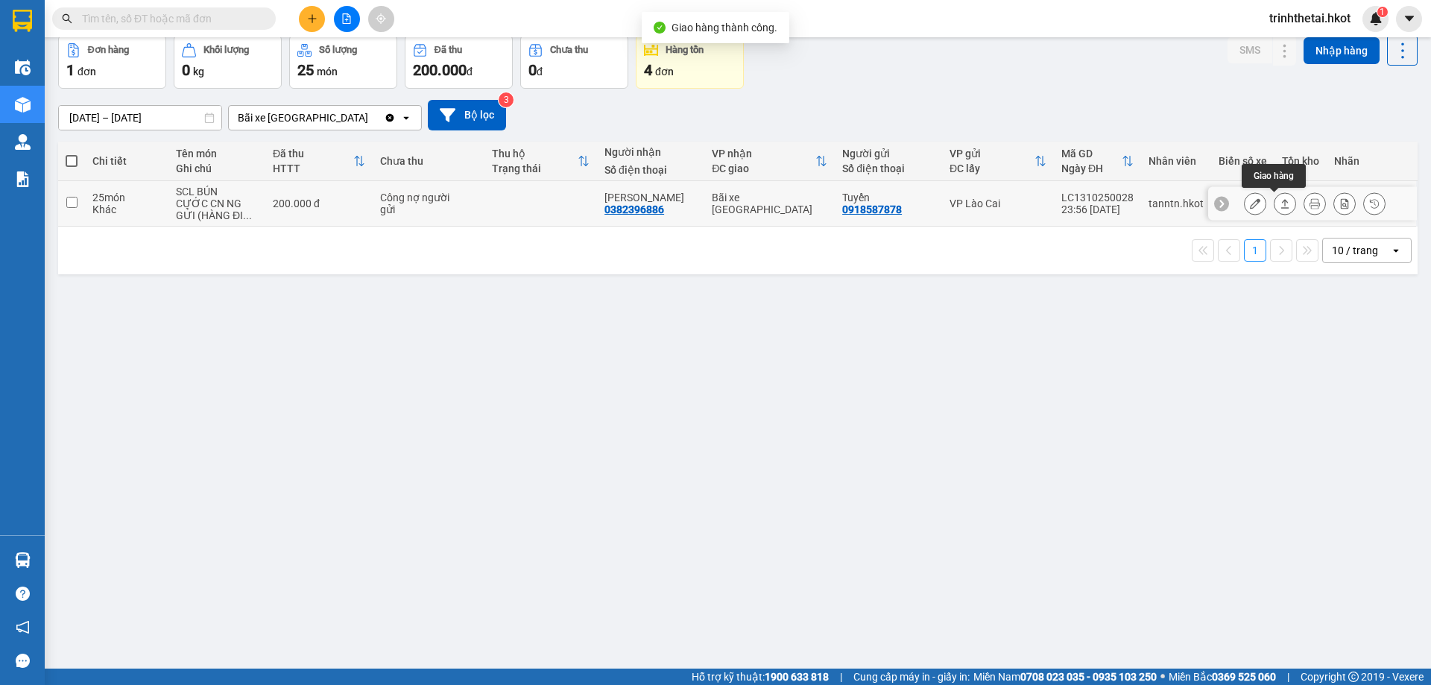
click at [1280, 205] on icon at bounding box center [1285, 203] width 10 height 10
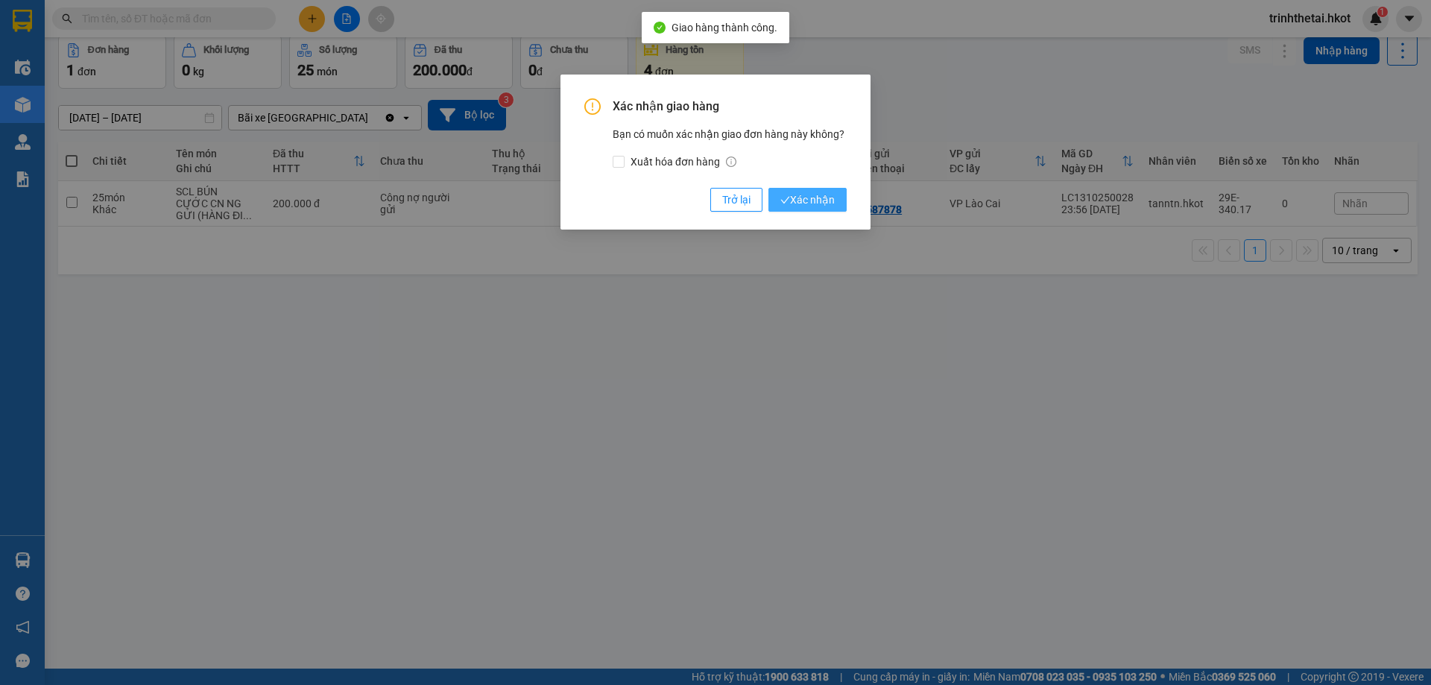
click at [822, 203] on span "Xác nhận" at bounding box center [808, 200] width 54 height 16
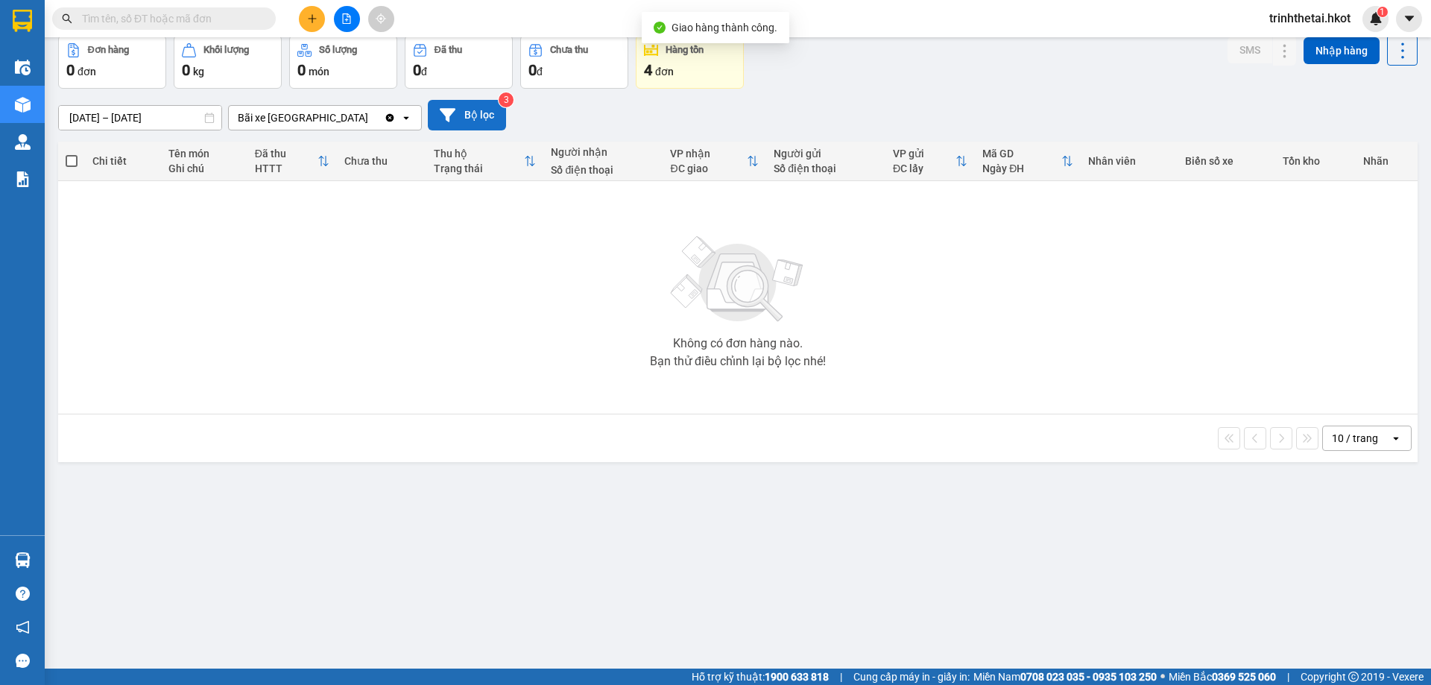
click at [466, 110] on button "Bộ lọc" at bounding box center [467, 115] width 78 height 31
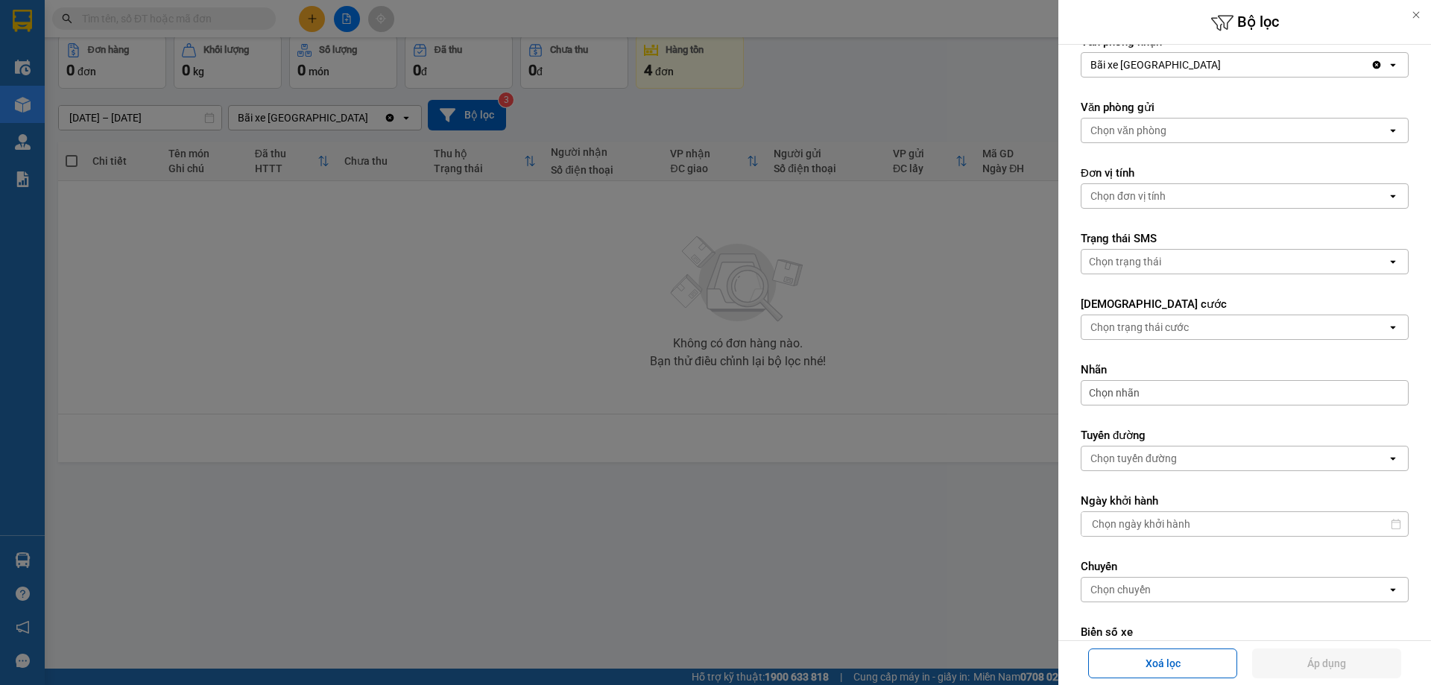
scroll to position [0, 0]
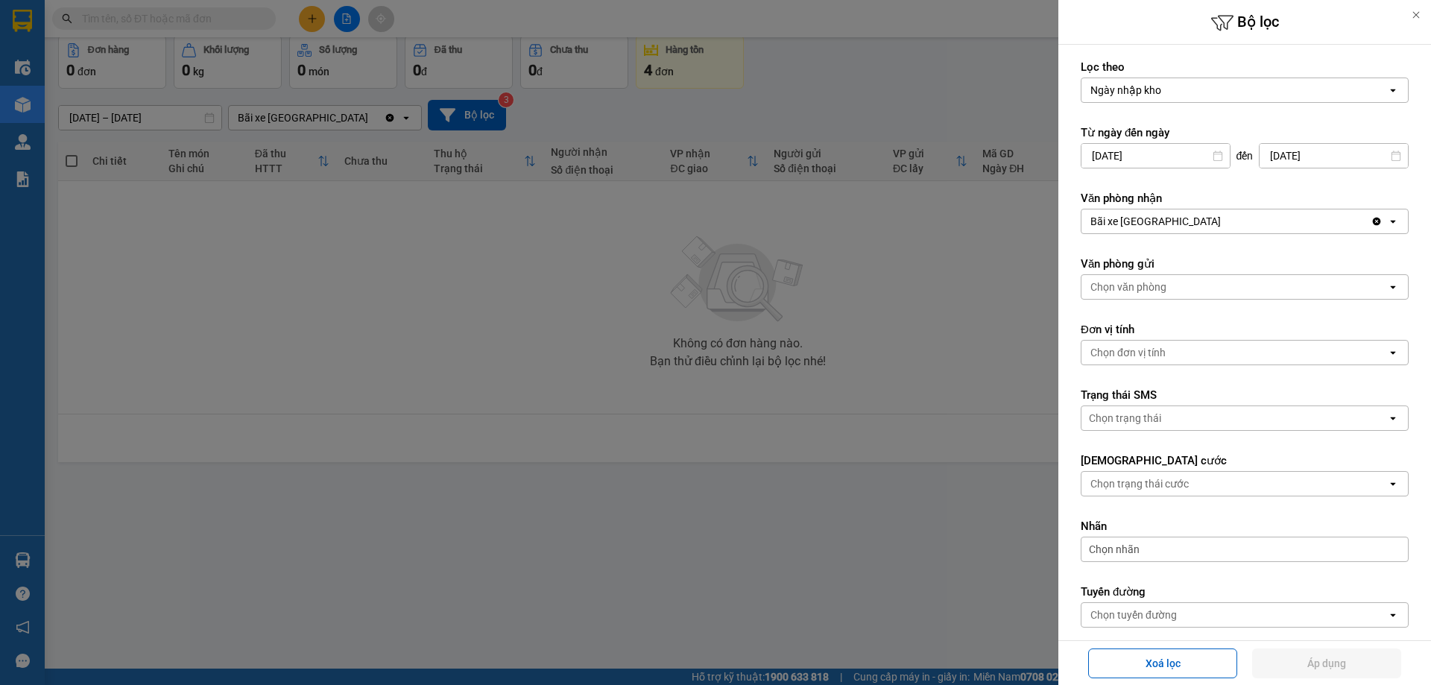
click at [705, 315] on div at bounding box center [715, 342] width 1431 height 685
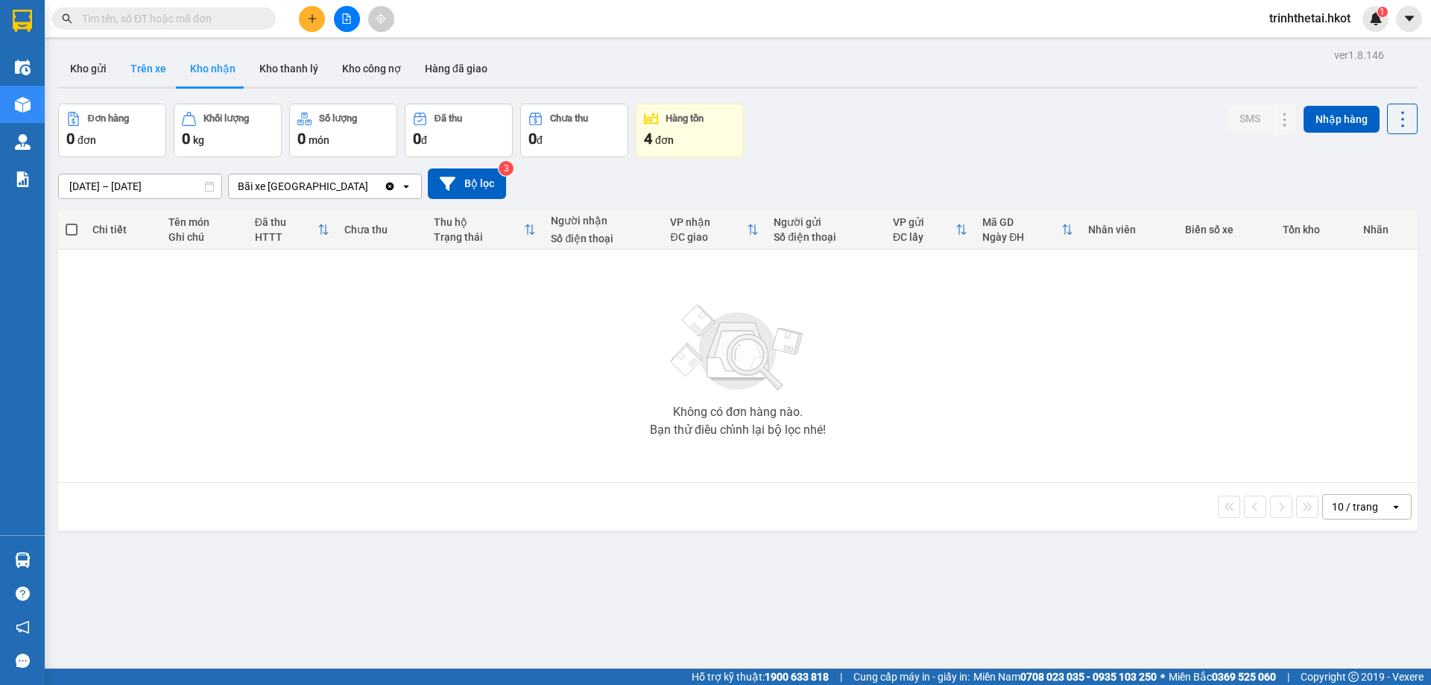
click at [144, 63] on button "Trên xe" at bounding box center [149, 69] width 60 height 36
type input "[DATE] – [DATE]"
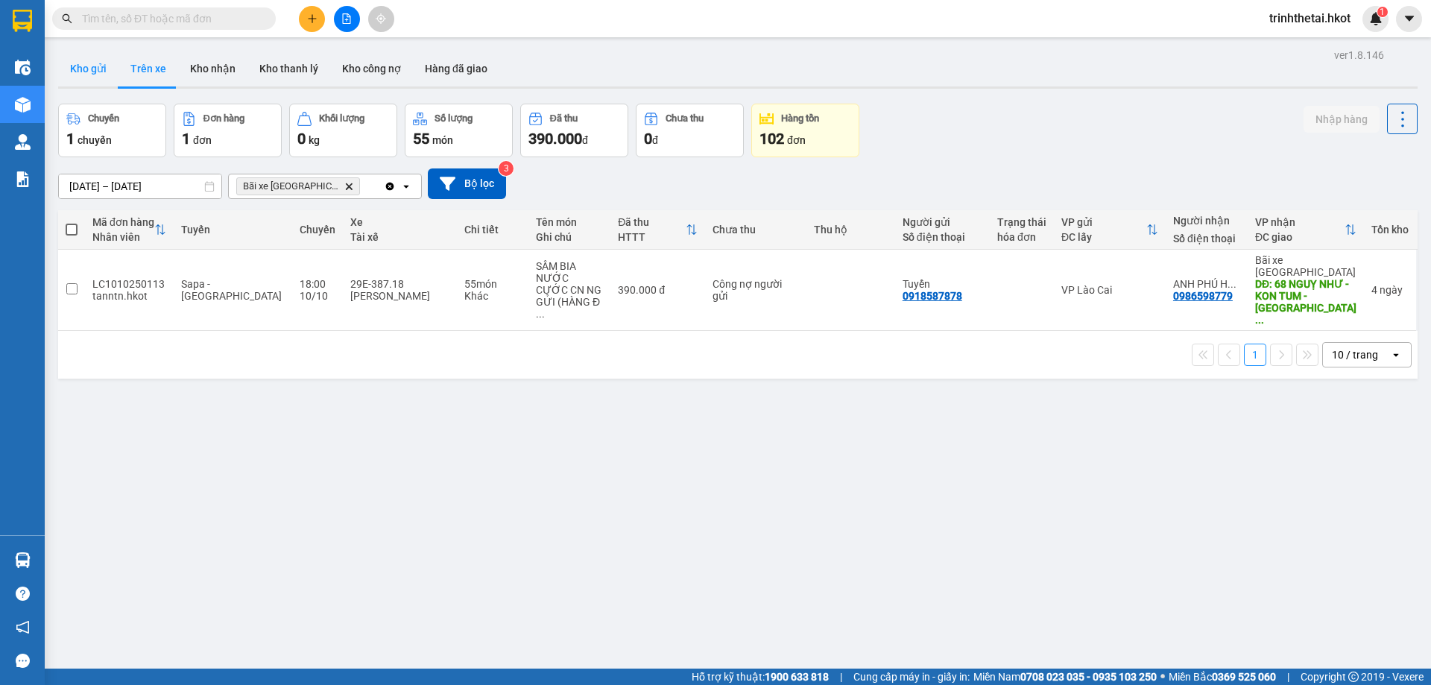
click at [81, 74] on button "Kho gửi" at bounding box center [88, 69] width 60 height 36
